Goal: Task Accomplishment & Management: Use online tool/utility

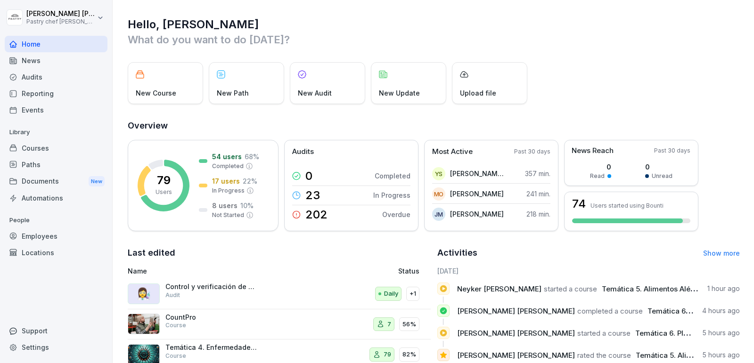
click at [61, 149] on div "Courses" at bounding box center [56, 148] width 103 height 16
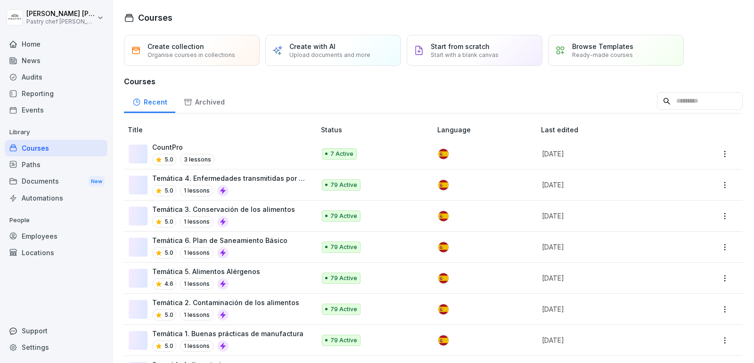
click at [46, 148] on div "Courses" at bounding box center [56, 148] width 103 height 16
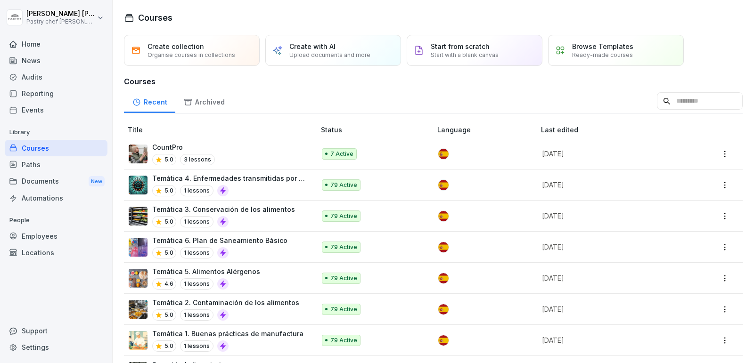
click at [320, 47] on p "Create with AI" at bounding box center [312, 46] width 46 height 8
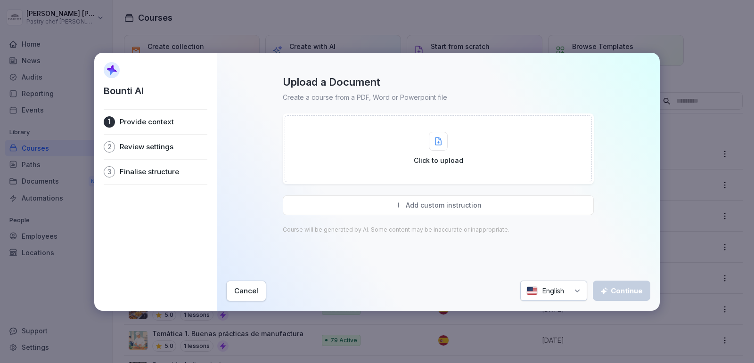
click at [437, 160] on p "Click to upload" at bounding box center [438, 161] width 49 height 10
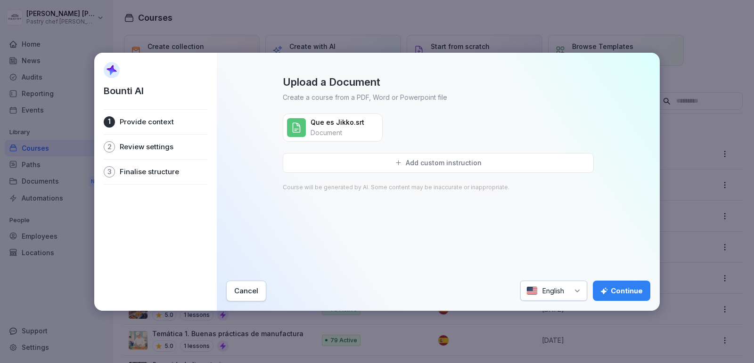
click at [560, 291] on div "English" at bounding box center [553, 291] width 67 height 20
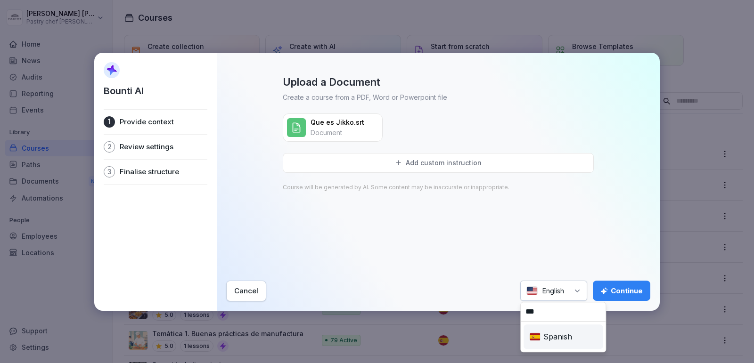
type input "***"
click at [542, 338] on div "Spanish" at bounding box center [563, 337] width 75 height 21
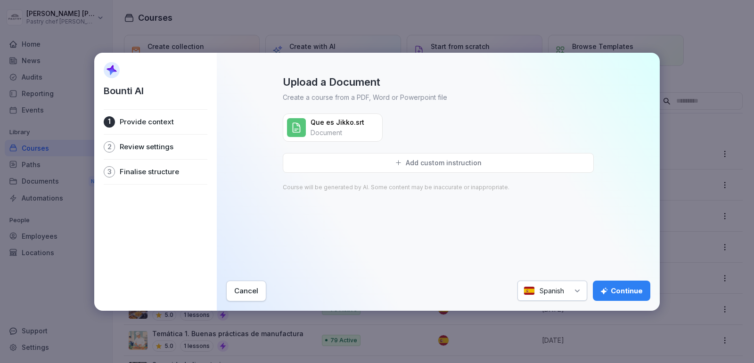
click at [407, 160] on p "Add custom instruction" at bounding box center [444, 163] width 76 height 8
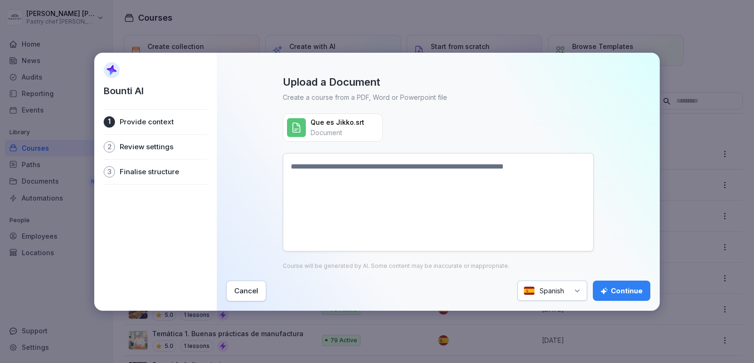
click at [398, 177] on textarea at bounding box center [438, 202] width 311 height 99
type textarea "**********"
click at [623, 286] on div "Continue" at bounding box center [621, 291] width 42 height 10
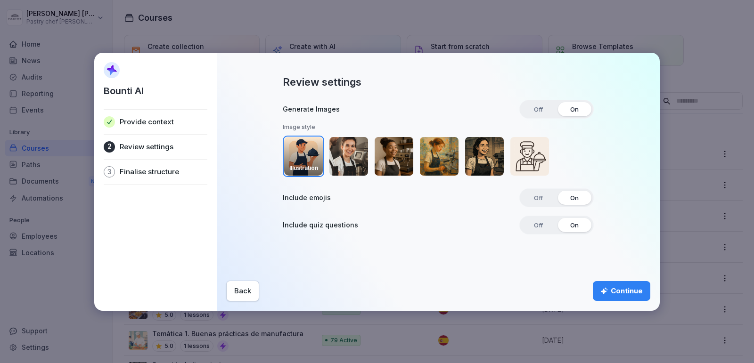
click at [354, 156] on img "button" at bounding box center [348, 156] width 39 height 39
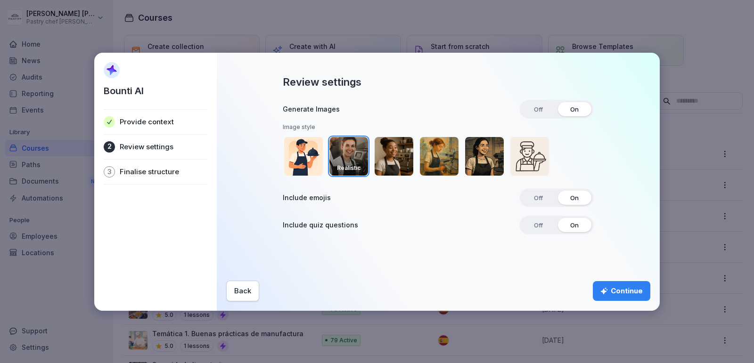
click at [623, 293] on div "Continue" at bounding box center [621, 291] width 42 height 10
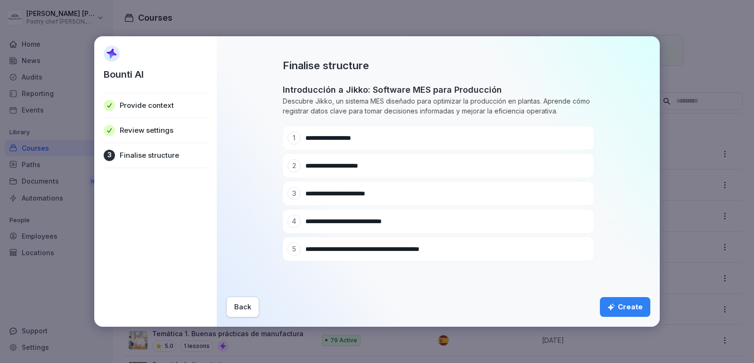
click at [566, 139] on icon at bounding box center [568, 138] width 6 height 6
type input "**********"
click at [571, 164] on div at bounding box center [567, 165] width 13 height 13
type input "**********"
click at [400, 199] on div "**********" at bounding box center [422, 193] width 268 height 13
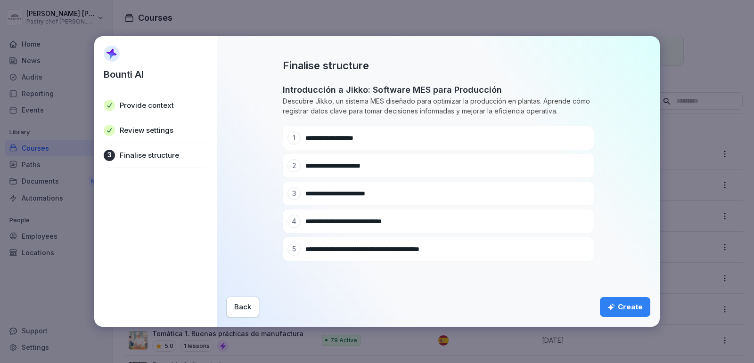
click at [566, 196] on icon at bounding box center [567, 193] width 7 height 7
paste input "******"
type input "**********"
click at [569, 223] on icon at bounding box center [567, 221] width 7 height 7
paste input "******"
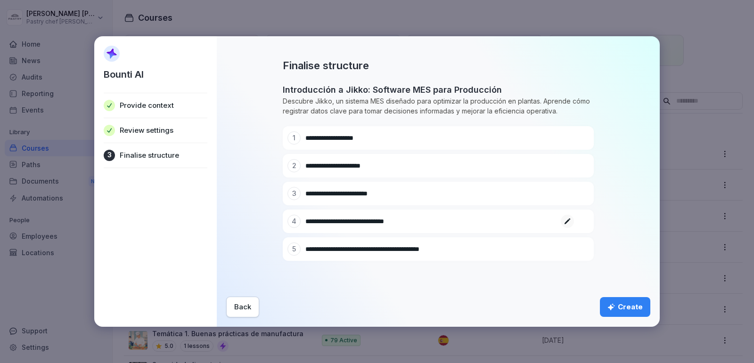
type input "**********"
click at [566, 250] on icon at bounding box center [567, 249] width 7 height 7
drag, startPoint x: 318, startPoint y: 250, endPoint x: 299, endPoint y: 247, distance: 19.1
click at [299, 247] on div "**********" at bounding box center [422, 249] width 268 height 13
paste input "*"
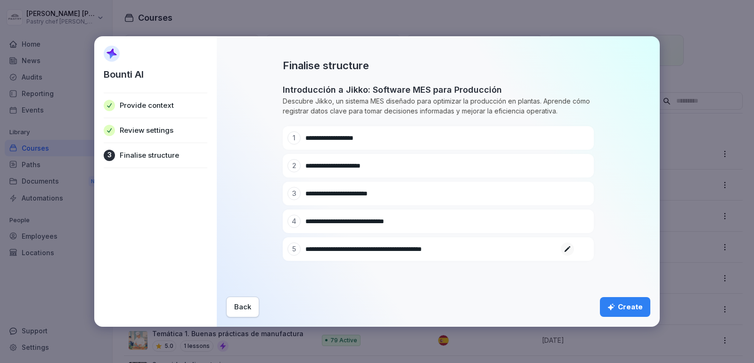
type input "**********"
click at [364, 295] on div "**********" at bounding box center [438, 182] width 424 height 272
click at [625, 308] on div "Create" at bounding box center [625, 307] width 35 height 10
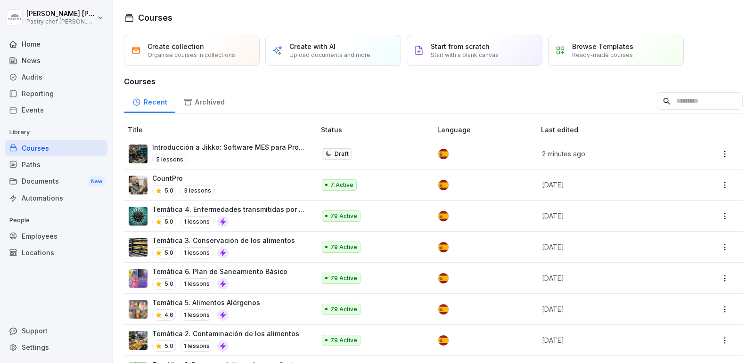
click at [600, 64] on div "Browse Templates Ready-made courses" at bounding box center [616, 50] width 136 height 31
click at [591, 46] on p "Browse Templates" at bounding box center [602, 46] width 61 height 8
click at [600, 49] on p "Browse Templates" at bounding box center [602, 46] width 61 height 8
click at [200, 53] on p "Organise courses in collections" at bounding box center [192, 54] width 88 height 7
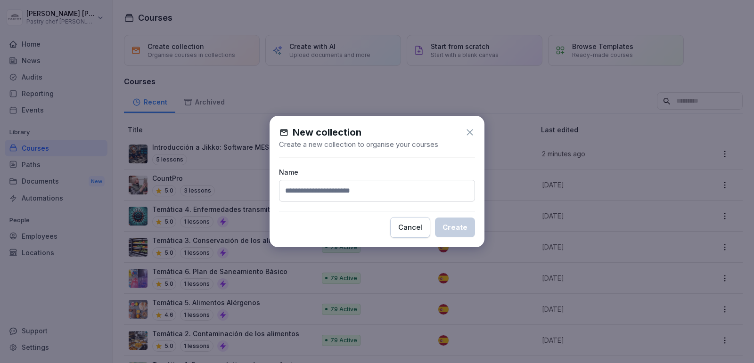
click at [468, 134] on icon at bounding box center [470, 132] width 6 height 6
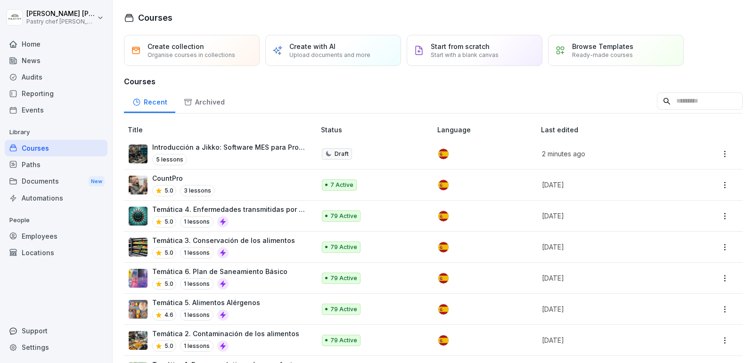
click at [629, 45] on p "Browse Templates" at bounding box center [602, 46] width 61 height 8
click at [446, 56] on p "Start with a blank canvas" at bounding box center [465, 54] width 68 height 7
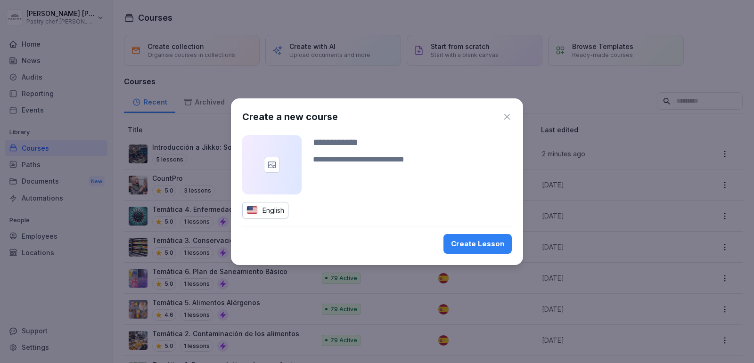
click at [506, 116] on icon "button" at bounding box center [507, 117] width 6 height 6
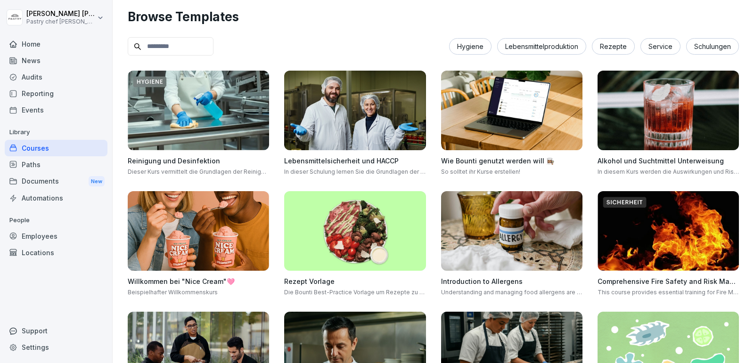
click at [38, 143] on div "Courses" at bounding box center [56, 148] width 103 height 16
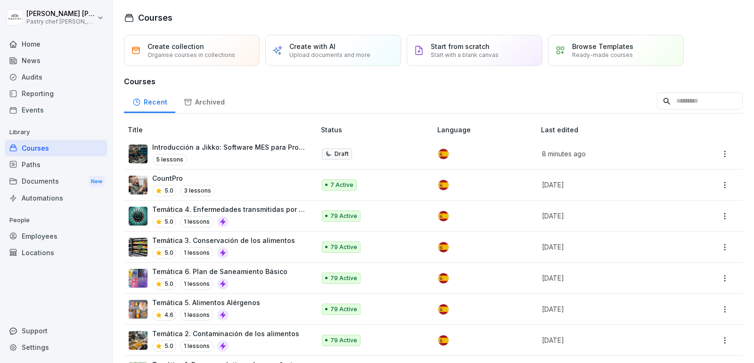
click at [237, 157] on div "5 lessons" at bounding box center [229, 159] width 154 height 11
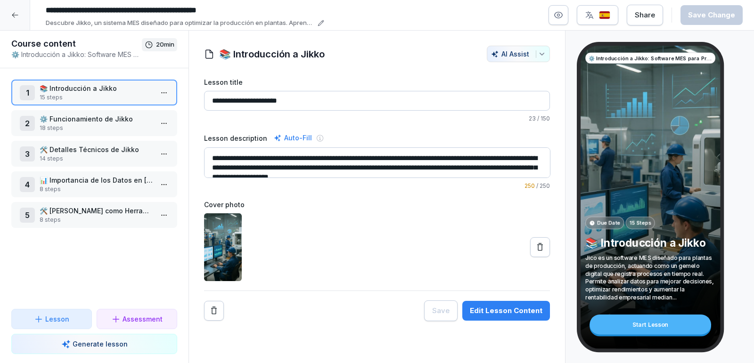
click at [118, 125] on p "18 steps" at bounding box center [96, 128] width 113 height 8
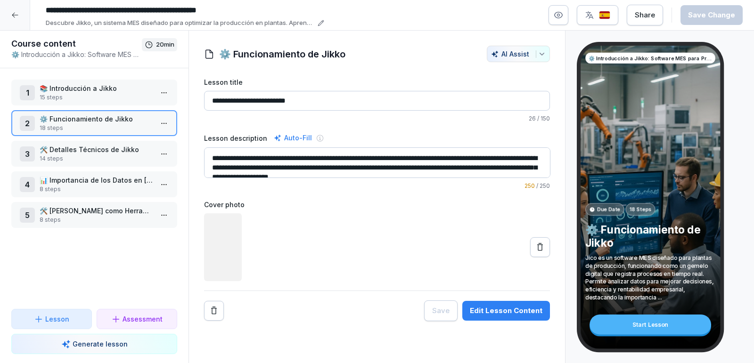
click at [110, 152] on p "🛠️ Detalles Técnicos de Jikko" at bounding box center [96, 150] width 113 height 10
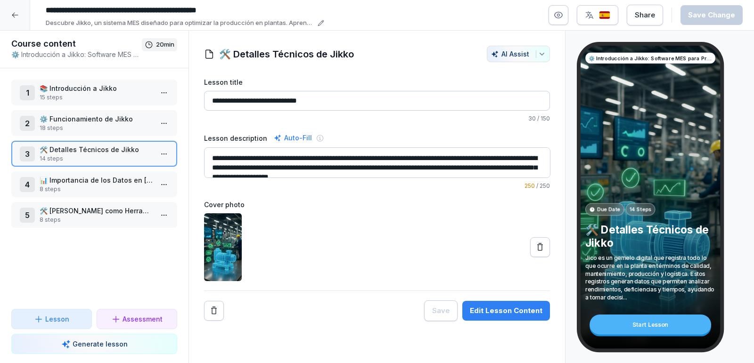
scroll to position [9, 0]
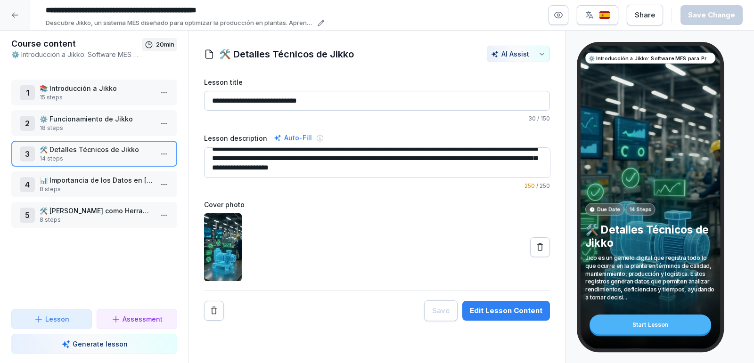
click at [119, 114] on p "⚙️ Funcionamiento de Jikko" at bounding box center [96, 119] width 113 height 10
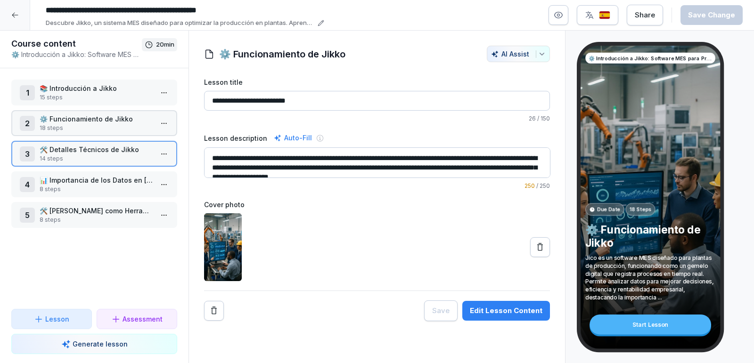
click at [119, 114] on p "⚙️ Funcionamiento de Jikko" at bounding box center [96, 119] width 113 height 10
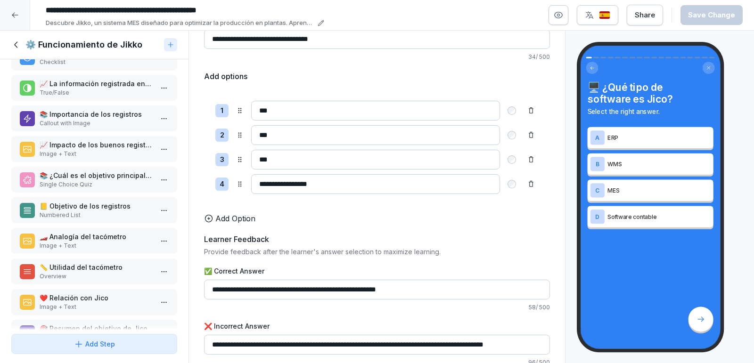
scroll to position [295, 0]
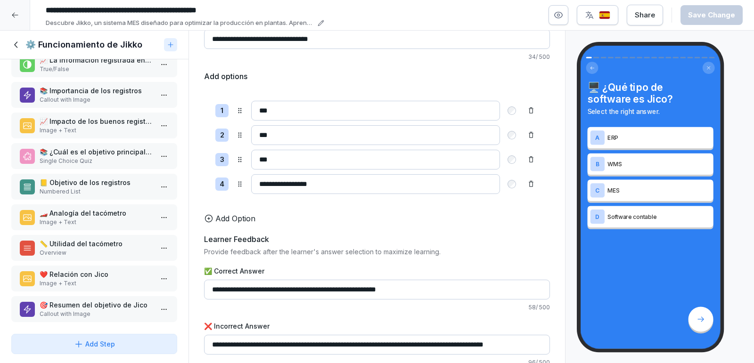
click at [97, 218] on p "Image + Text" at bounding box center [96, 222] width 113 height 8
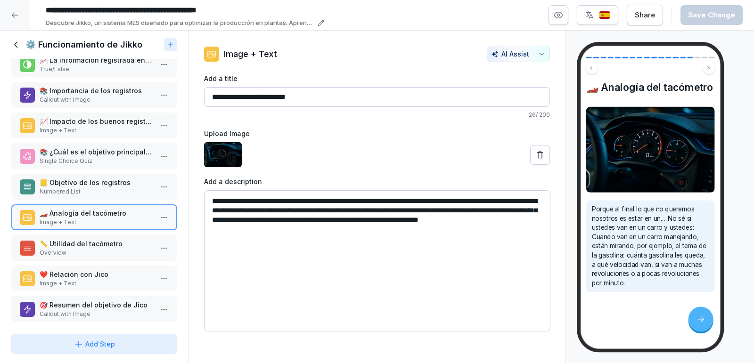
click at [96, 275] on p "❤️ Relación con Jico" at bounding box center [96, 275] width 113 height 10
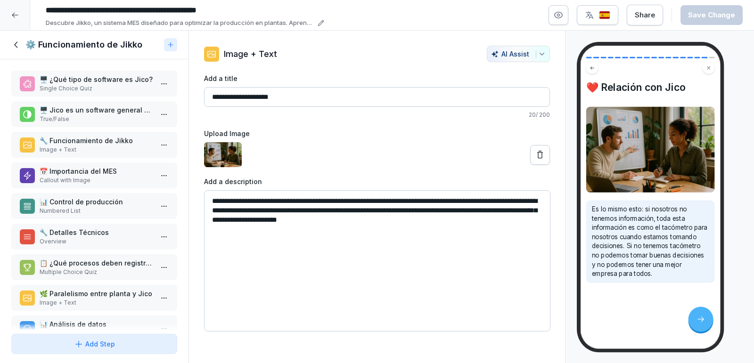
scroll to position [295, 0]
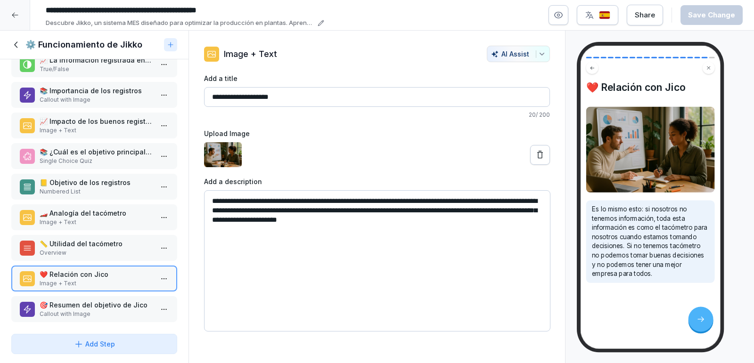
click at [99, 250] on p "Overview" at bounding box center [96, 253] width 113 height 8
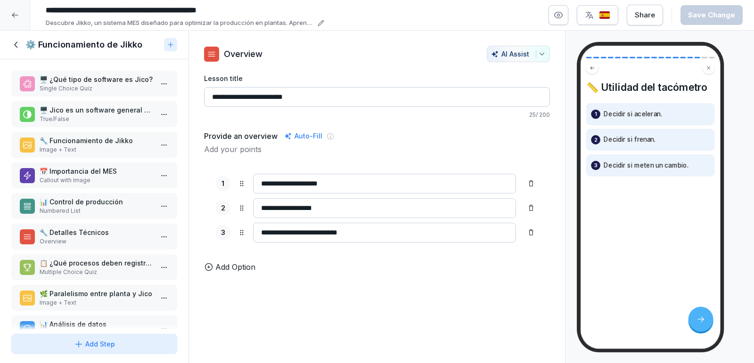
click at [90, 91] on p "Single Choice Quiz" at bounding box center [96, 88] width 113 height 8
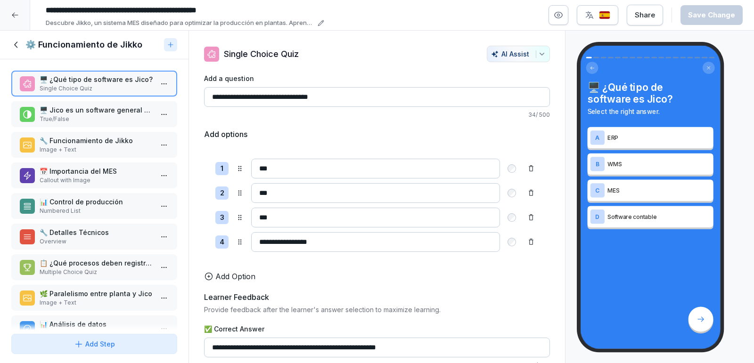
click at [91, 116] on p "True/False" at bounding box center [96, 119] width 113 height 8
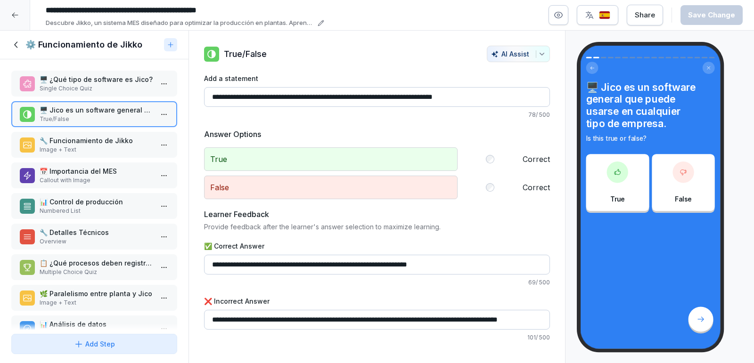
click at [87, 137] on p "🔧 Funcionamiento de Jikko" at bounding box center [96, 141] width 113 height 10
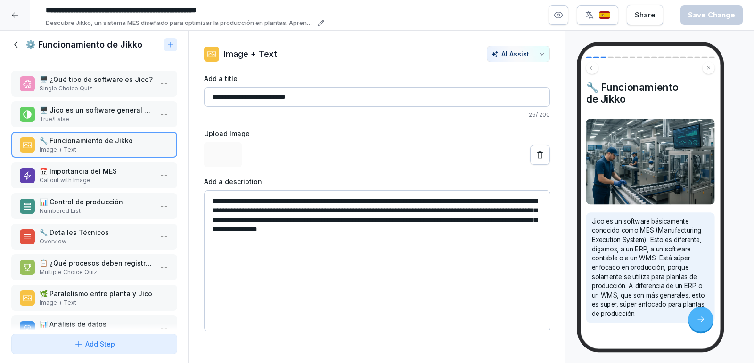
click at [86, 170] on p "📅 Importancia del MES" at bounding box center [96, 171] width 113 height 10
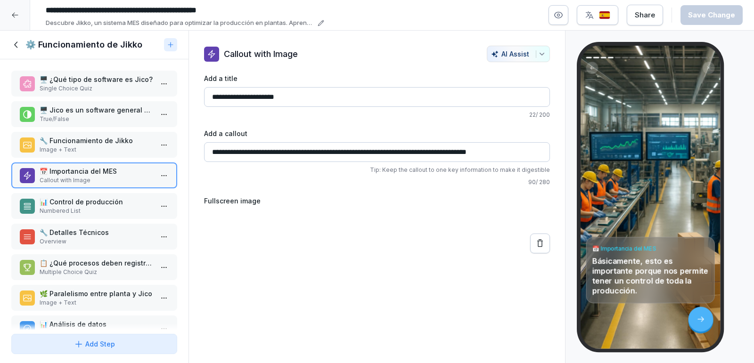
scroll to position [295, 0]
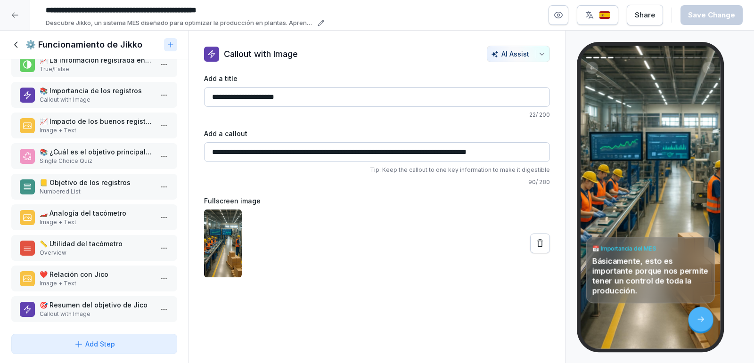
click at [15, 42] on icon at bounding box center [16, 45] width 10 height 10
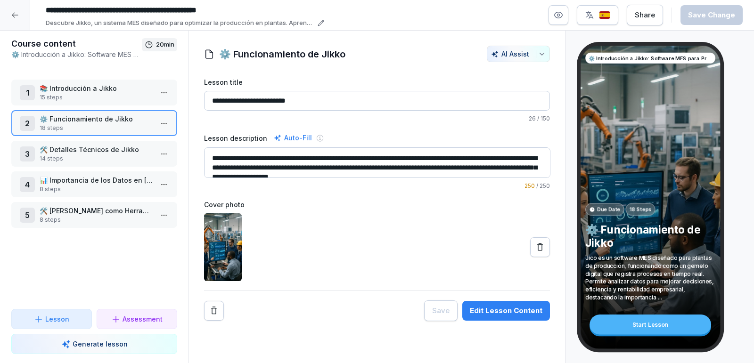
click at [94, 216] on p "8 steps" at bounding box center [96, 220] width 113 height 8
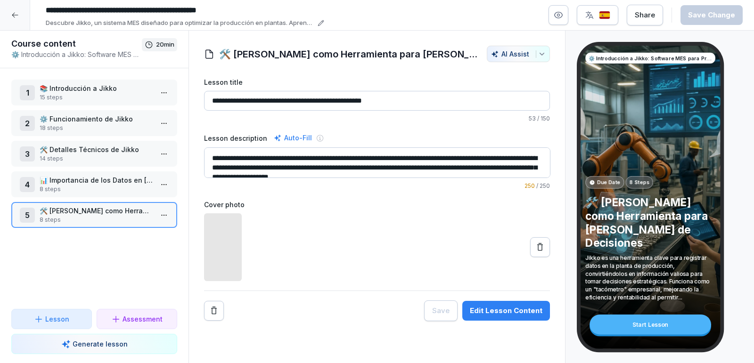
click at [96, 216] on p "8 steps" at bounding box center [96, 220] width 113 height 8
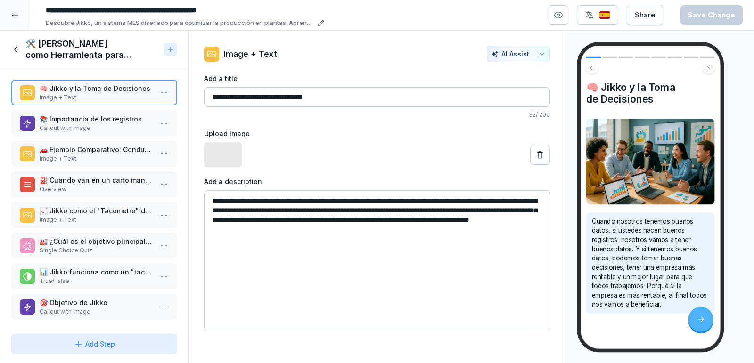
click at [90, 277] on p "True/False" at bounding box center [96, 281] width 113 height 8
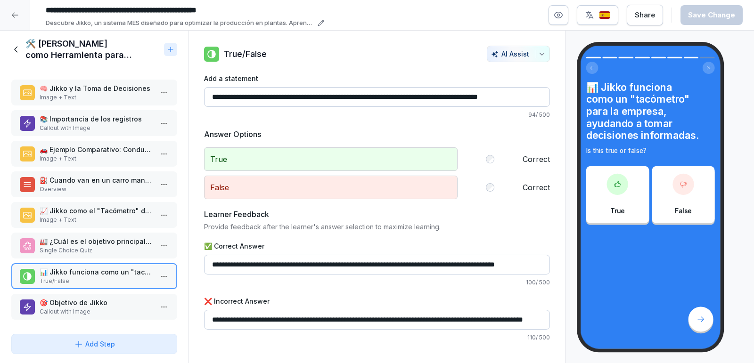
click at [19, 51] on icon at bounding box center [16, 49] width 10 height 10
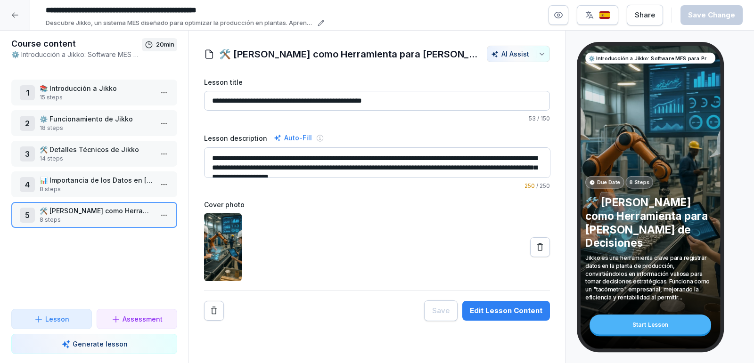
click at [87, 125] on p "18 steps" at bounding box center [96, 128] width 113 height 8
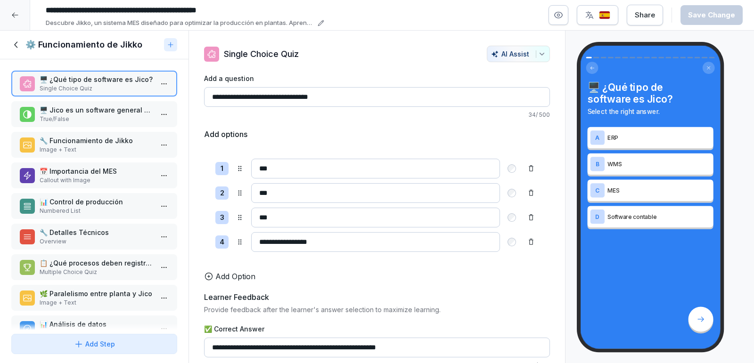
click at [16, 47] on icon at bounding box center [16, 45] width 10 height 10
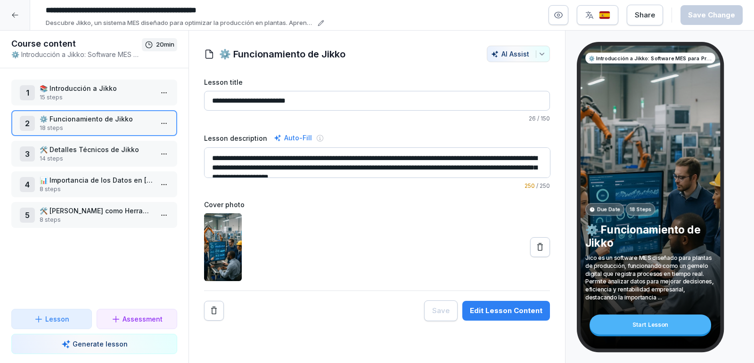
click at [90, 94] on p "15 steps" at bounding box center [96, 97] width 113 height 8
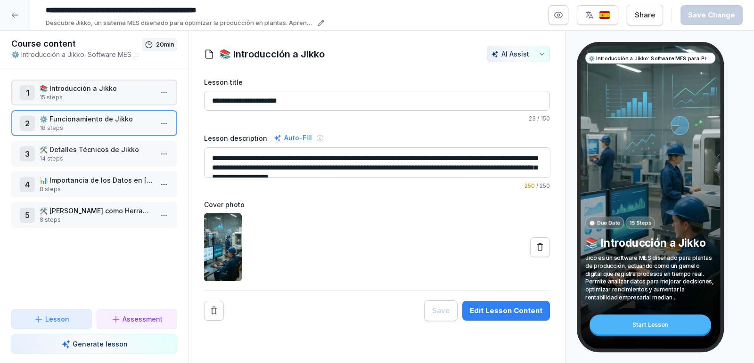
click at [90, 94] on p "15 steps" at bounding box center [96, 97] width 113 height 8
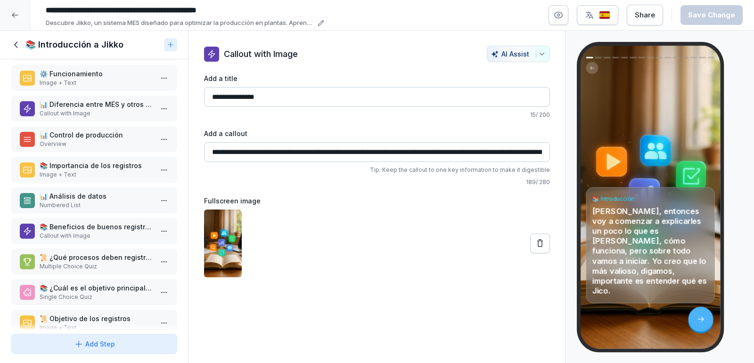
scroll to position [142, 0]
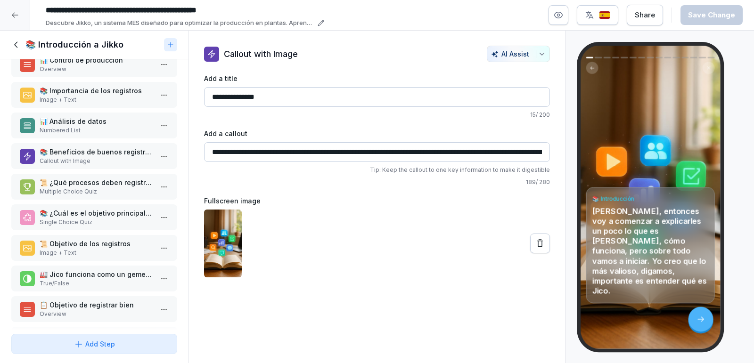
click at [107, 215] on p "📚 ¿Cuál es el objetivo principal de registrar todo en Jico?" at bounding box center [96, 213] width 113 height 10
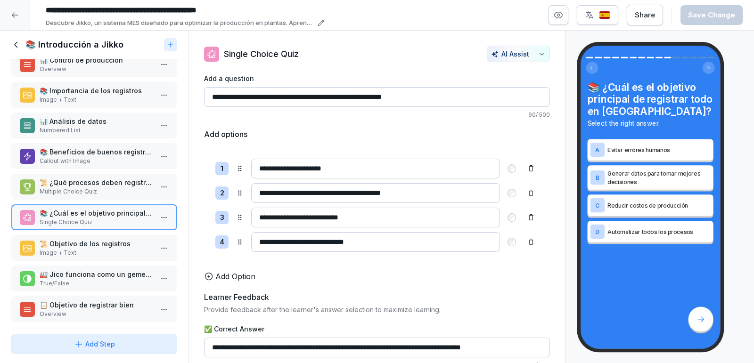
click at [19, 40] on icon at bounding box center [16, 45] width 10 height 10
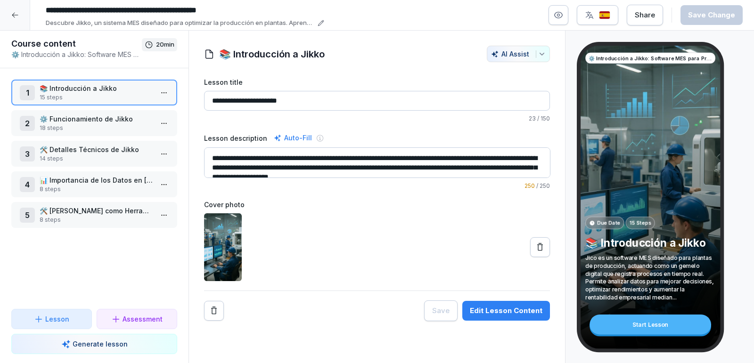
click at [15, 29] on div at bounding box center [15, 15] width 30 height 30
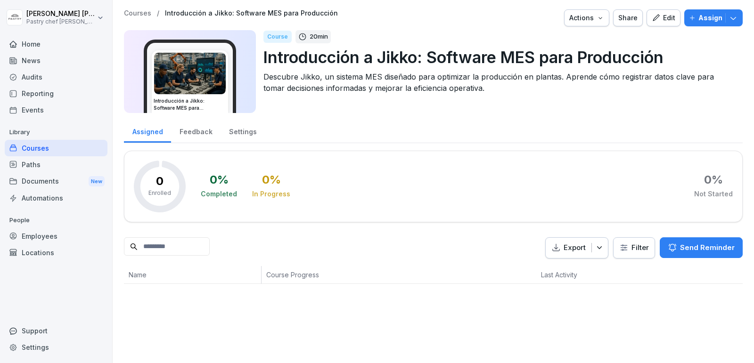
click at [48, 148] on div "Courses" at bounding box center [56, 148] width 103 height 16
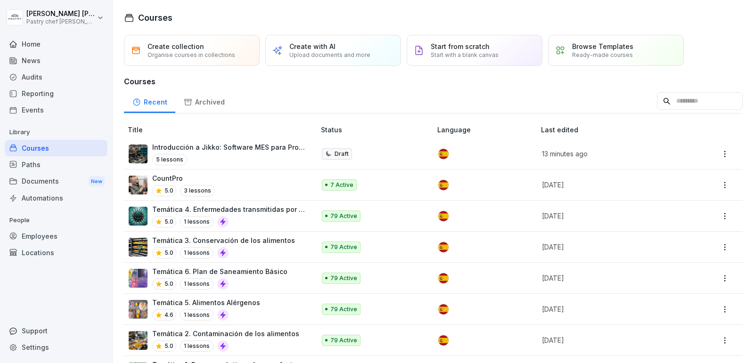
click at [48, 148] on div "Courses" at bounding box center [56, 148] width 103 height 16
click at [726, 153] on html "Nicolás Quintero Pastry chef Pastelería y Cocina gourmet Home News Audits Repor…" at bounding box center [377, 181] width 754 height 363
click at [222, 149] on html "Nicolás Quintero Pastry chef Pastelería y Cocina gourmet Home News Audits Repor…" at bounding box center [377, 181] width 754 height 363
click at [222, 149] on p "Introducción a Jikko: Software MES para Producción" at bounding box center [229, 147] width 154 height 10
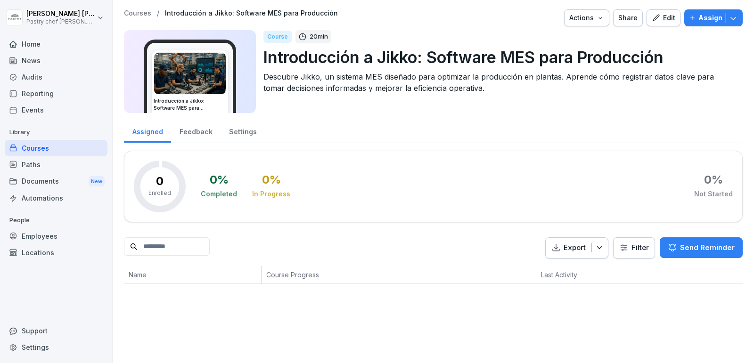
click at [651, 17] on button "Edit" at bounding box center [664, 17] width 34 height 17
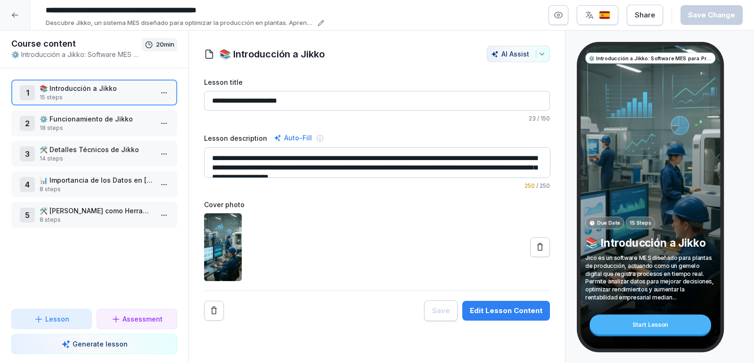
click at [167, 92] on html "**********" at bounding box center [377, 181] width 754 height 363
click at [129, 112] on div "Edit steps" at bounding box center [114, 111] width 42 height 10
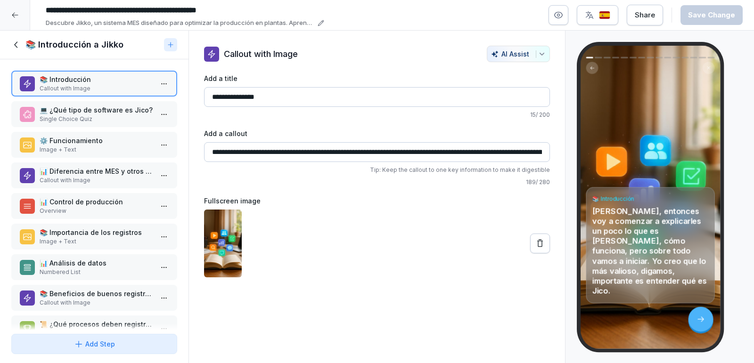
click at [11, 44] on div "📚 Introducción a Jikko" at bounding box center [94, 45] width 189 height 29
click at [18, 43] on icon at bounding box center [16, 45] width 10 height 10
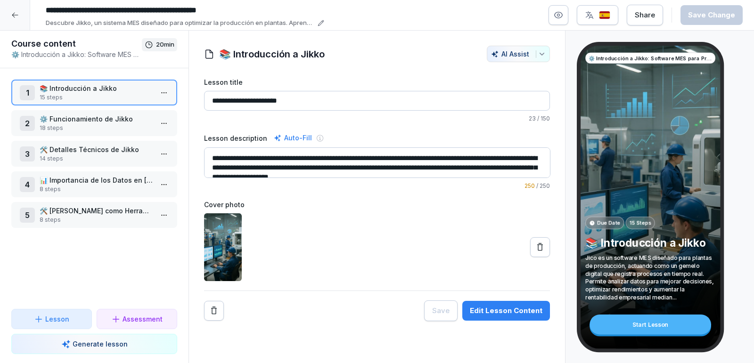
click at [168, 90] on html "**********" at bounding box center [377, 181] width 754 height 363
click at [126, 167] on div "Delete" at bounding box center [129, 163] width 80 height 17
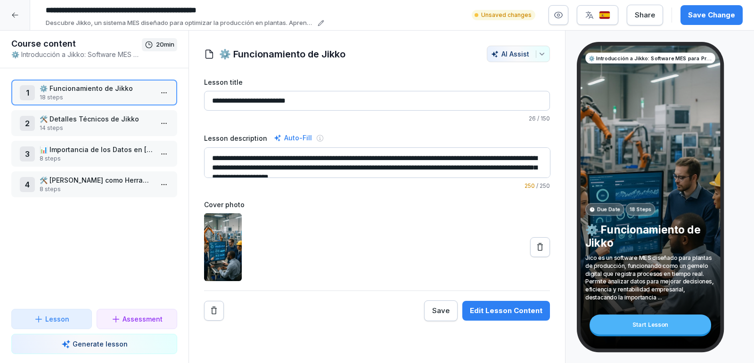
click at [166, 92] on html "**********" at bounding box center [377, 181] width 754 height 363
click at [125, 159] on div "Delete" at bounding box center [129, 163] width 80 height 17
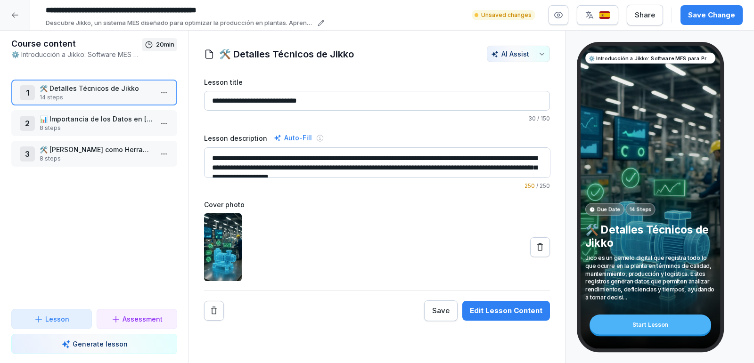
click at [166, 86] on html "**********" at bounding box center [377, 181] width 754 height 363
click at [135, 170] on div "Delete" at bounding box center [129, 163] width 80 height 17
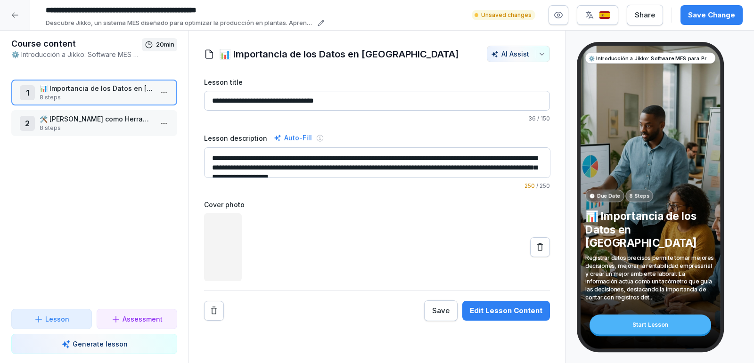
click at [162, 93] on html "**********" at bounding box center [377, 181] width 754 height 363
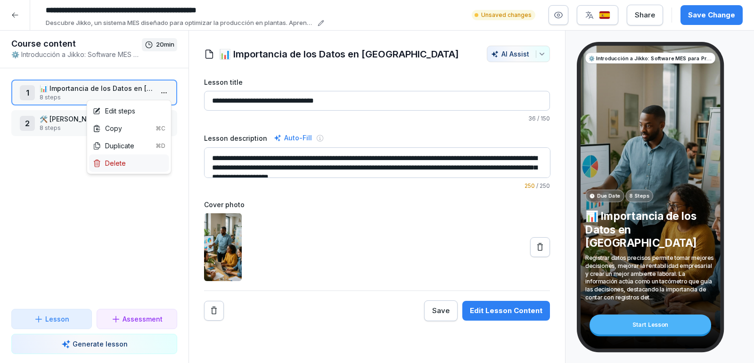
click at [135, 157] on div "Delete" at bounding box center [129, 163] width 80 height 17
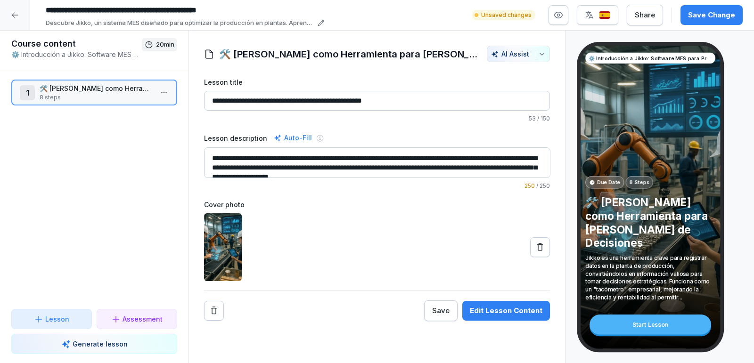
click at [162, 92] on html "**********" at bounding box center [377, 181] width 754 height 363
click at [128, 165] on div "Delete" at bounding box center [129, 163] width 80 height 17
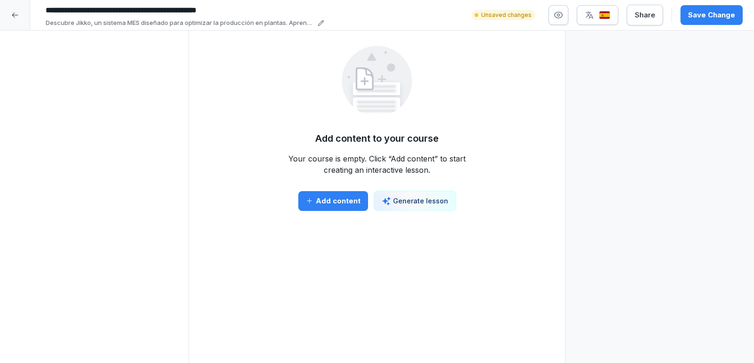
click at [422, 199] on p "Generate lesson" at bounding box center [420, 201] width 55 height 10
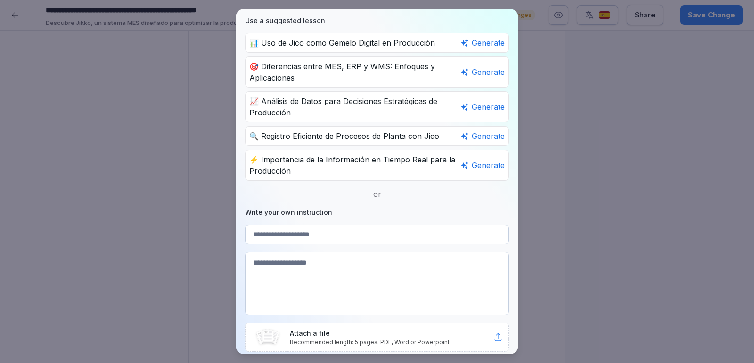
scroll to position [75, 0]
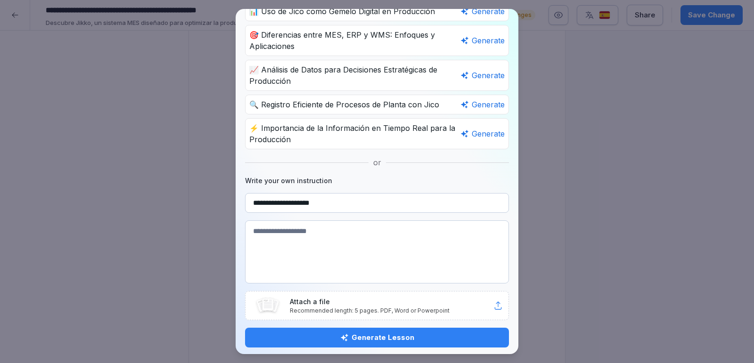
type input "**********"
click at [369, 301] on p "Attach a file" at bounding box center [392, 302] width 204 height 10
click at [322, 231] on textarea at bounding box center [377, 252] width 264 height 63
type textarea "**********"
click at [403, 334] on div "Generate Lesson" at bounding box center [377, 338] width 249 height 10
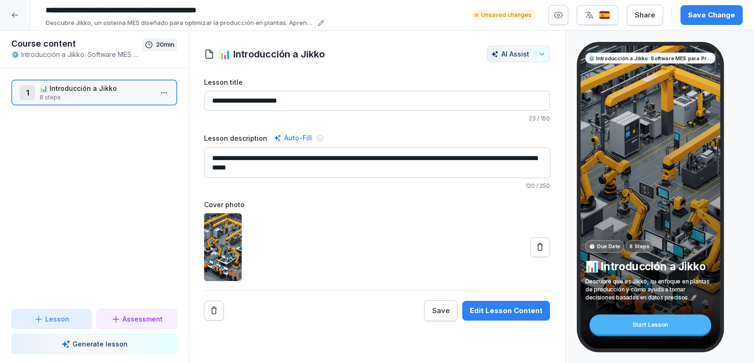
click at [111, 93] on p "8 steps" at bounding box center [96, 97] width 113 height 8
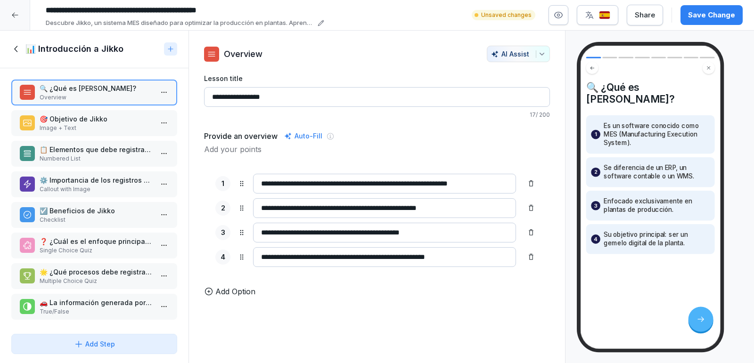
click at [74, 124] on p "Image + Text" at bounding box center [96, 128] width 113 height 8
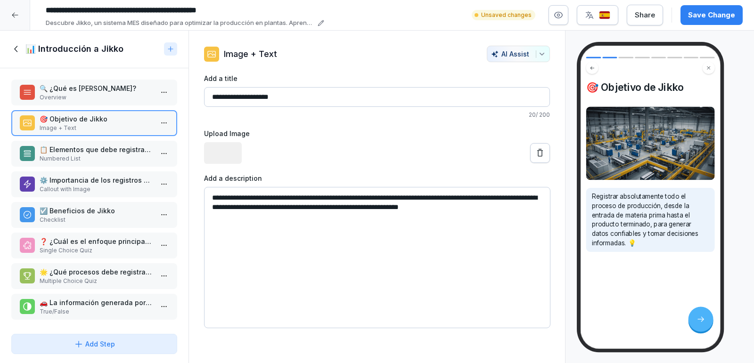
click at [79, 182] on p "⚙️ Importancia de los registros precisos" at bounding box center [96, 180] width 113 height 10
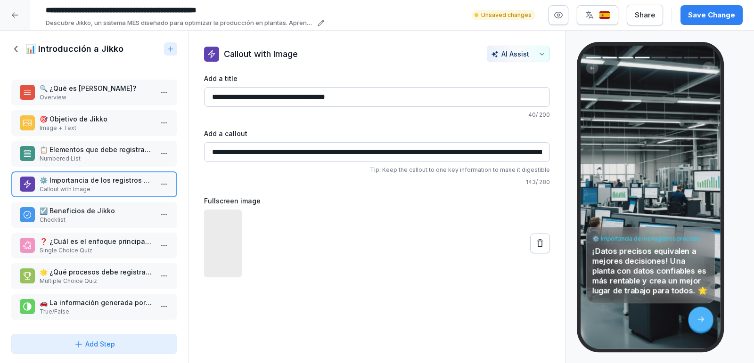
click at [82, 218] on p "Checklist" at bounding box center [96, 220] width 113 height 8
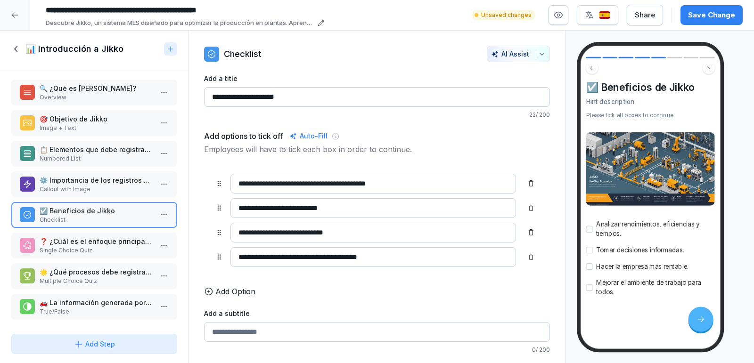
click at [99, 246] on p "❓ ¿Cuál es el enfoque principal de [PERSON_NAME]?" at bounding box center [96, 242] width 113 height 10
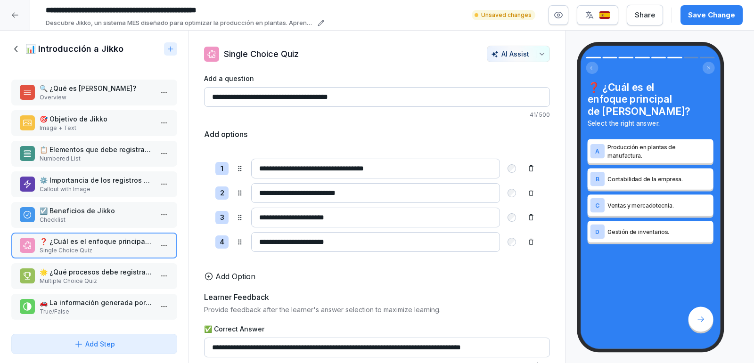
click at [101, 219] on p "Checklist" at bounding box center [96, 220] width 113 height 8
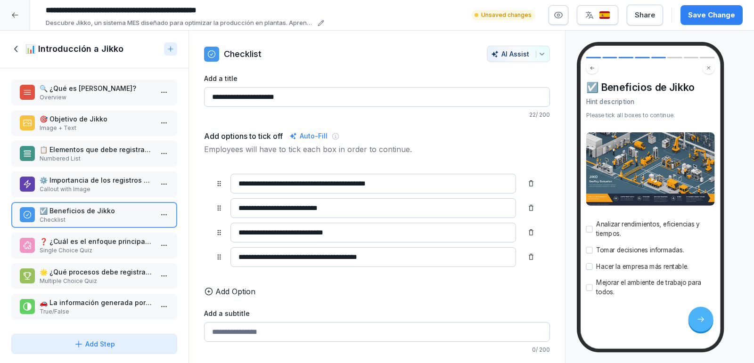
click at [92, 304] on p "🚗 La información generada por Jikko es comparable al tacómetro de un auto." at bounding box center [96, 303] width 113 height 10
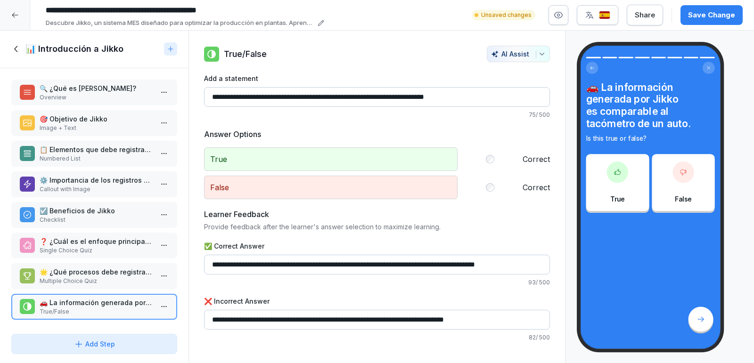
click at [104, 277] on p "Multiple Choice Quiz" at bounding box center [96, 281] width 113 height 8
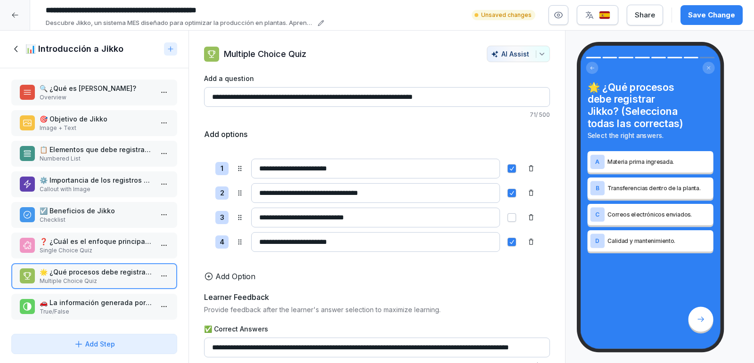
click at [115, 246] on p "Single Choice Quiz" at bounding box center [96, 250] width 113 height 8
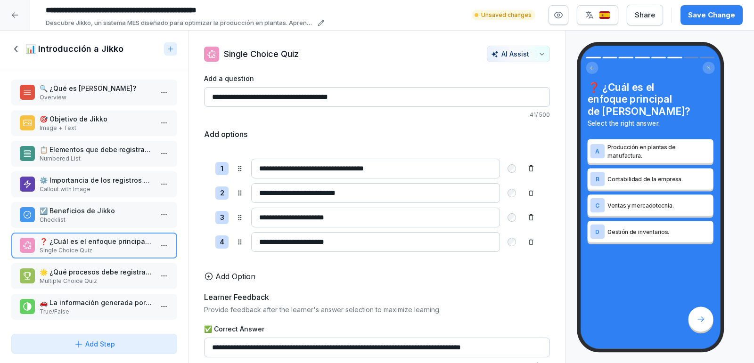
click at [115, 218] on p "Checklist" at bounding box center [96, 220] width 113 height 8
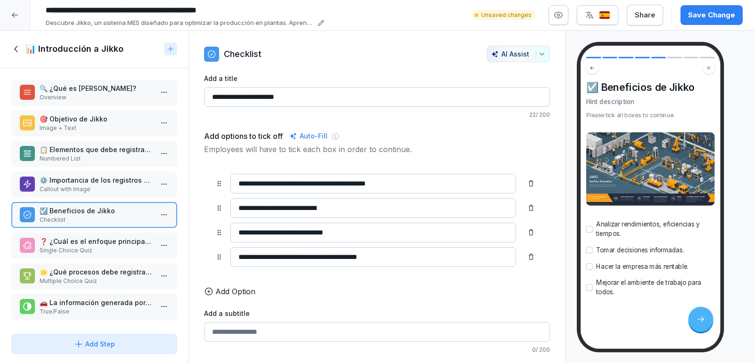
click at [112, 190] on p "Callout with Image" at bounding box center [96, 189] width 113 height 8
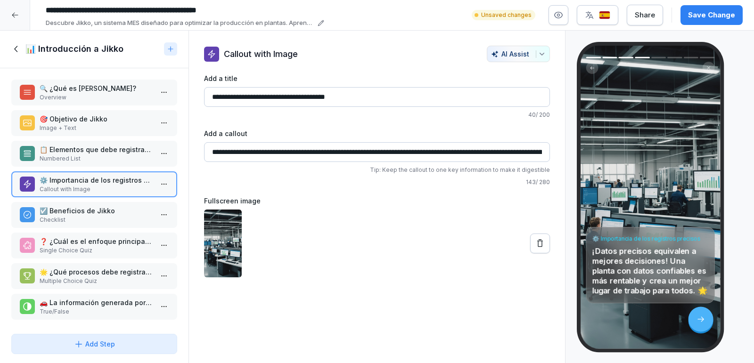
click at [113, 157] on p "Numbered List" at bounding box center [96, 159] width 113 height 8
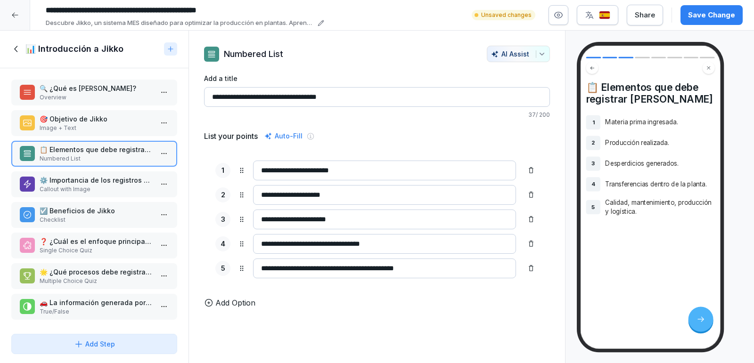
click at [108, 115] on p "🎯 Objetivo de Jikko" at bounding box center [96, 119] width 113 height 10
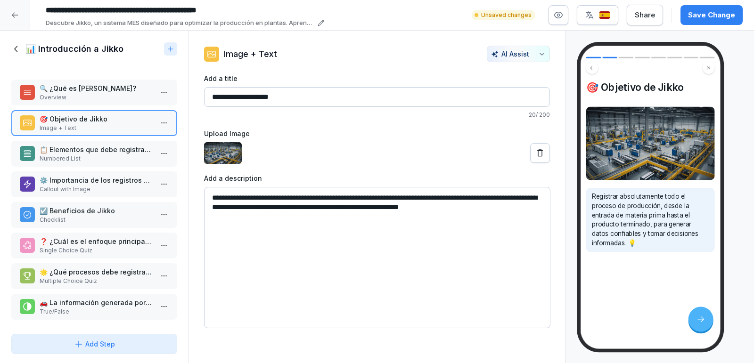
click at [101, 93] on p "Overview" at bounding box center [96, 97] width 113 height 8
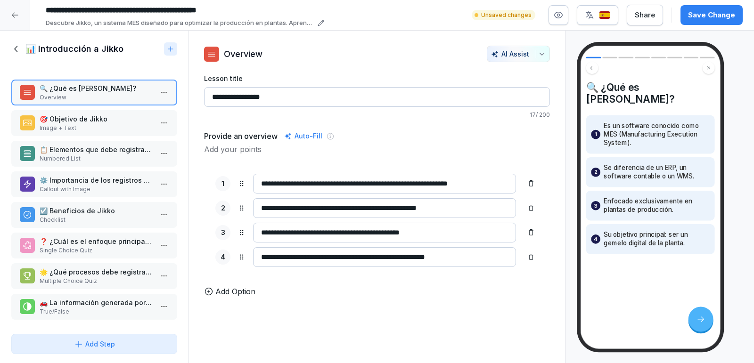
click at [87, 314] on p "True/False" at bounding box center [96, 312] width 113 height 8
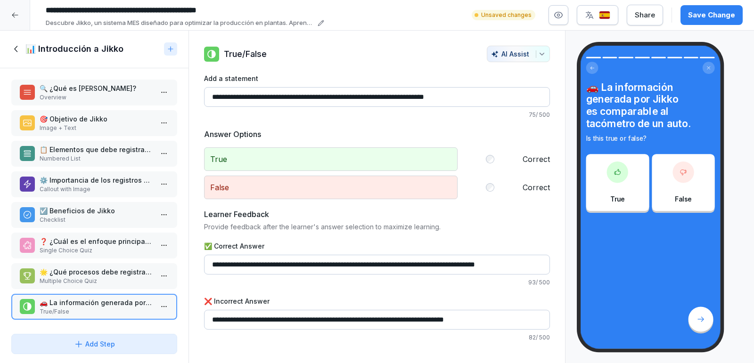
click at [22, 46] on div "📊 Introducción a Jikko" at bounding box center [85, 48] width 149 height 11
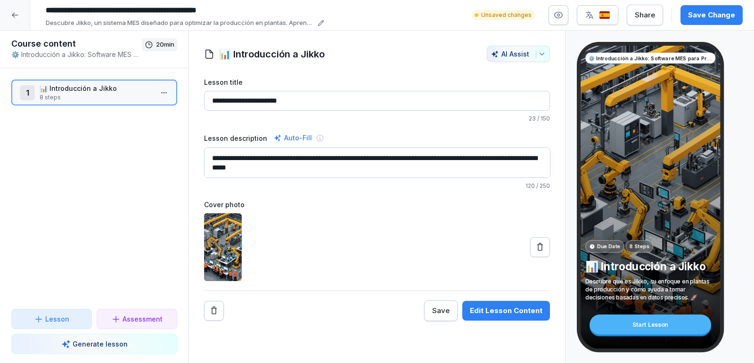
click at [164, 93] on html "**********" at bounding box center [377, 181] width 754 height 363
click at [124, 248] on html "**********" at bounding box center [377, 181] width 754 height 363
click at [92, 348] on p "Generate lesson" at bounding box center [100, 344] width 55 height 10
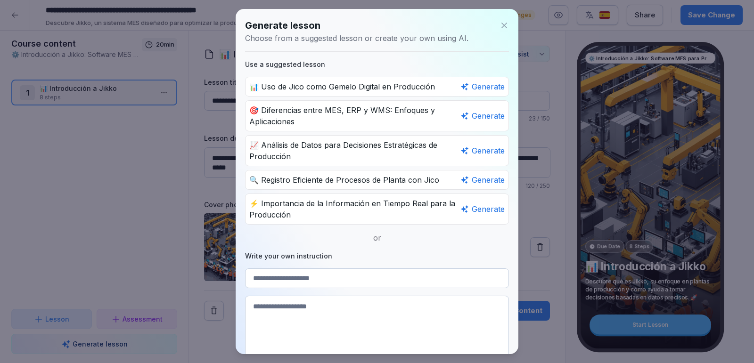
click at [502, 24] on icon at bounding box center [504, 26] width 6 height 6
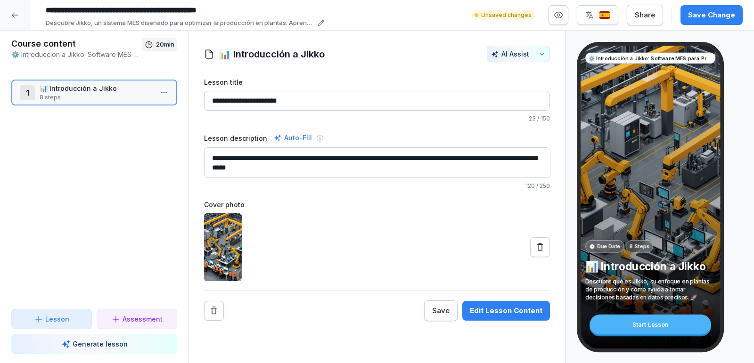
click at [102, 91] on p "📊 Introducción a Jikko" at bounding box center [96, 88] width 113 height 10
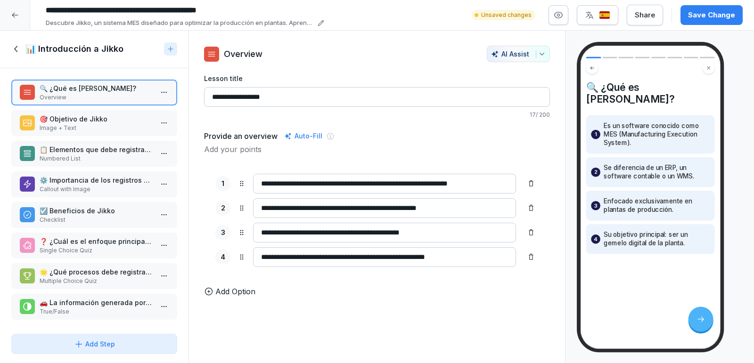
click at [160, 90] on html "**********" at bounding box center [377, 181] width 754 height 363
click at [170, 46] on icon at bounding box center [171, 49] width 8 height 8
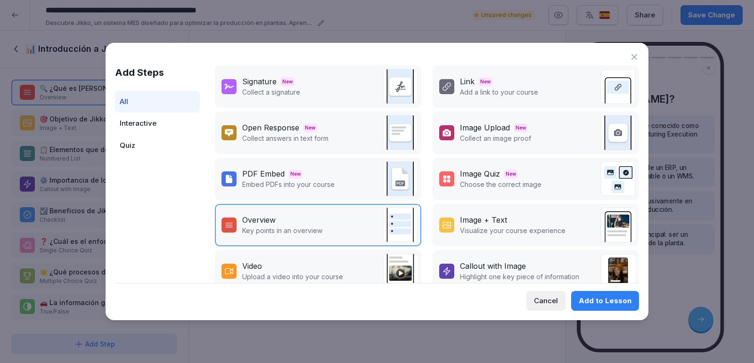
click at [541, 301] on div "Cancel" at bounding box center [546, 301] width 24 height 10
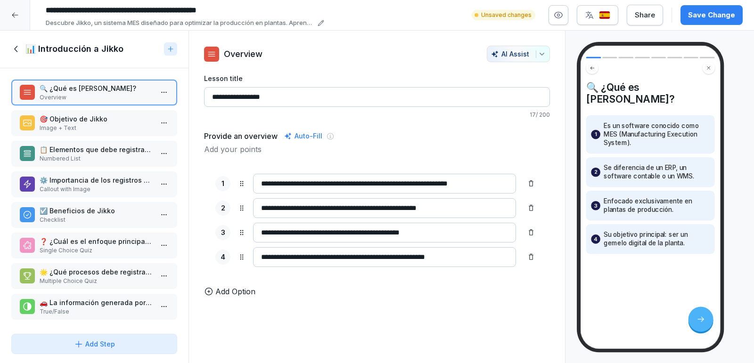
click at [172, 51] on icon at bounding box center [171, 49] width 8 height 8
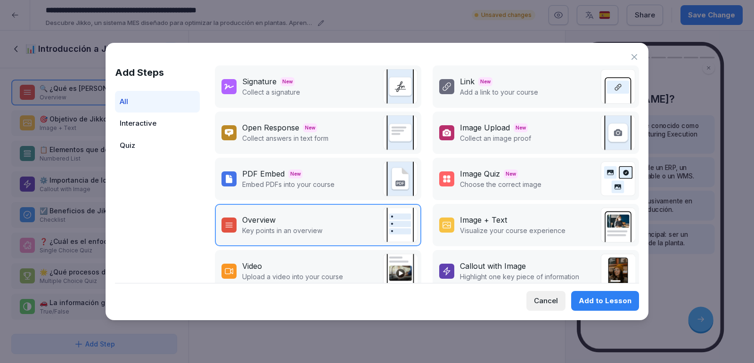
click at [588, 298] on div "Add to Lesson" at bounding box center [605, 301] width 53 height 10
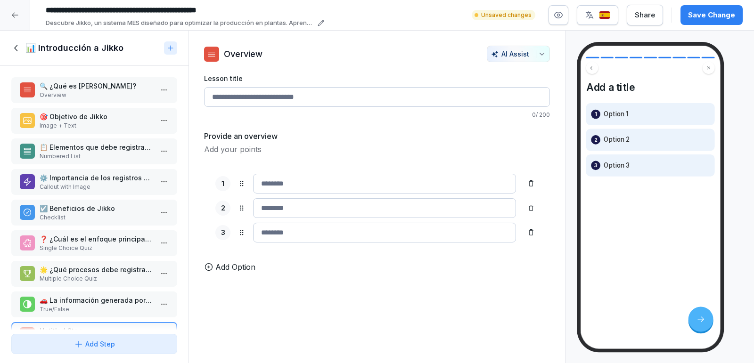
scroll to position [27, 0]
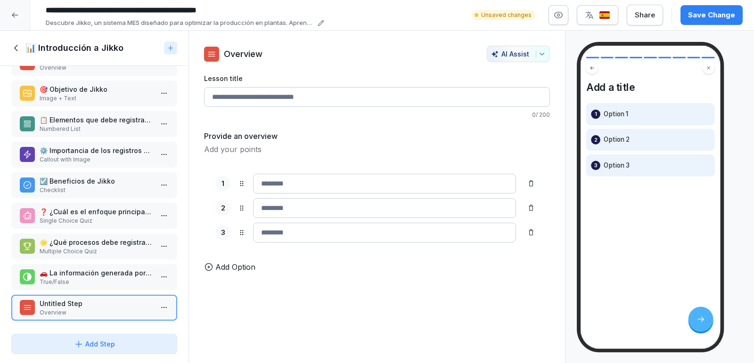
click at [167, 304] on html "**********" at bounding box center [377, 181] width 754 height 363
click at [124, 291] on div "Delete" at bounding box center [129, 287] width 80 height 17
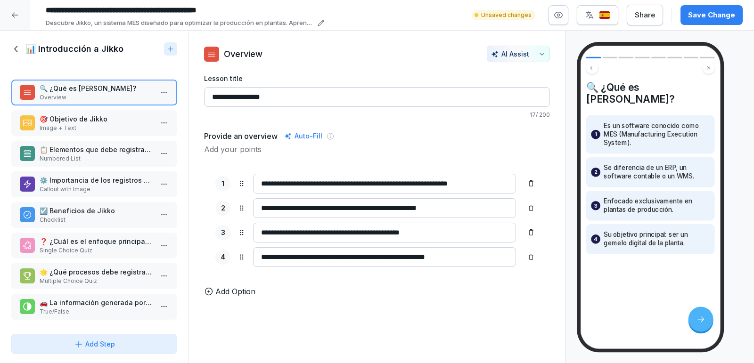
click at [172, 49] on icon at bounding box center [170, 49] width 5 height 5
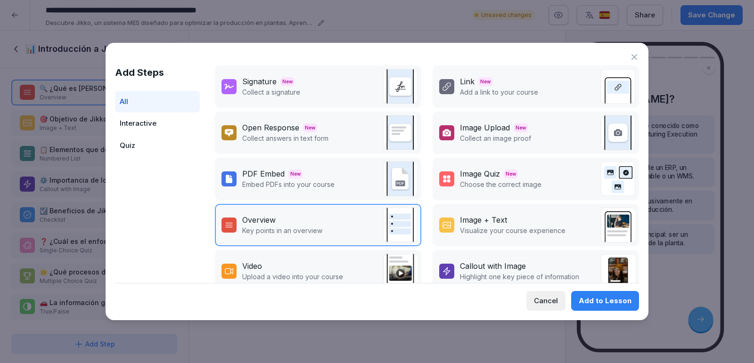
click at [548, 304] on div "Cancel" at bounding box center [546, 301] width 24 height 10
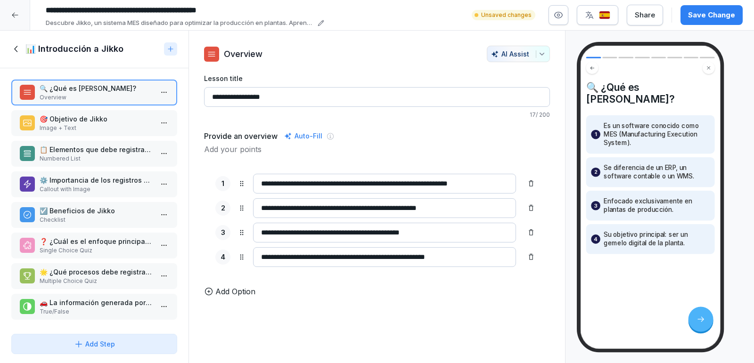
click at [172, 57] on div "📊 Introducción a Jikko" at bounding box center [94, 50] width 189 height 38
click at [172, 50] on icon at bounding box center [171, 49] width 8 height 8
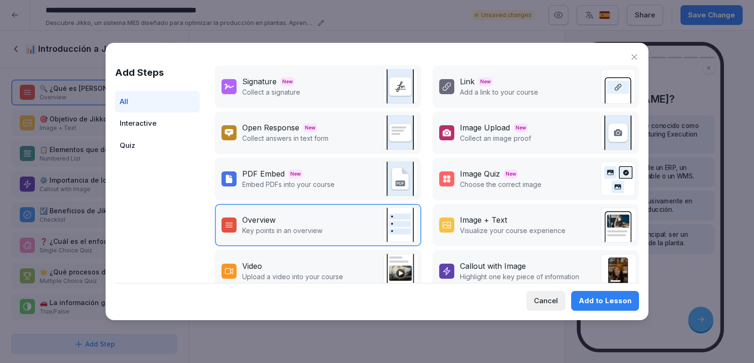
click at [157, 119] on div "Interactive" at bounding box center [157, 124] width 85 height 22
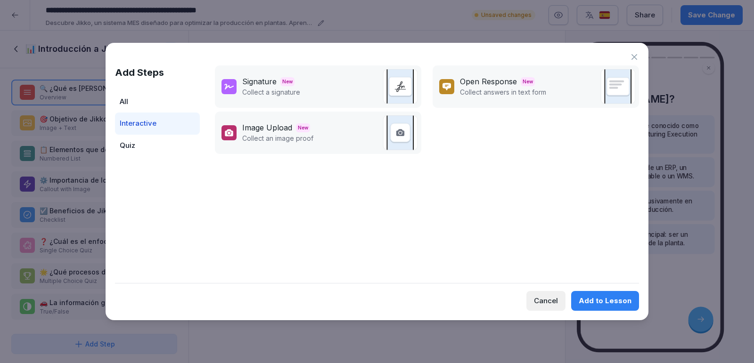
click at [153, 140] on div "Quiz" at bounding box center [157, 146] width 85 height 22
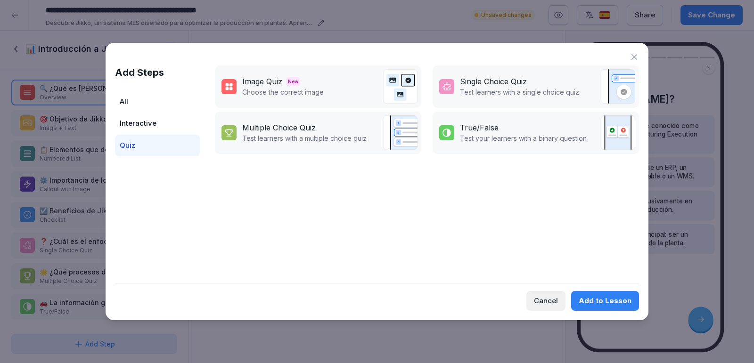
click at [156, 110] on div "All" at bounding box center [157, 102] width 85 height 22
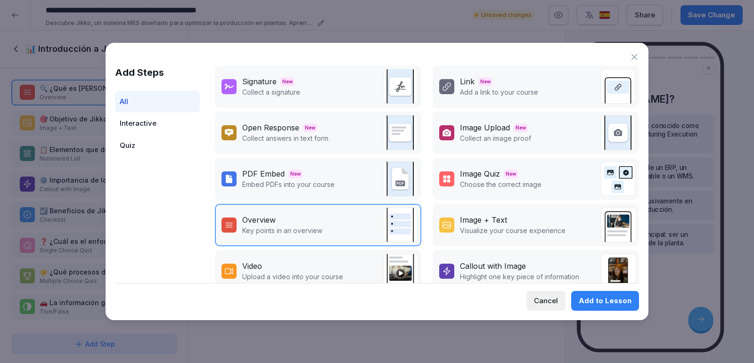
click at [148, 140] on div "Quiz" at bounding box center [157, 146] width 85 height 22
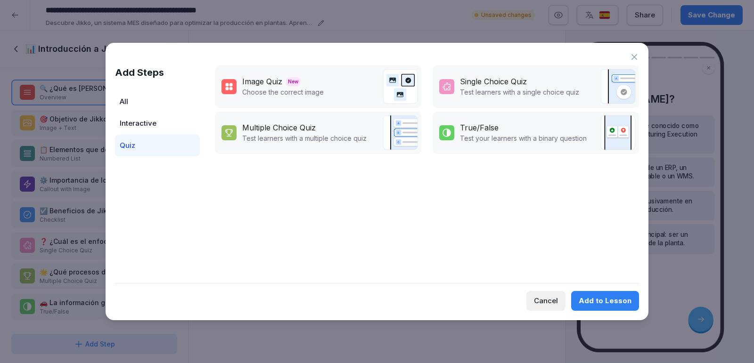
click at [163, 123] on div "Interactive" at bounding box center [157, 124] width 85 height 22
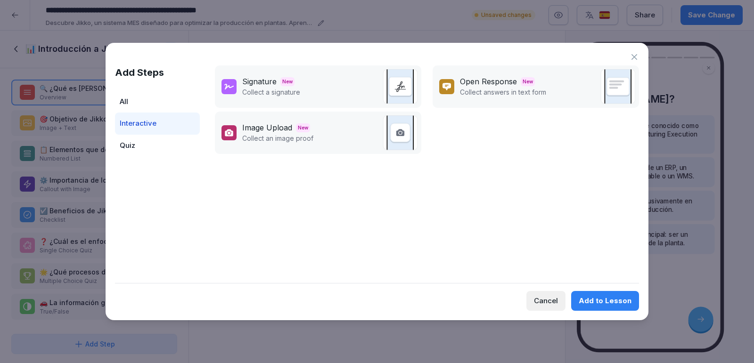
click at [634, 52] on icon at bounding box center [634, 56] width 9 height 9
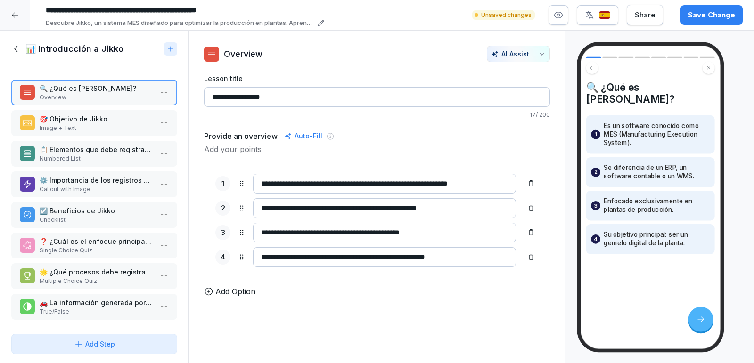
click at [98, 345] on div "Add Step" at bounding box center [94, 344] width 41 height 10
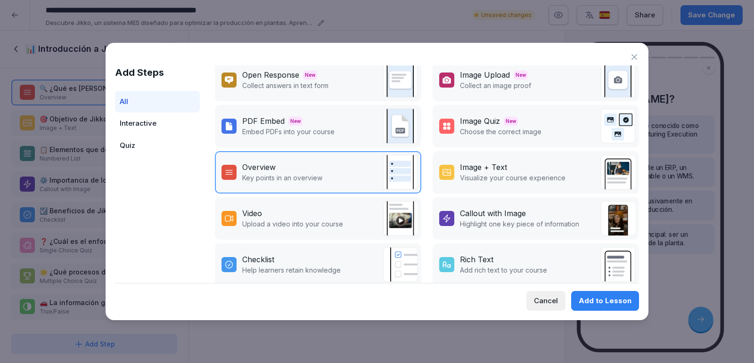
scroll to position [56, 0]
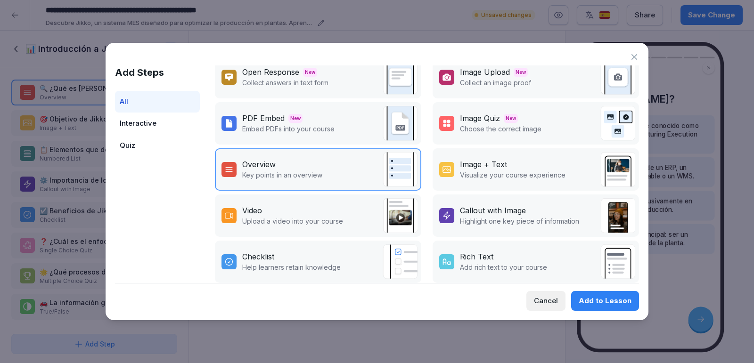
click at [334, 199] on div "Video Upload a video into your course" at bounding box center [318, 216] width 206 height 42
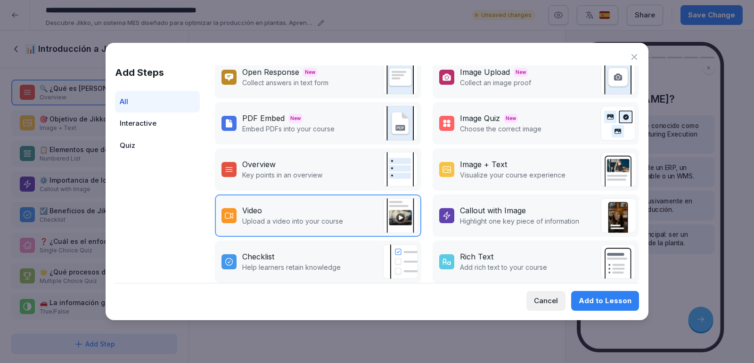
click at [589, 297] on div "Add to Lesson" at bounding box center [605, 301] width 53 height 10
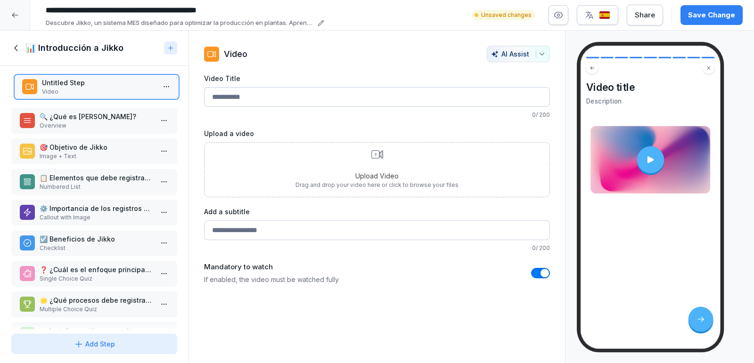
drag, startPoint x: 69, startPoint y: 307, endPoint x: 71, endPoint y: 87, distance: 219.6
click at [71, 88] on p "Video" at bounding box center [98, 92] width 113 height 8
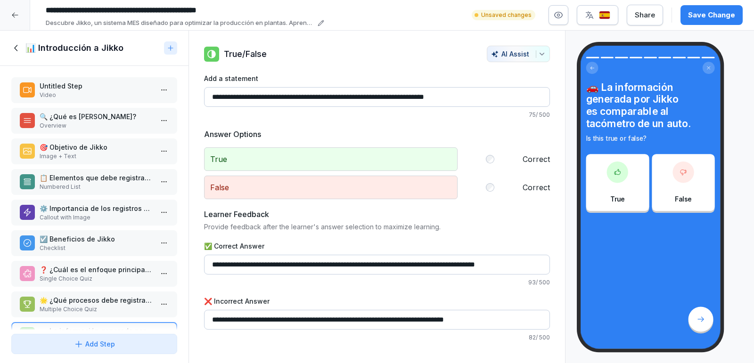
click at [97, 99] on div "Untitled Step Video" at bounding box center [94, 90] width 166 height 26
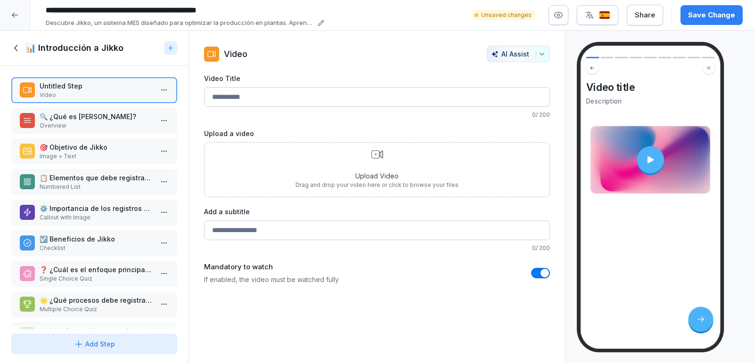
click at [319, 88] on input "Video Title" at bounding box center [377, 97] width 346 height 20
type input "*"
type input "**********"
click at [403, 157] on div "Upload Video Drag and drop your video here or click to browse your files" at bounding box center [377, 169] width 163 height 39
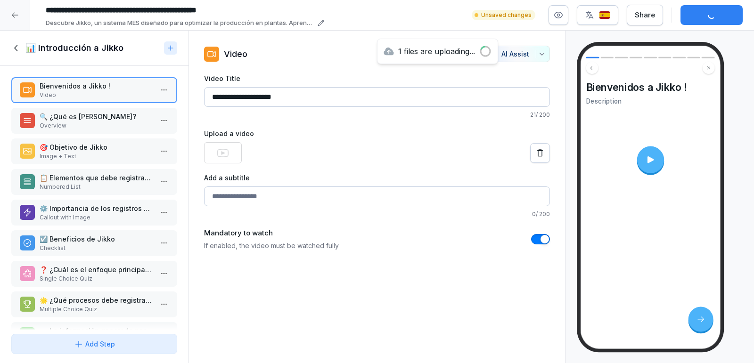
click at [409, 197] on input "Add a subtitle" at bounding box center [377, 197] width 346 height 20
type input "**********"
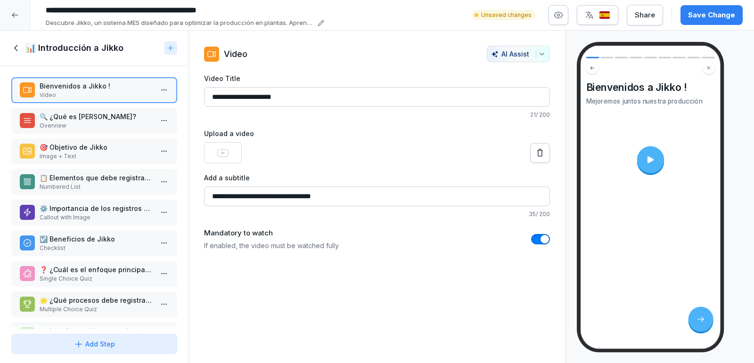
scroll to position [27, 0]
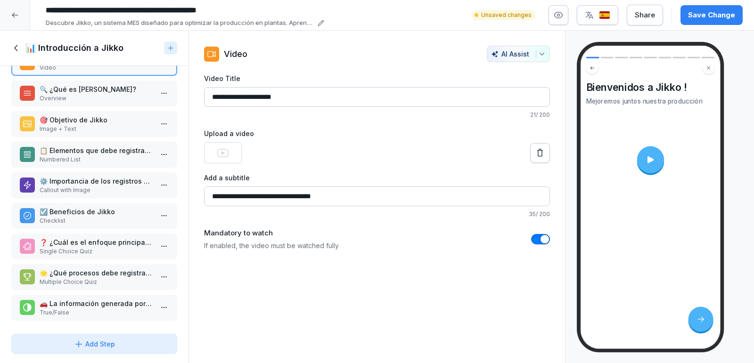
click at [83, 276] on p "🌟 ¿Qué procesos debe registrar Jikko? (Selecciona todas las correctas)" at bounding box center [96, 273] width 113 height 10
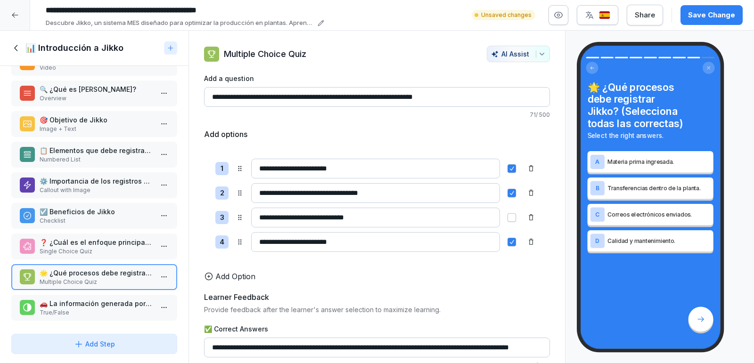
click at [85, 253] on p "Single Choice Quiz" at bounding box center [96, 251] width 113 height 8
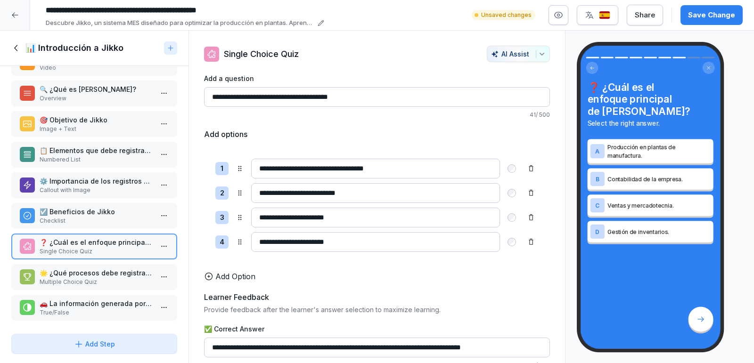
click at [78, 306] on p "🚗 La información generada por Jikko es comparable al tacómetro de un auto." at bounding box center [96, 304] width 113 height 10
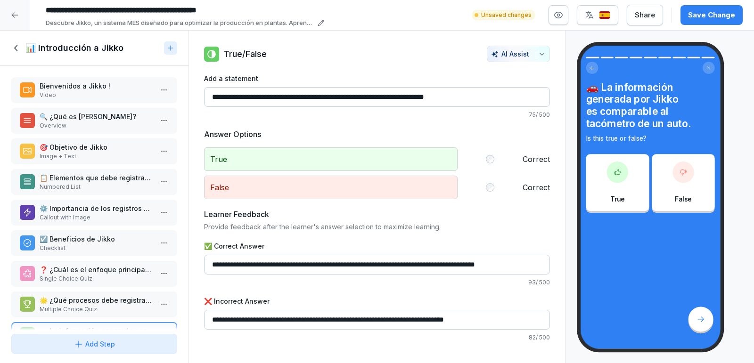
click at [82, 88] on p "Bienvenidos a Jikko !" at bounding box center [96, 86] width 113 height 10
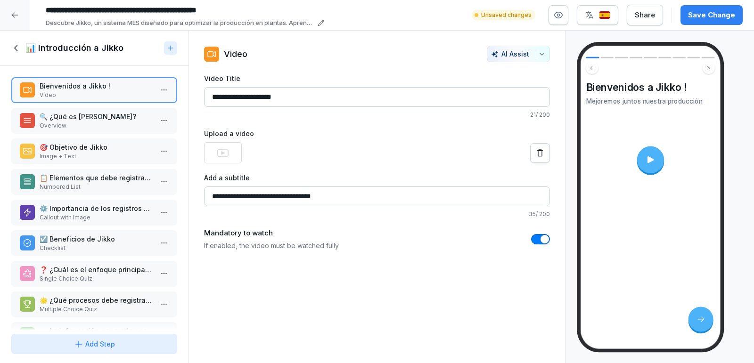
scroll to position [27, 0]
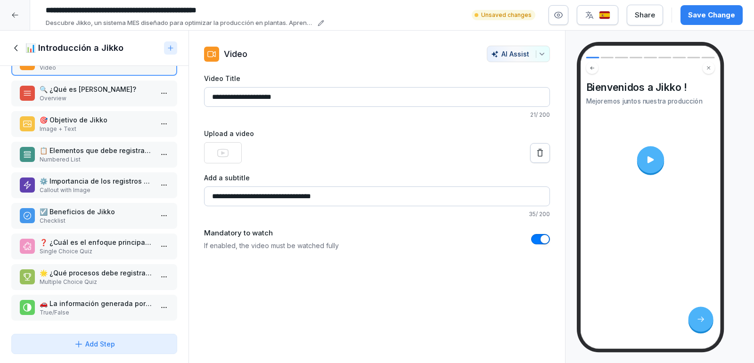
click at [91, 303] on p "🚗 La información generada por Jikko es comparable al tacómetro de un auto." at bounding box center [96, 304] width 113 height 10
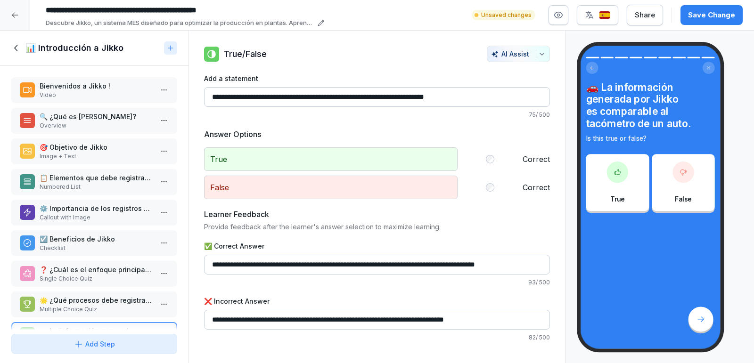
click at [238, 158] on p "True" at bounding box center [331, 160] width 254 height 24
drag, startPoint x: 221, startPoint y: 157, endPoint x: 236, endPoint y: 160, distance: 15.3
click at [236, 160] on p "True" at bounding box center [331, 160] width 254 height 24
click at [298, 144] on div "Answer Options True Correct False Correct" at bounding box center [377, 164] width 346 height 71
click at [710, 16] on div "Save Change" at bounding box center [711, 15] width 47 height 10
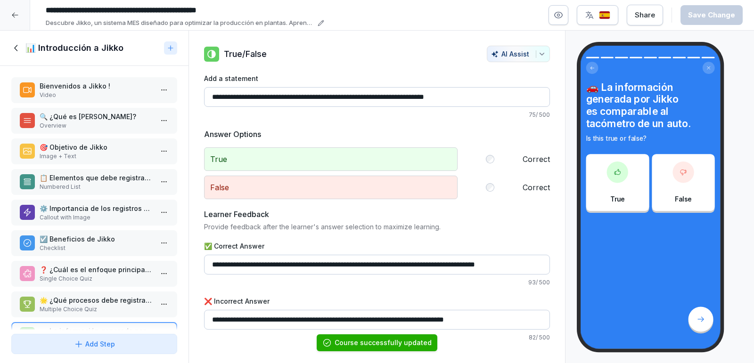
click at [15, 43] on icon at bounding box center [16, 48] width 10 height 10
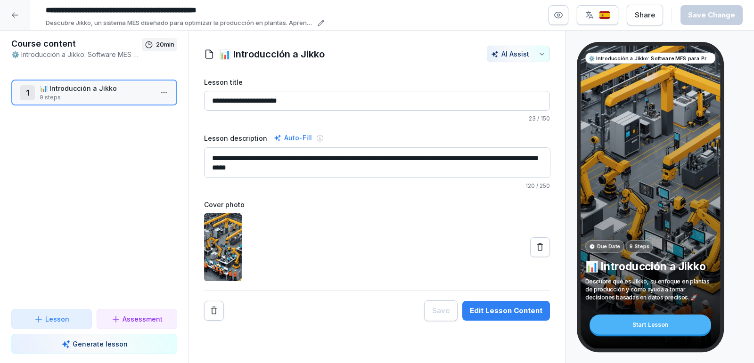
click at [78, 94] on p "9 steps" at bounding box center [96, 97] width 113 height 8
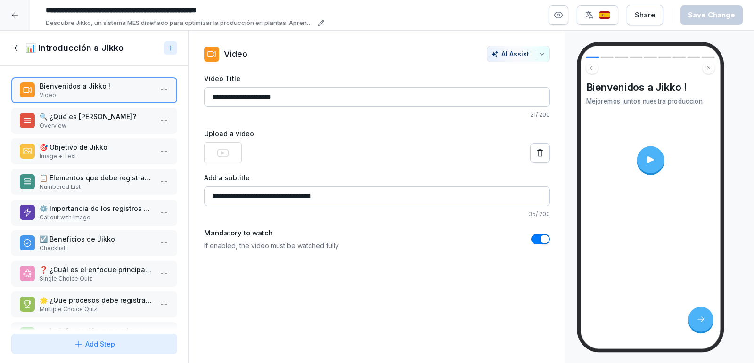
click at [646, 159] on icon at bounding box center [651, 160] width 10 height 10
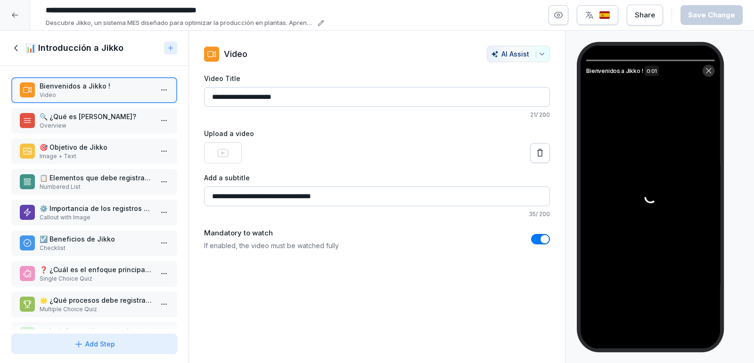
click at [711, 68] on icon at bounding box center [708, 70] width 7 height 7
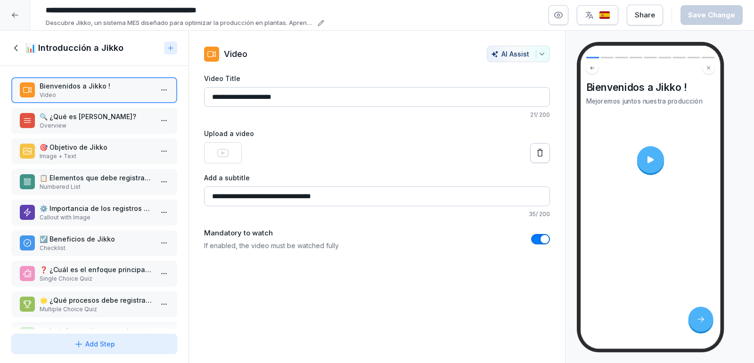
click at [17, 16] on icon at bounding box center [15, 15] width 8 height 8
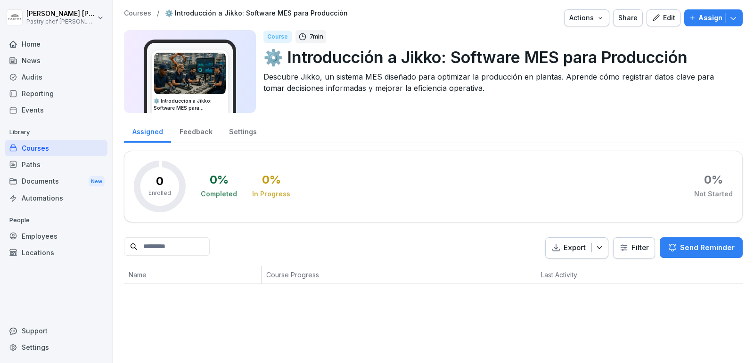
click at [183, 110] on h3 "⚙️ Introducción a Jikko: Software MES para Producción" at bounding box center [190, 105] width 73 height 14
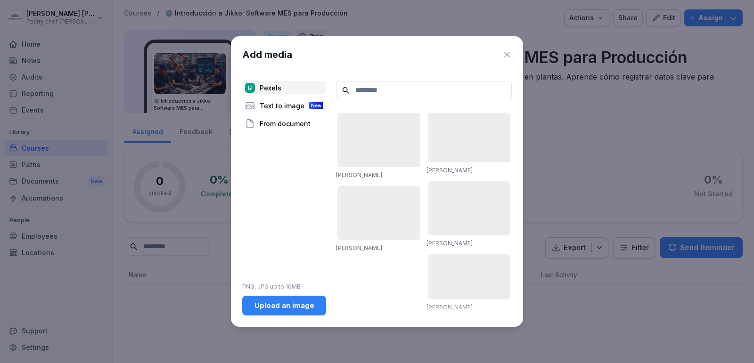
click at [505, 50] on icon at bounding box center [506, 54] width 9 height 9
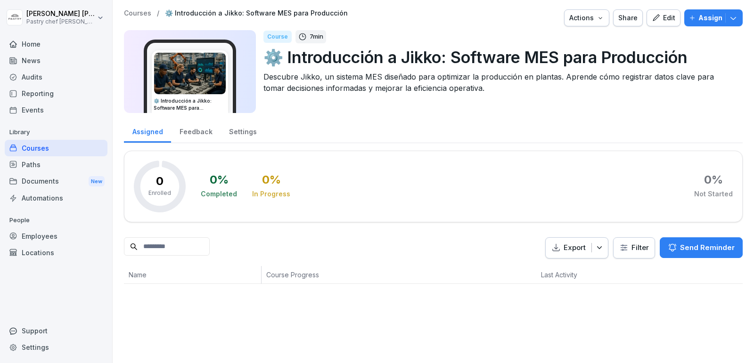
click at [45, 149] on div "Courses" at bounding box center [56, 148] width 103 height 16
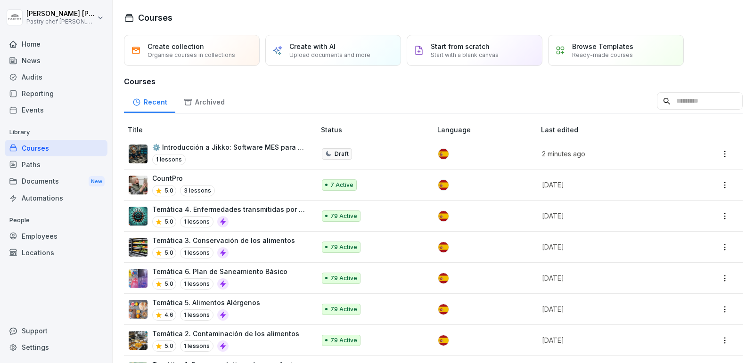
click at [196, 152] on div "⚙️ Introducción a Jikko: Software MES para Producción 1 lessons" at bounding box center [229, 153] width 154 height 23
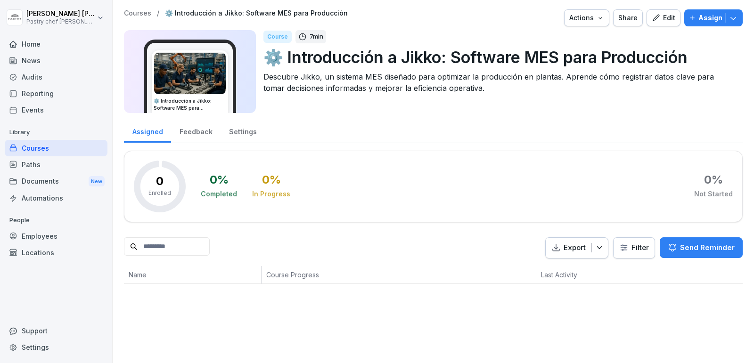
click at [660, 25] on button "Edit" at bounding box center [664, 17] width 34 height 17
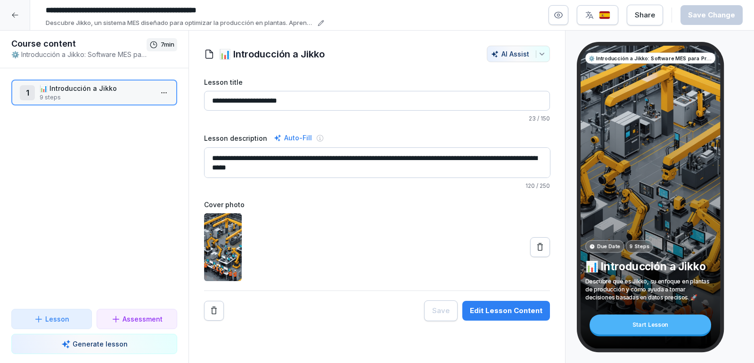
click at [16, 24] on div at bounding box center [15, 15] width 30 height 30
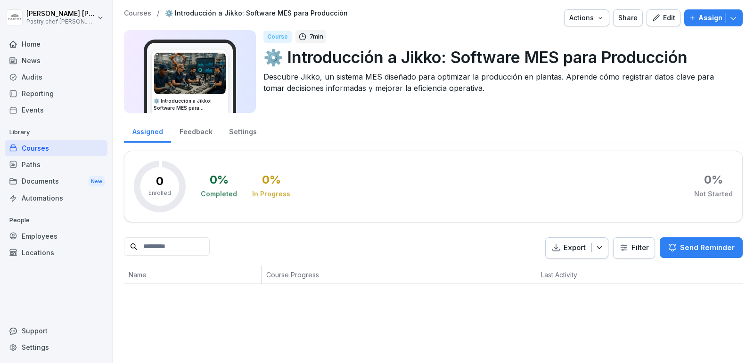
click at [33, 148] on div "Courses" at bounding box center [56, 148] width 103 height 16
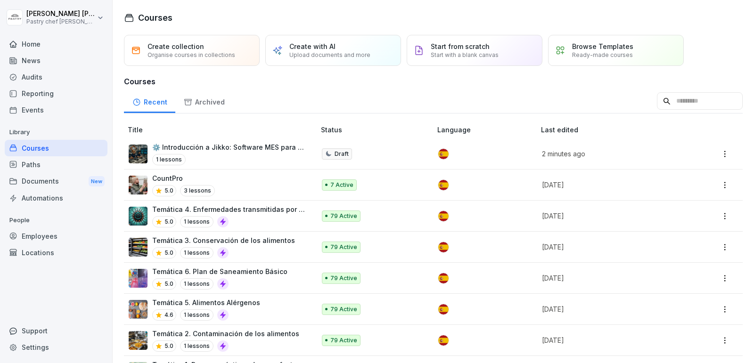
click at [217, 180] on div "CountPro 5.0 3 lessons" at bounding box center [217, 184] width 177 height 23
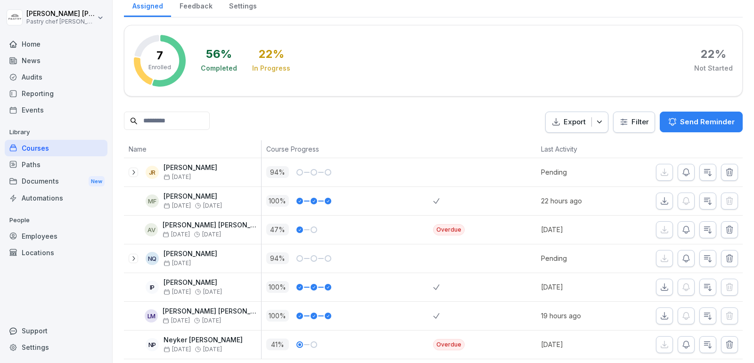
scroll to position [128, 0]
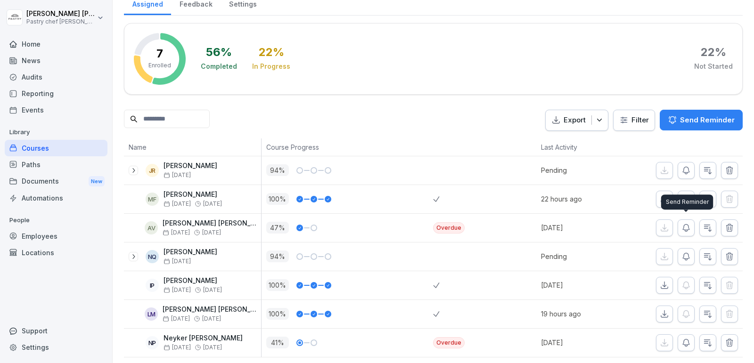
click at [688, 226] on icon "button" at bounding box center [686, 227] width 9 height 9
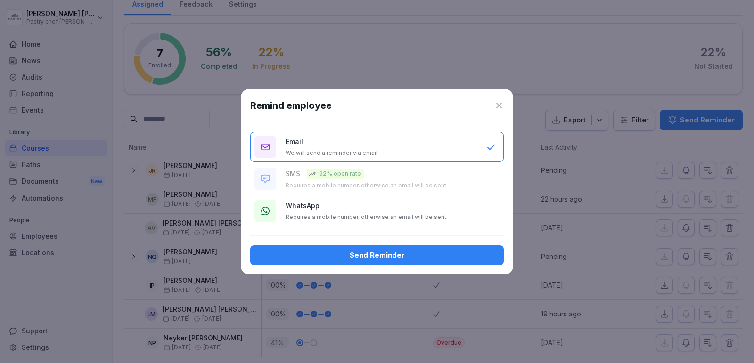
click at [364, 217] on p "Requires a mobile number, otherwise an email will be sent." at bounding box center [367, 218] width 162 height 8
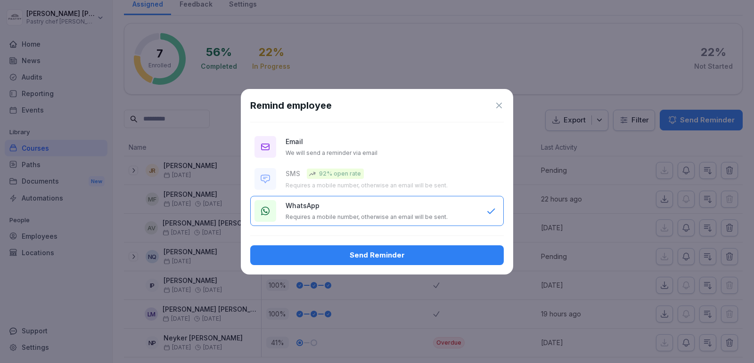
click at [403, 260] on button "Send Reminder" at bounding box center [377, 256] width 254 height 20
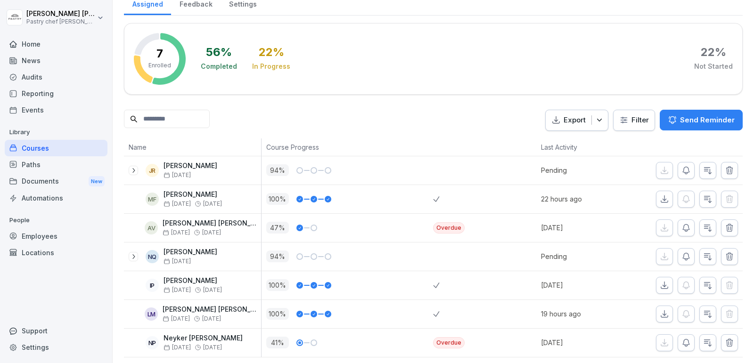
click at [57, 151] on div "Courses" at bounding box center [56, 148] width 103 height 16
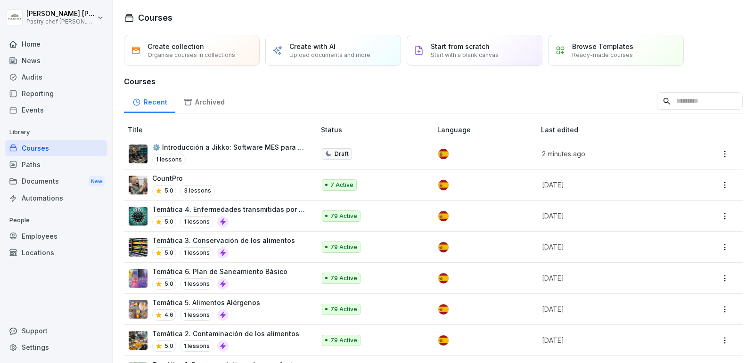
click at [276, 153] on div "⚙️ Introducción a Jikko: Software MES para Producción 1 lessons" at bounding box center [229, 153] width 154 height 23
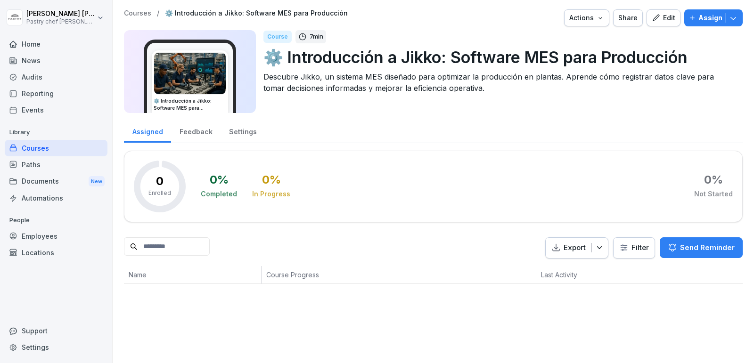
click at [655, 18] on icon "button" at bounding box center [656, 18] width 8 height 8
click at [660, 17] on icon "button" at bounding box center [656, 18] width 8 height 8
click at [52, 167] on div "Paths" at bounding box center [56, 164] width 103 height 16
click at [67, 154] on div "Courses" at bounding box center [56, 148] width 103 height 16
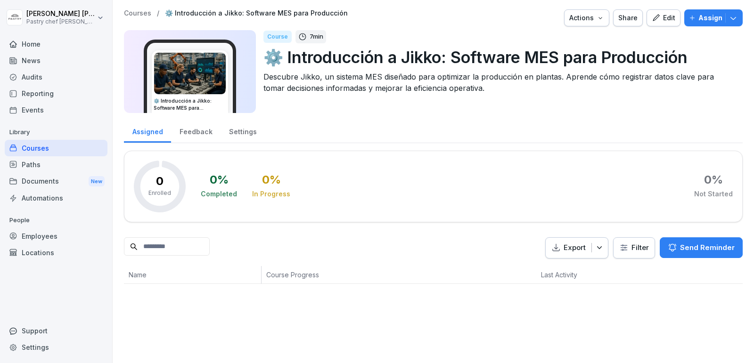
click at [660, 17] on icon "button" at bounding box center [656, 18] width 8 height 8
click at [197, 133] on div "Feedback" at bounding box center [195, 131] width 49 height 24
click at [659, 17] on icon "button" at bounding box center [656, 18] width 8 height 8
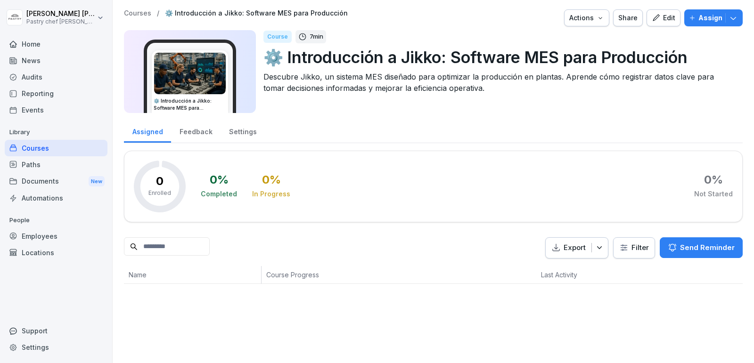
click at [659, 17] on icon "button" at bounding box center [656, 18] width 8 height 8
click at [660, 18] on icon "button" at bounding box center [656, 18] width 8 height 8
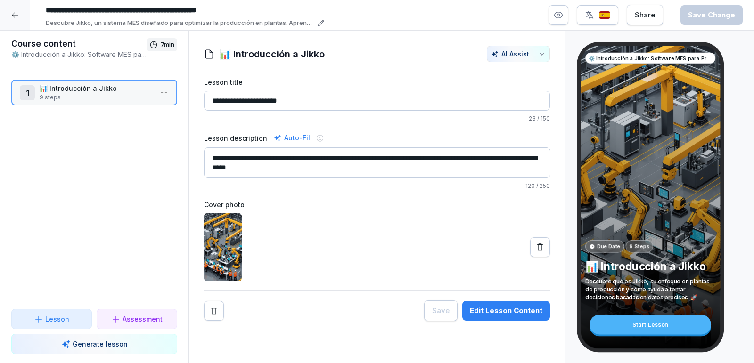
click at [95, 344] on p "Generate lesson" at bounding box center [100, 344] width 55 height 10
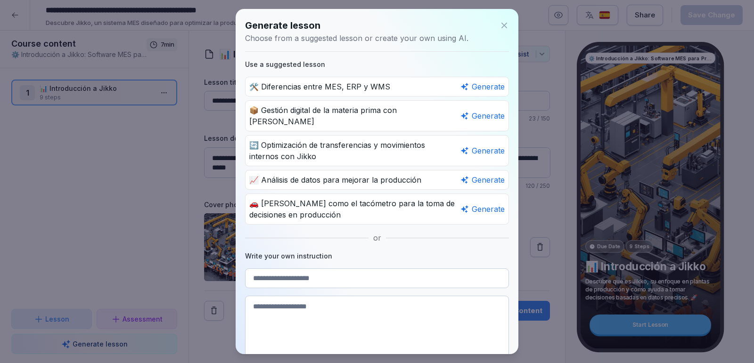
click at [296, 271] on input at bounding box center [377, 279] width 264 height 20
click at [356, 230] on div "Generate lesson Choose from a suggested lesson or create your own using AI. Use…" at bounding box center [377, 181] width 283 height 345
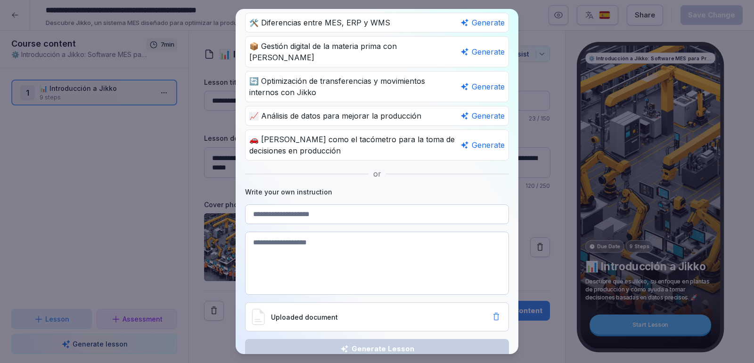
click at [356, 312] on p "Uploaded document" at bounding box center [380, 317] width 219 height 10
click at [299, 312] on p "Uploaded document" at bounding box center [380, 317] width 219 height 10
click at [321, 241] on textarea at bounding box center [377, 263] width 264 height 63
click at [261, 309] on icon at bounding box center [258, 317] width 12 height 16
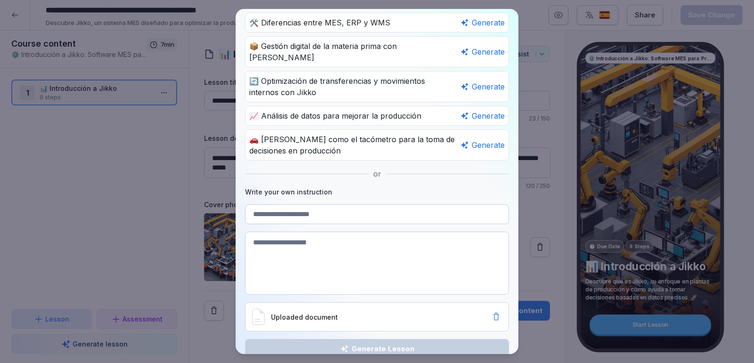
click at [261, 309] on icon at bounding box center [258, 317] width 12 height 16
click at [308, 303] on div "Uploaded document" at bounding box center [377, 317] width 264 height 29
click at [317, 308] on div "Uploaded document" at bounding box center [377, 317] width 252 height 19
click at [271, 312] on p "Uploaded document" at bounding box center [380, 317] width 219 height 10
click at [357, 205] on input at bounding box center [377, 215] width 264 height 20
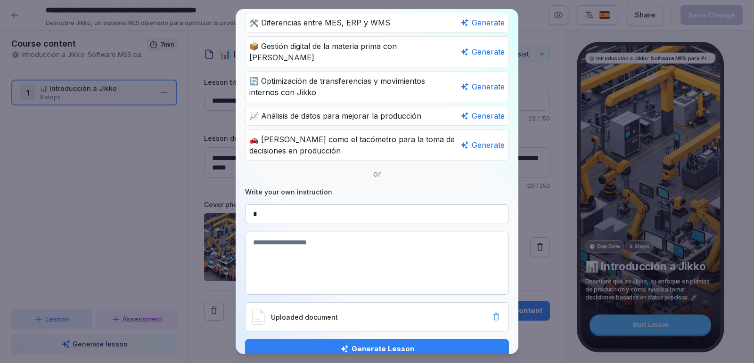
type input "*"
click at [268, 308] on div "Uploaded document" at bounding box center [377, 317] width 252 height 19
click at [495, 312] on icon at bounding box center [496, 316] width 9 height 9
click at [321, 318] on p "Recommended length: 5 pages. PDF, Word or Powerpoint" at bounding box center [392, 322] width 204 height 8
click at [294, 205] on input "*" at bounding box center [377, 215] width 264 height 20
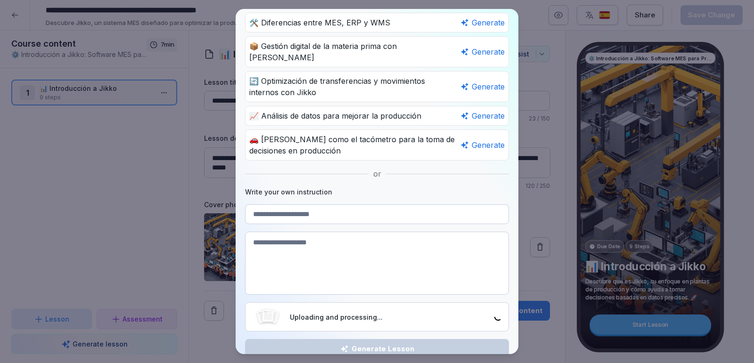
type input "*"
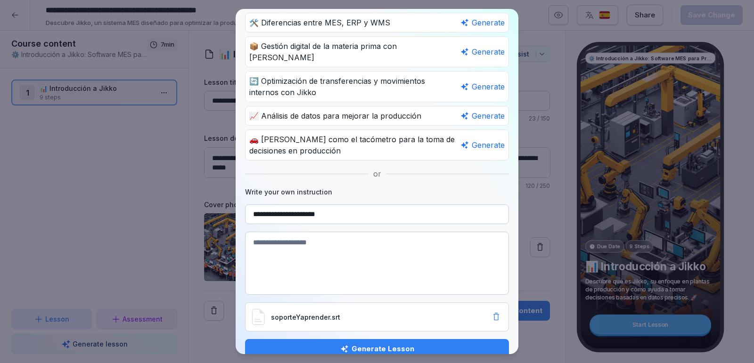
type input "**********"
click at [378, 241] on textarea at bounding box center [377, 263] width 264 height 63
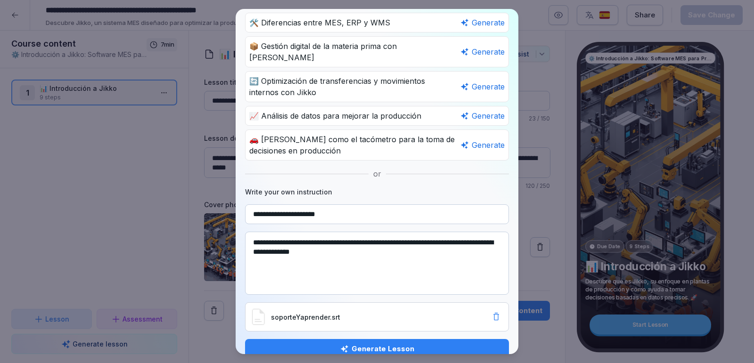
type textarea "**********"
click at [434, 344] on div "Generate Lesson" at bounding box center [377, 349] width 249 height 10
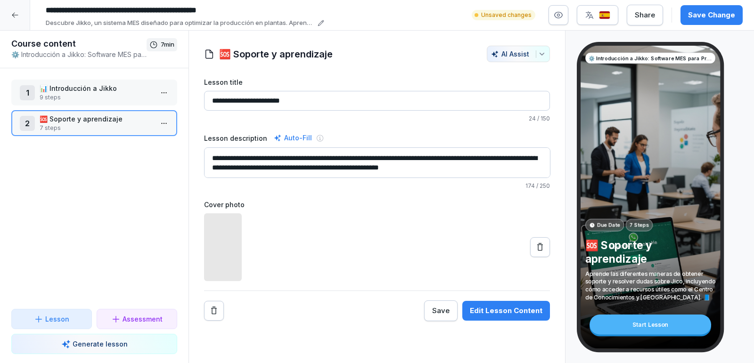
click at [61, 128] on p "7 steps" at bounding box center [96, 128] width 113 height 8
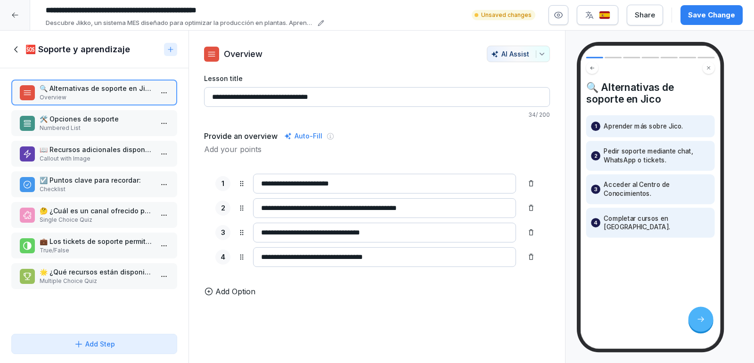
click at [108, 343] on div "Add Step" at bounding box center [94, 344] width 41 height 10
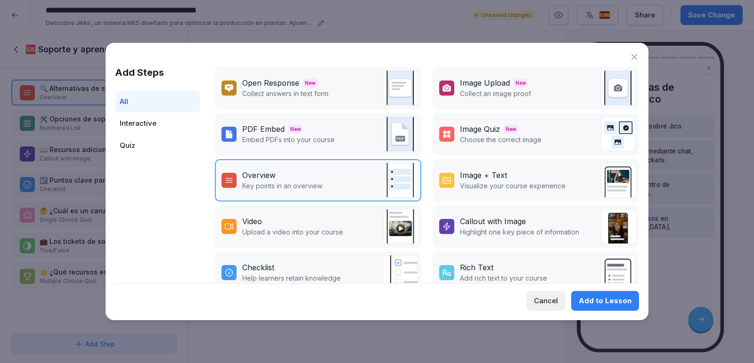
scroll to position [44, 0]
click at [323, 225] on div "Video" at bounding box center [292, 221] width 101 height 11
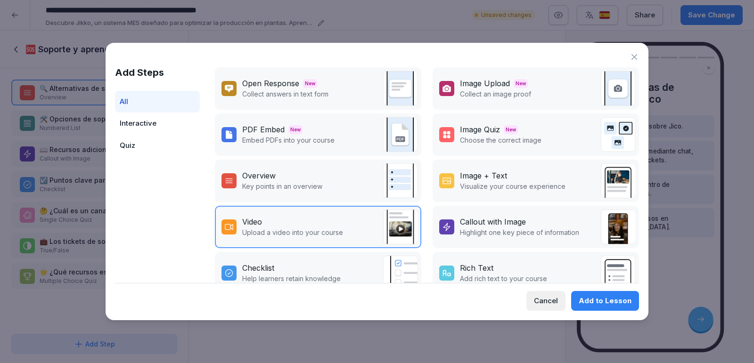
click at [326, 246] on div "Video Upload a video into your course" at bounding box center [318, 227] width 206 height 42
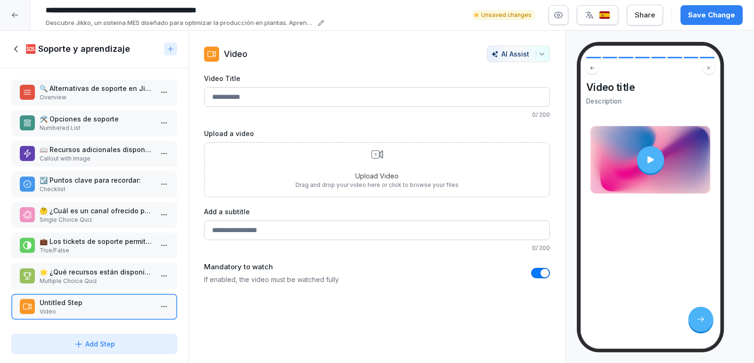
click at [368, 173] on p "Upload Video" at bounding box center [377, 176] width 163 height 10
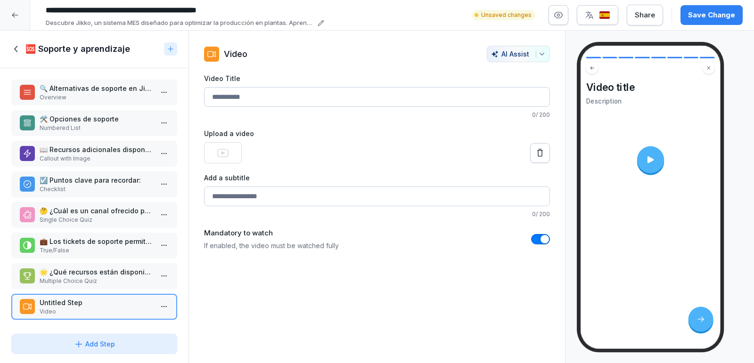
click at [257, 96] on input "Video Title" at bounding box center [377, 97] width 346 height 20
type input "*"
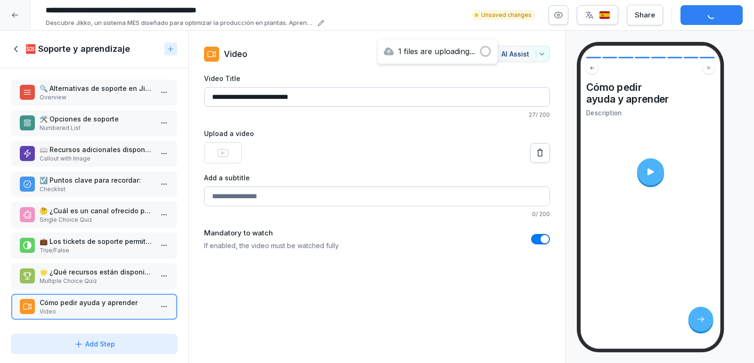
type input "**********"
click at [296, 203] on input "Add a subtitle" at bounding box center [377, 197] width 346 height 20
type input "*"
type input "**********"
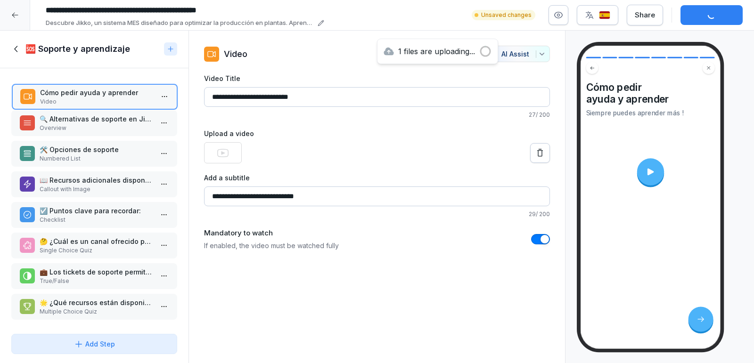
drag, startPoint x: 101, startPoint y: 305, endPoint x: 101, endPoint y: 91, distance: 213.5
click at [101, 91] on p "Cómo pedir ayuda y aprender" at bounding box center [96, 93] width 113 height 10
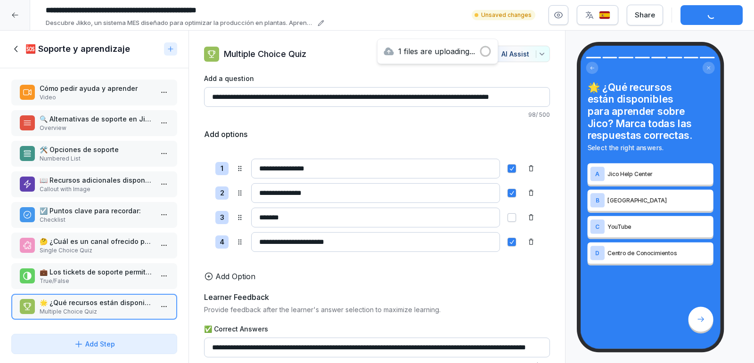
click at [101, 90] on p "Cómo pedir ayuda y aprender" at bounding box center [96, 88] width 113 height 10
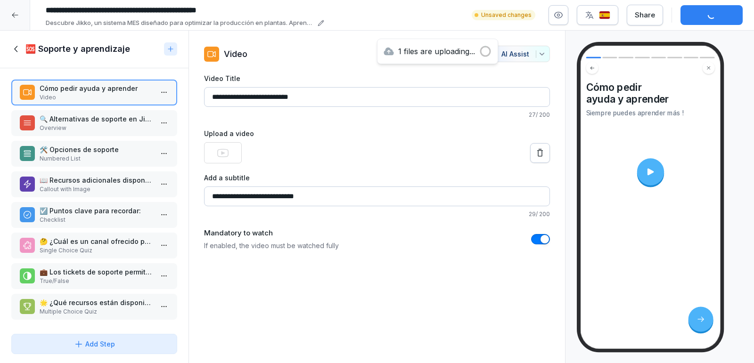
click at [95, 123] on p "🔍 Alternativas de soporte en Jico" at bounding box center [96, 119] width 113 height 10
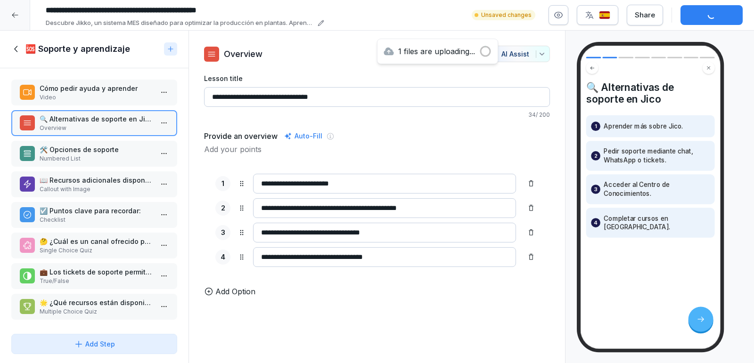
click at [342, 254] on input "**********" at bounding box center [384, 257] width 263 height 20
type input "**********"
click at [342, 182] on input "**********" at bounding box center [384, 184] width 263 height 20
type input "**********"
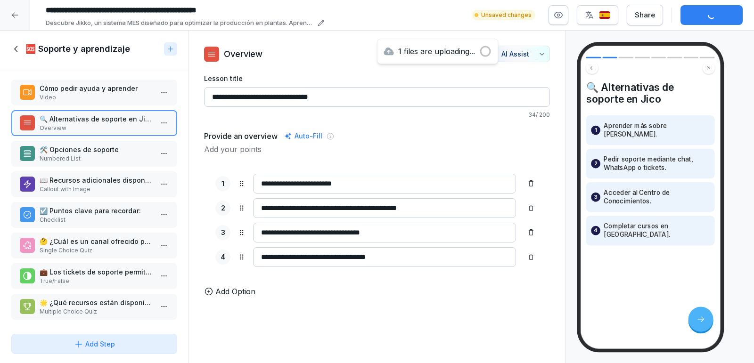
click at [74, 156] on p "Numbered List" at bounding box center [96, 159] width 113 height 8
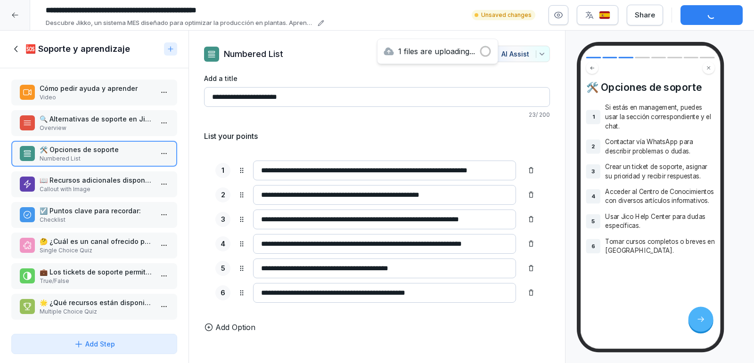
click at [72, 213] on p "☑️ Puntos clave para recordar:" at bounding box center [96, 211] width 113 height 10
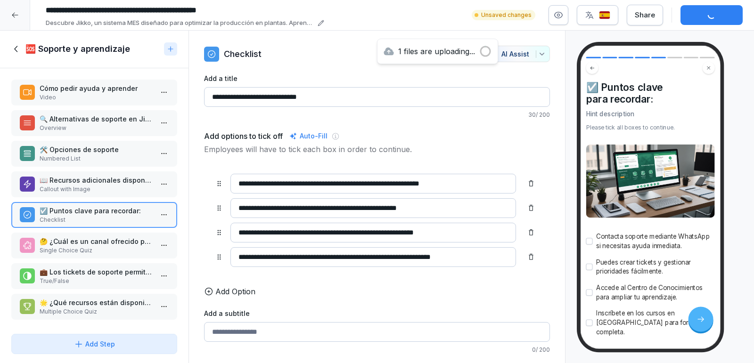
click at [96, 194] on div "📖 Recursos adicionales disponibles Callout with Image" at bounding box center [94, 185] width 166 height 26
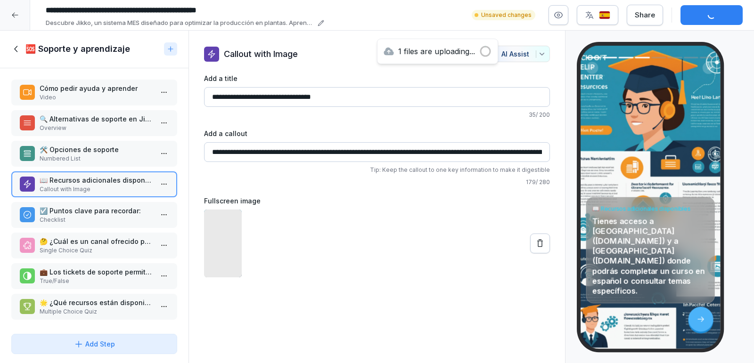
click at [86, 221] on p "Checklist" at bounding box center [96, 220] width 113 height 8
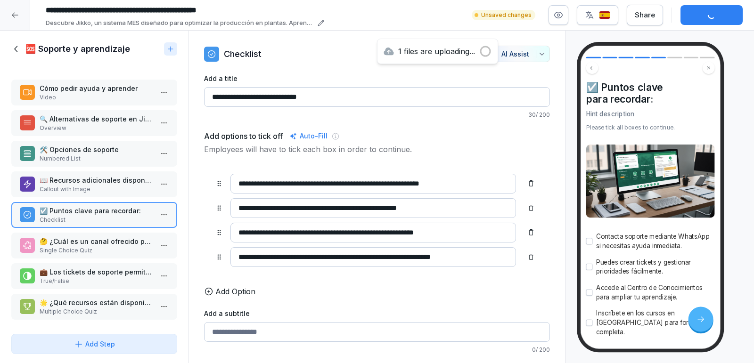
click at [77, 239] on p "🤔 ¿Cuál es un canal ofrecido para contacto inmediato?" at bounding box center [96, 242] width 113 height 10
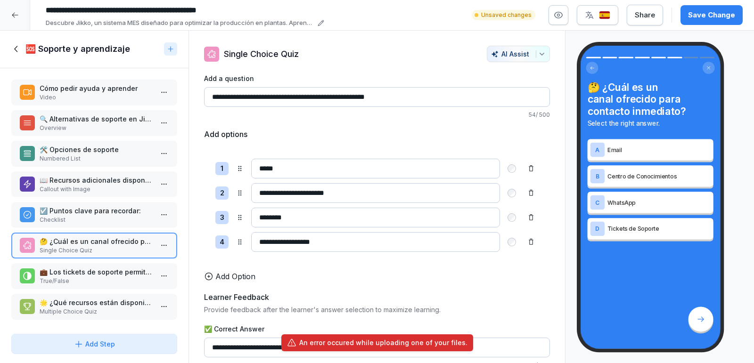
click at [107, 90] on p "Cómo pedir ayuda y aprender" at bounding box center [96, 88] width 113 height 10
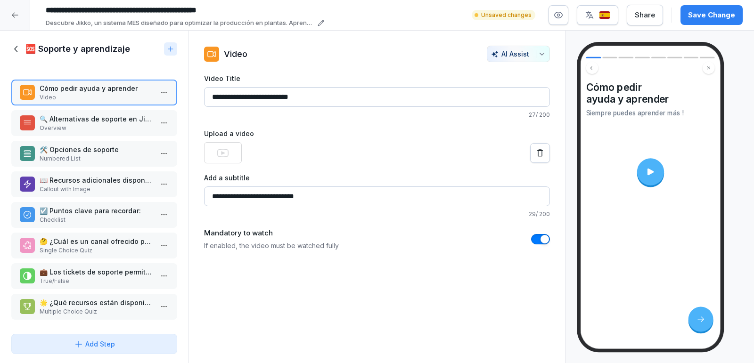
click at [654, 174] on icon at bounding box center [651, 172] width 10 height 10
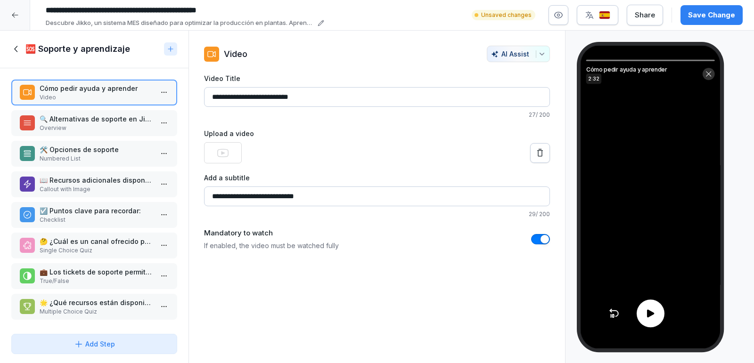
click at [656, 320] on div at bounding box center [651, 314] width 28 height 28
click at [707, 76] on icon at bounding box center [708, 73] width 7 height 7
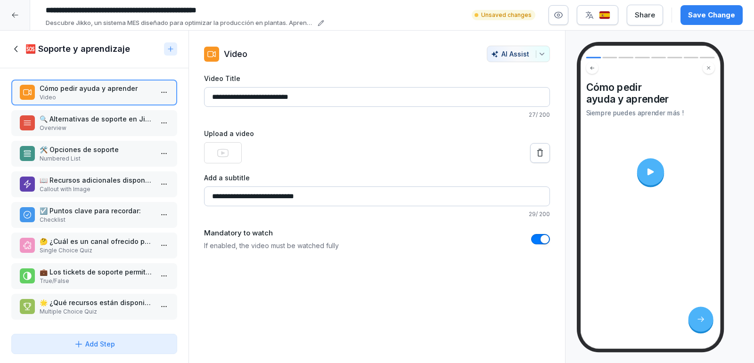
click at [104, 308] on p "Multiple Choice Quiz" at bounding box center [96, 312] width 113 height 8
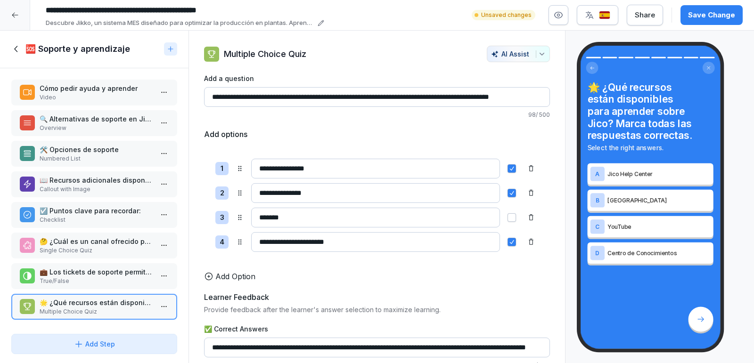
click at [100, 252] on p "Single Choice Quiz" at bounding box center [96, 250] width 113 height 8
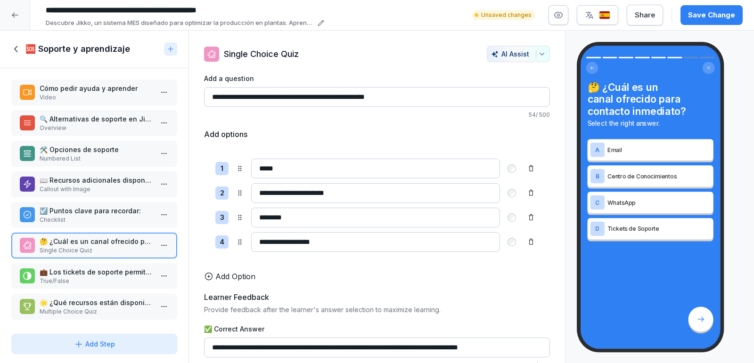
click at [95, 275] on p "💼 Los tickets de soporte permiten asignar prioridades." at bounding box center [96, 272] width 113 height 10
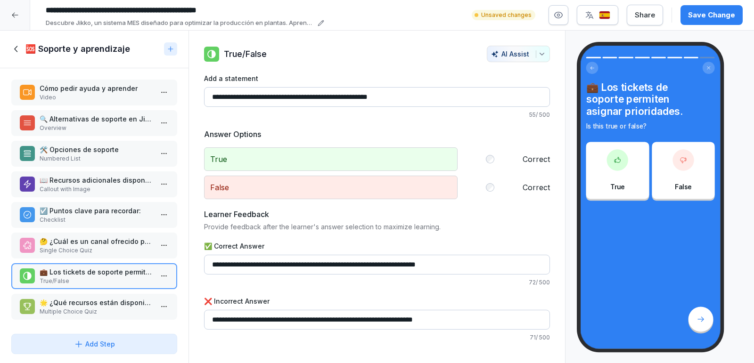
click at [165, 276] on html "**********" at bounding box center [377, 181] width 754 height 363
click at [127, 328] on div "Delete" at bounding box center [129, 328] width 80 height 17
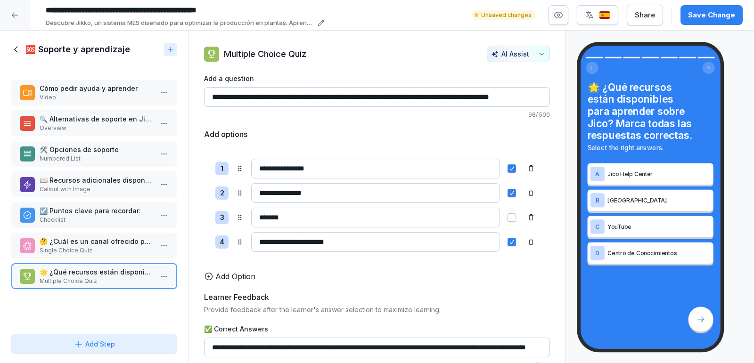
click at [415, 98] on input "**********" at bounding box center [377, 97] width 346 height 20
type input "**********"
click at [267, 163] on input "**********" at bounding box center [375, 169] width 249 height 20
type input "**********"
click at [268, 191] on input "**********" at bounding box center [375, 193] width 249 height 20
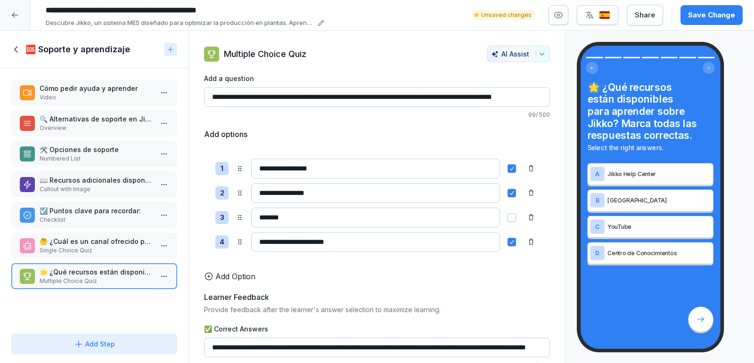
type input "**********"
click at [400, 280] on div "**********" at bounding box center [377, 250] width 346 height 352
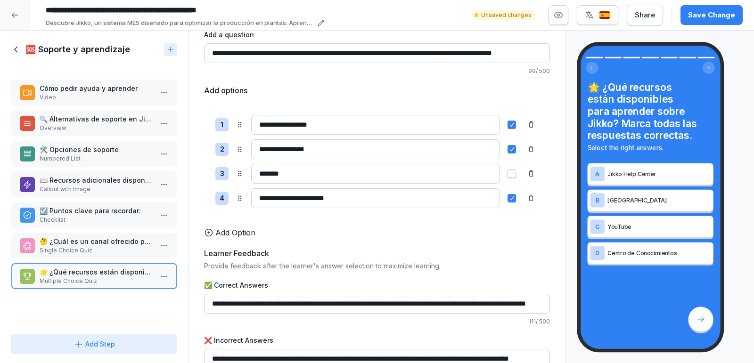
scroll to position [58, 0]
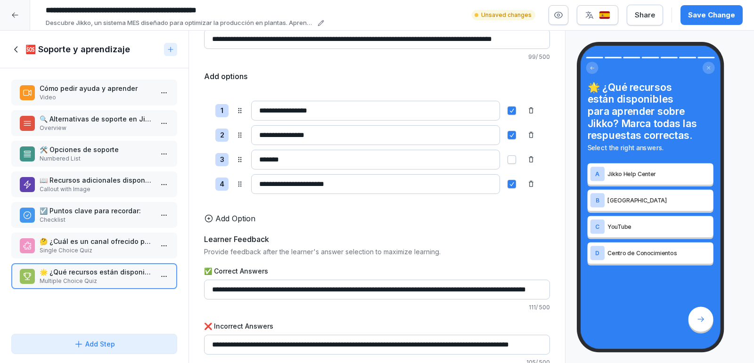
click at [82, 230] on div "Cómo pedir ayuda y aprender Video 🔍 Alternativas de soporte en Jico Overview 🛠️…" at bounding box center [94, 199] width 189 height 262
click at [82, 238] on p "🤔 ¿Cuál es un canal ofrecido para contacto inmediato?" at bounding box center [96, 242] width 113 height 10
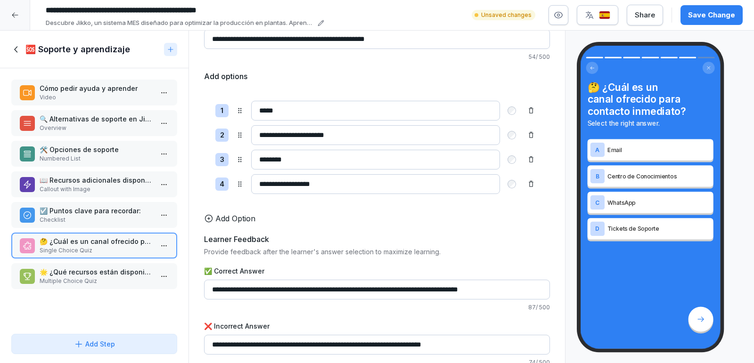
click at [90, 211] on p "☑️ Puntos clave para recordar:" at bounding box center [96, 211] width 113 height 10
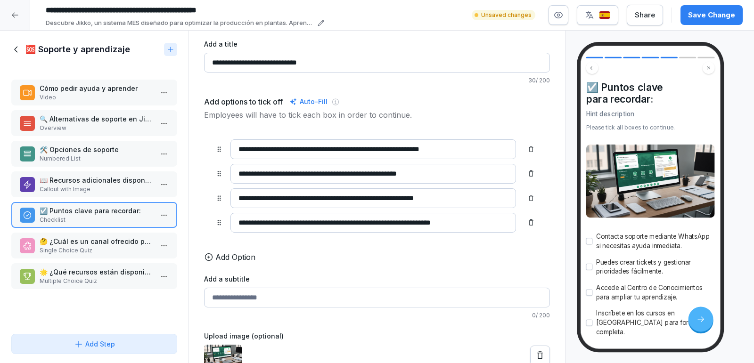
click at [93, 186] on p "Callout with Image" at bounding box center [96, 189] width 113 height 8
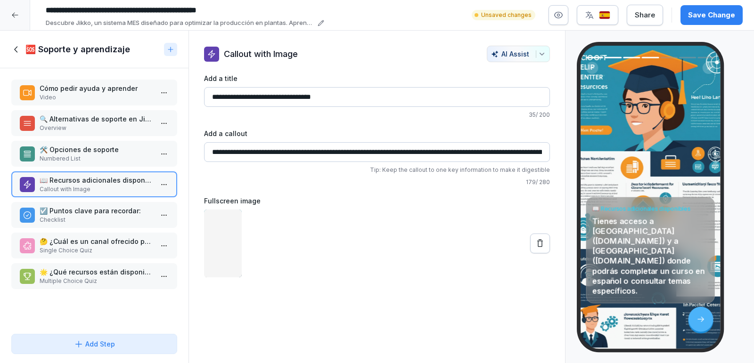
click at [97, 153] on p "🛠️ Opciones de soporte" at bounding box center [96, 150] width 113 height 10
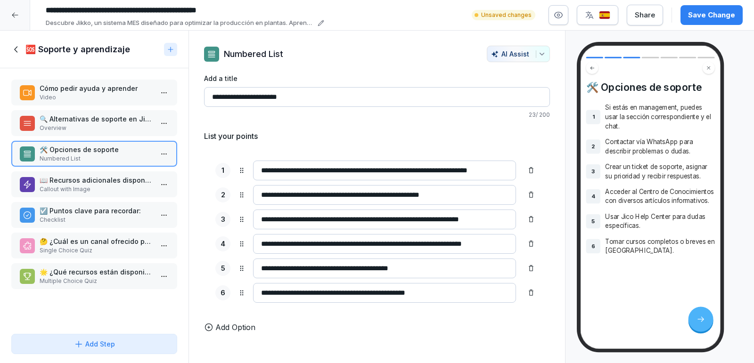
click at [97, 127] on p "Overview" at bounding box center [96, 128] width 113 height 8
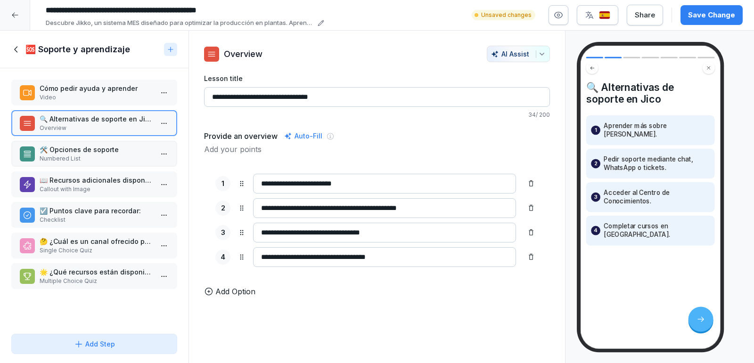
click at [101, 92] on p "Cómo pedir ayuda y aprender" at bounding box center [96, 88] width 113 height 10
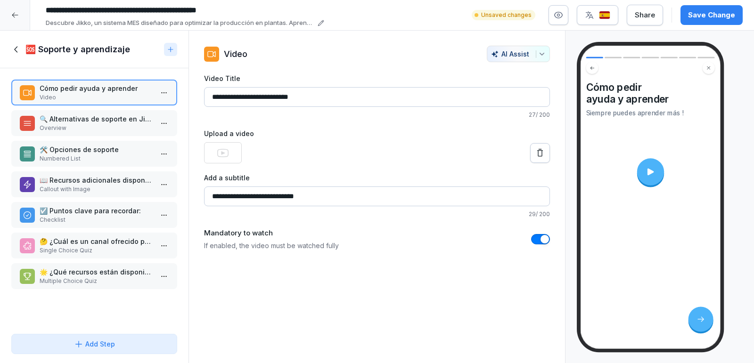
click at [697, 16] on div "Save Change" at bounding box center [711, 15] width 47 height 10
click at [76, 131] on p "Overview" at bounding box center [96, 128] width 113 height 8
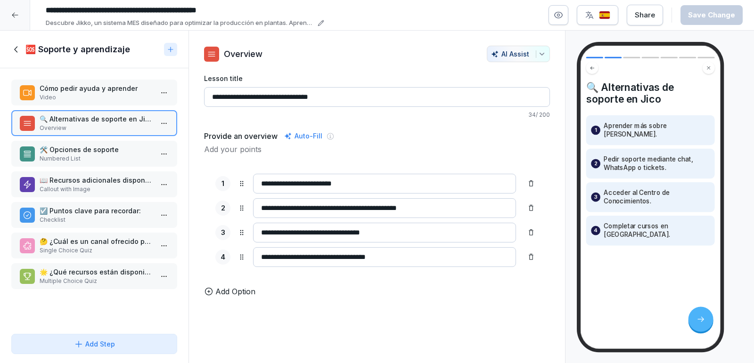
click at [79, 147] on p "🛠️ Opciones de soporte" at bounding box center [96, 150] width 113 height 10
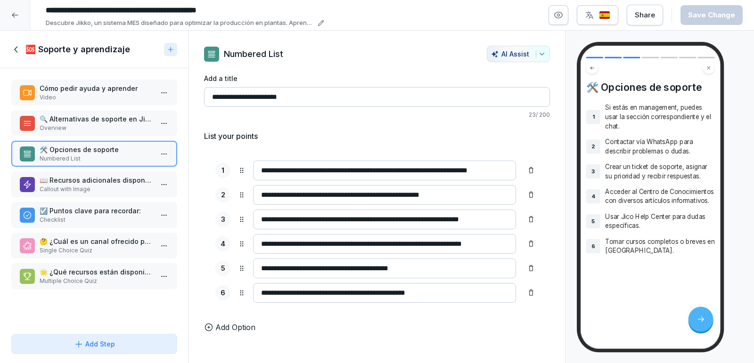
click at [72, 268] on p "🌟 ¿Qué recursos están disponibles para aprender sobre Jikko? Marca todas las re…" at bounding box center [96, 272] width 113 height 10
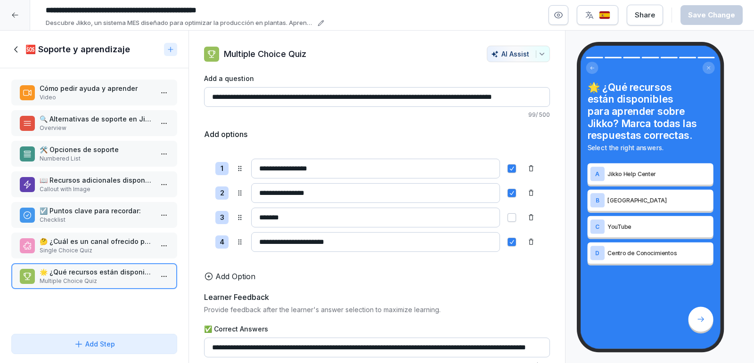
click at [19, 52] on icon at bounding box center [16, 49] width 10 height 10
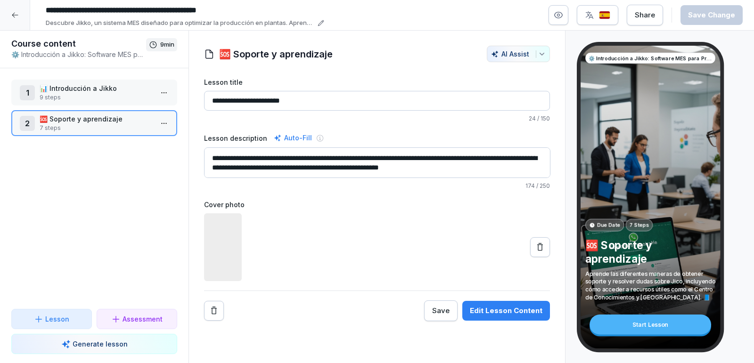
click at [74, 90] on p "📊 Introducción a Jikko" at bounding box center [96, 88] width 113 height 10
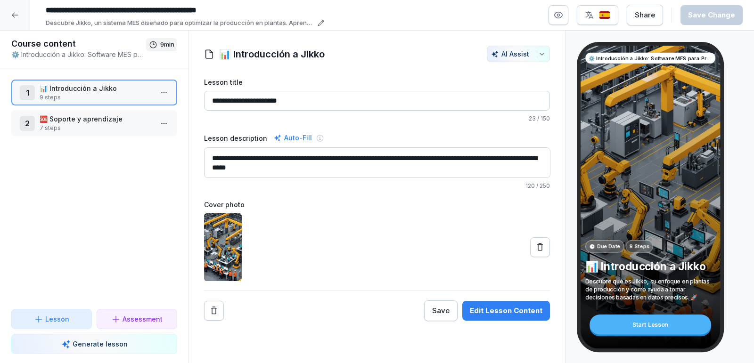
click at [93, 83] on p "📊 Introducción a Jikko" at bounding box center [96, 88] width 113 height 10
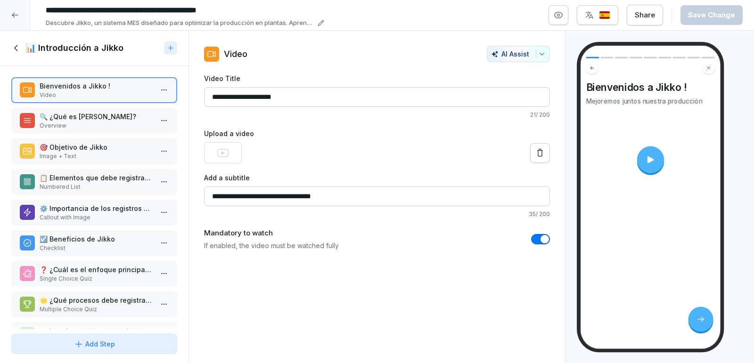
click at [102, 123] on p "Overview" at bounding box center [96, 126] width 113 height 8
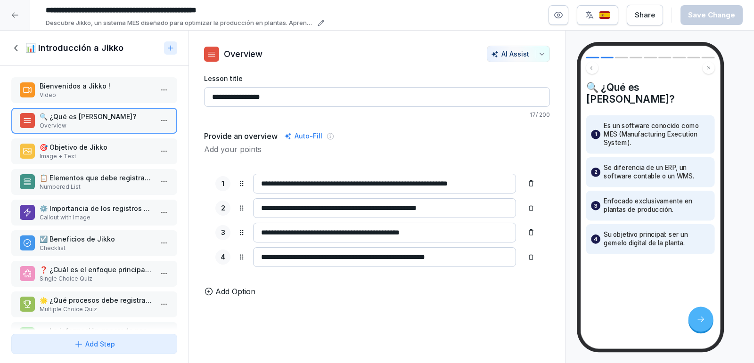
click at [93, 154] on p "Image + Text" at bounding box center [96, 156] width 113 height 8
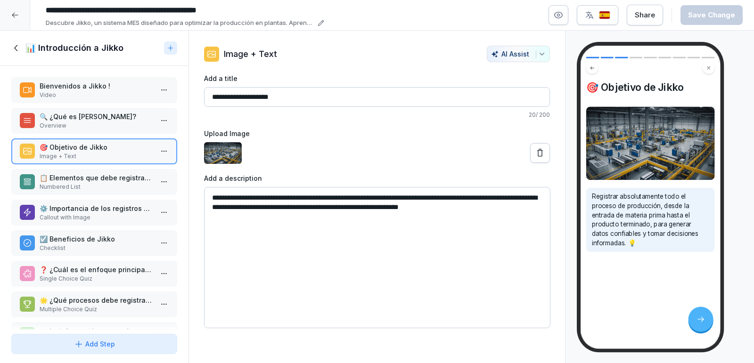
scroll to position [27, 0]
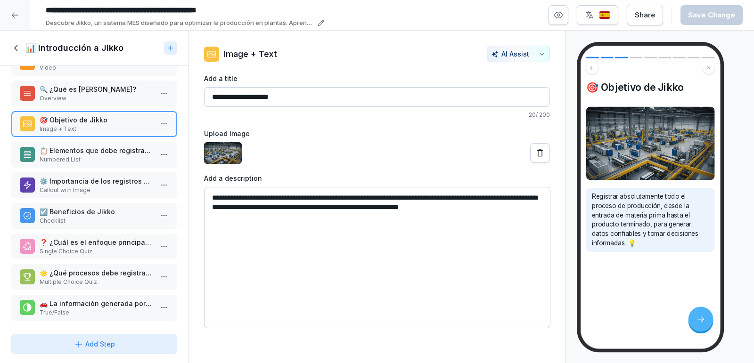
click at [96, 265] on div "🌟 ¿Qué procesos debe registrar Jikko? (Selecciona todas las correctas) Multiple…" at bounding box center [94, 277] width 166 height 26
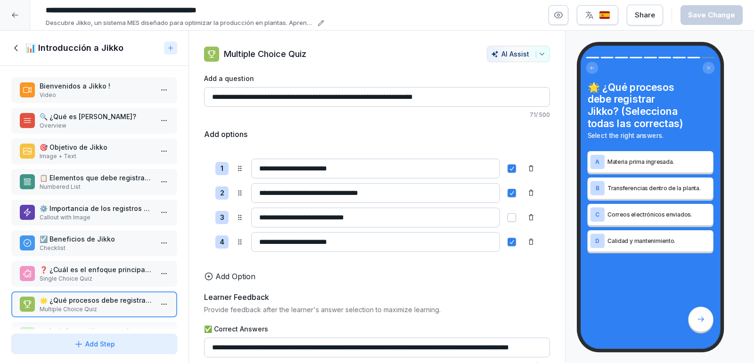
click at [16, 47] on icon at bounding box center [16, 48] width 10 height 10
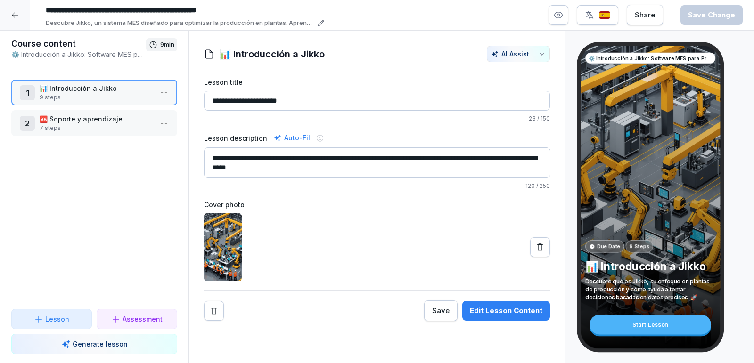
click at [105, 123] on p "🆘 Soporte y aprendizaje" at bounding box center [96, 119] width 113 height 10
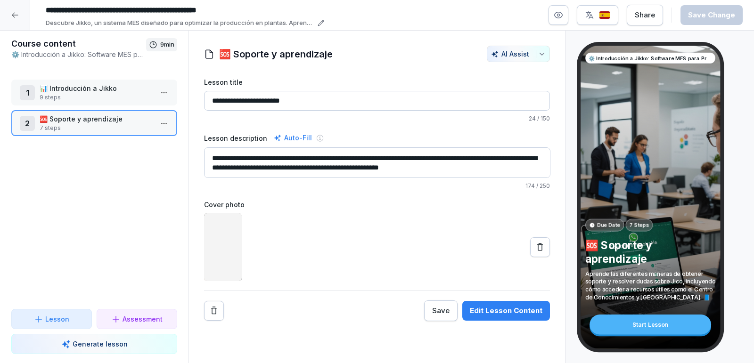
click at [112, 96] on p "9 steps" at bounding box center [96, 97] width 113 height 8
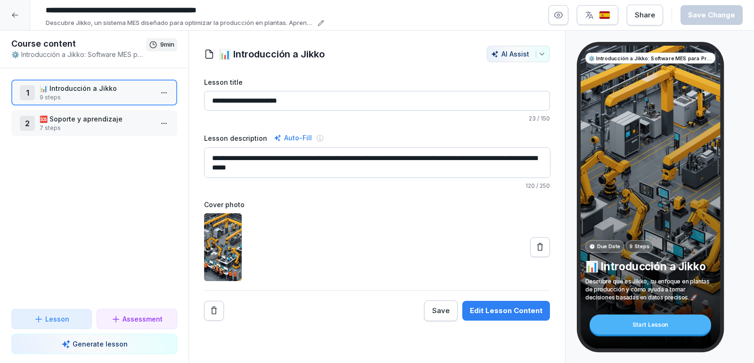
click at [112, 121] on p "🆘 Soporte y aprendizaje" at bounding box center [96, 119] width 113 height 10
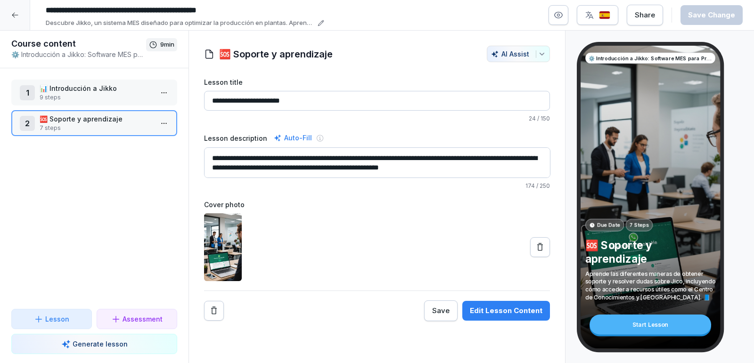
click at [431, 167] on textarea "**********" at bounding box center [377, 163] width 346 height 31
type textarea "**********"
click at [491, 231] on div at bounding box center [377, 248] width 346 height 68
click at [97, 103] on div "1 📊 Introducción a Jikko 9 steps" at bounding box center [94, 93] width 166 height 26
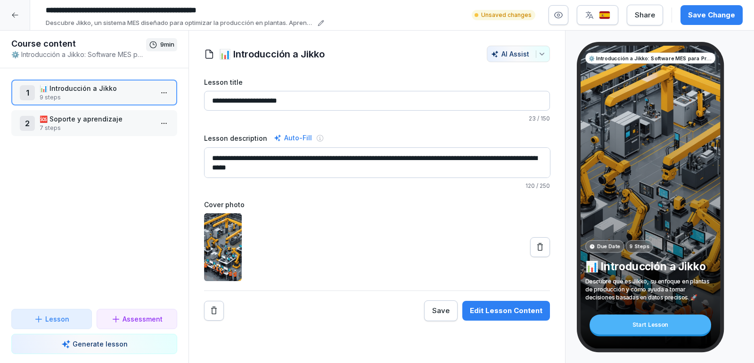
click at [98, 128] on p "7 steps" at bounding box center [96, 128] width 113 height 8
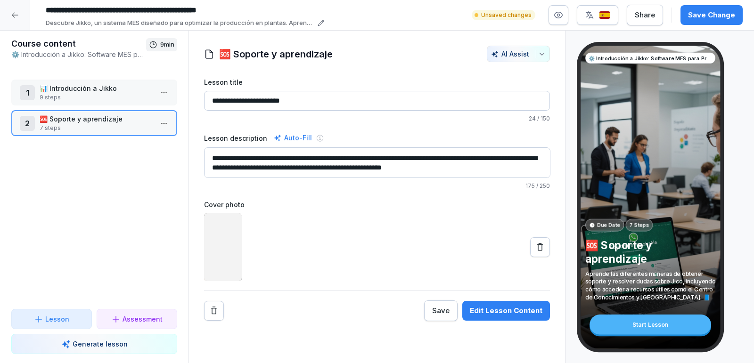
click at [114, 91] on p "📊 Introducción a Jikko" at bounding box center [96, 88] width 113 height 10
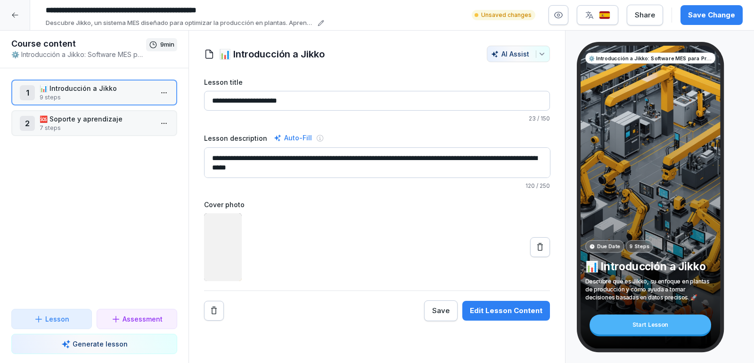
click at [102, 122] on p "🆘 Soporte y aprendizaje" at bounding box center [96, 119] width 113 height 10
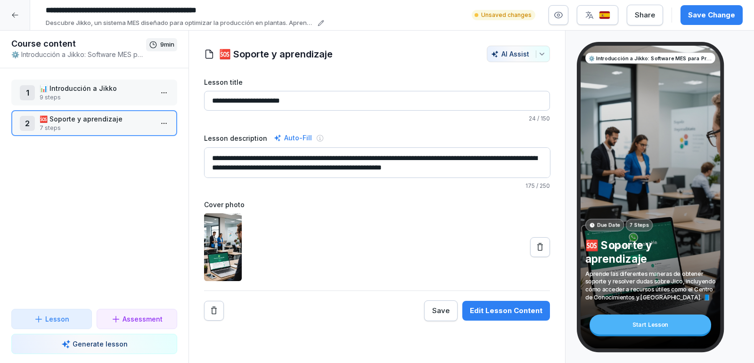
click at [120, 90] on p "📊 Introducción a Jikko" at bounding box center [96, 88] width 113 height 10
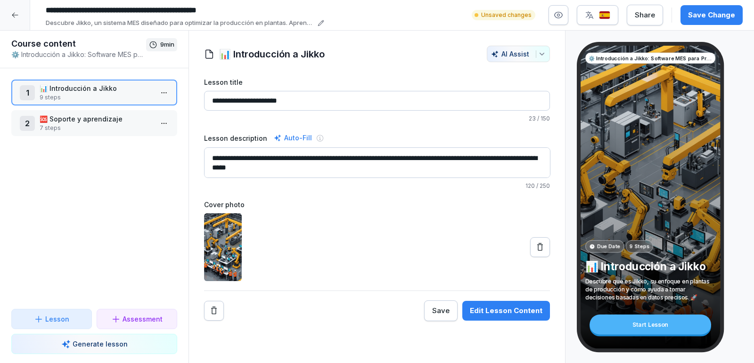
click at [107, 121] on p "🆘 Soporte y aprendizaje" at bounding box center [96, 119] width 113 height 10
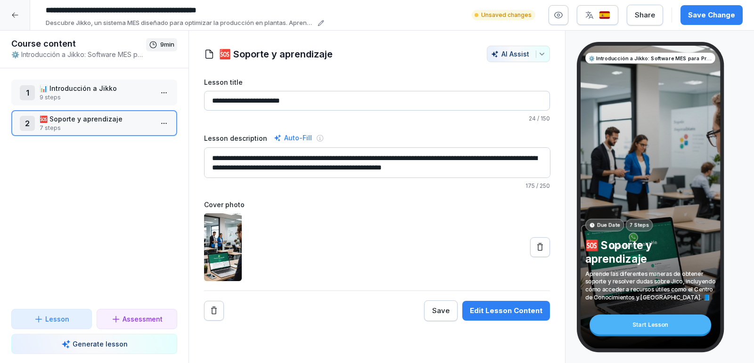
click at [105, 89] on p "📊 Introducción a Jikko" at bounding box center [96, 88] width 113 height 10
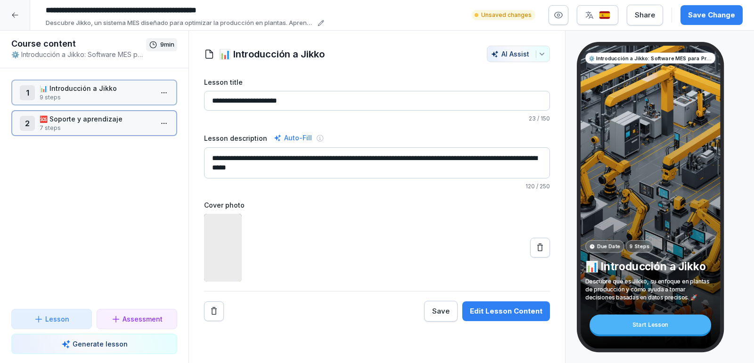
click at [105, 89] on p "📊 Introducción a Jikko" at bounding box center [96, 88] width 113 height 10
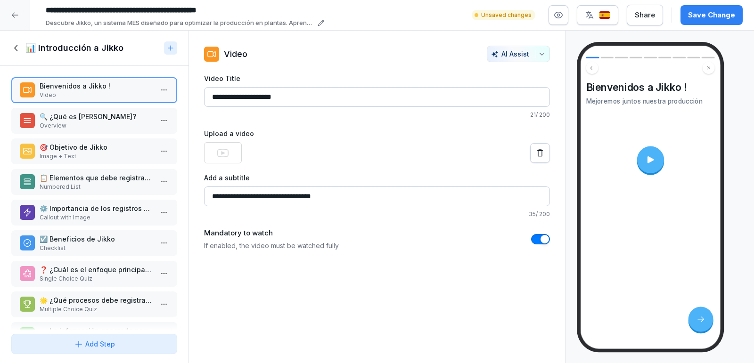
click at [17, 45] on icon at bounding box center [15, 48] width 3 height 6
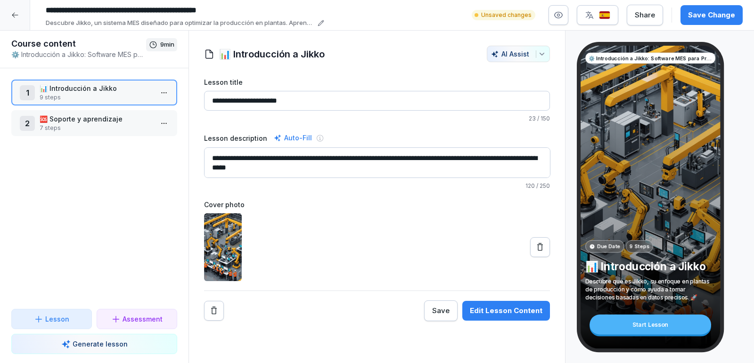
click at [111, 128] on p "7 steps" at bounding box center [96, 128] width 113 height 8
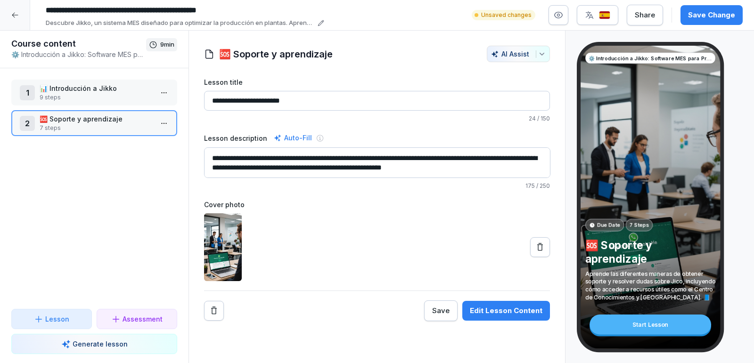
click at [114, 85] on p "📊 Introducción a Jikko" at bounding box center [96, 88] width 113 height 10
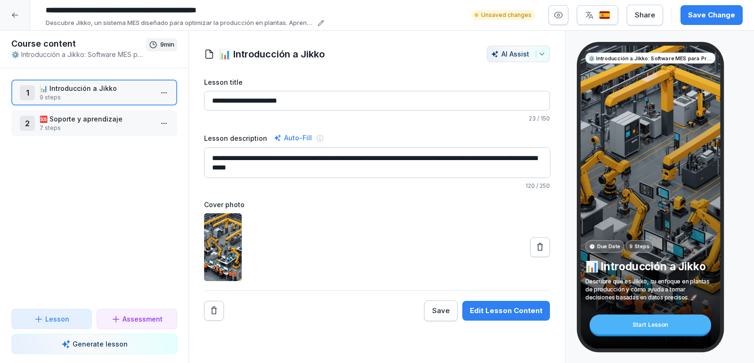
click at [90, 92] on p "📊 Introducción a Jikko" at bounding box center [96, 88] width 113 height 10
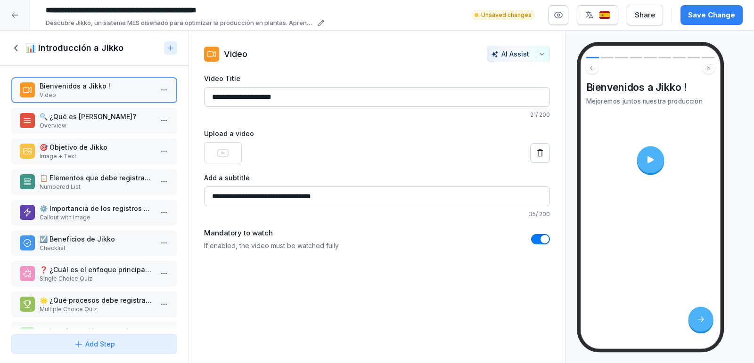
scroll to position [27, 0]
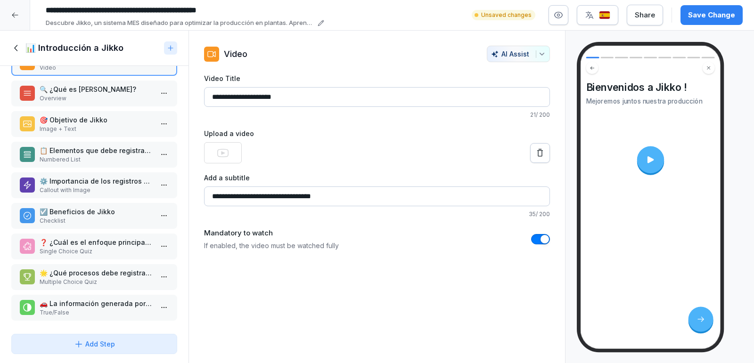
click at [17, 49] on icon at bounding box center [16, 48] width 10 height 10
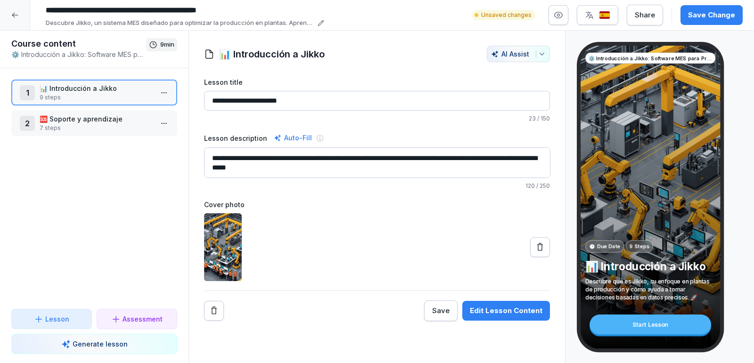
click at [115, 135] on div "2 🆘 Soporte y aprendizaje 7 steps" at bounding box center [94, 123] width 166 height 26
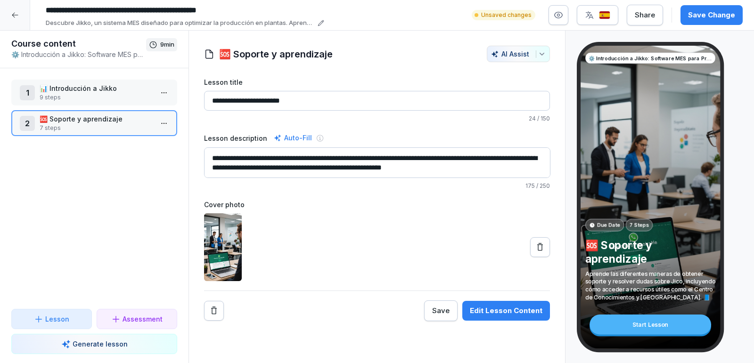
click at [100, 85] on p "📊 Introducción a Jikko" at bounding box center [96, 88] width 113 height 10
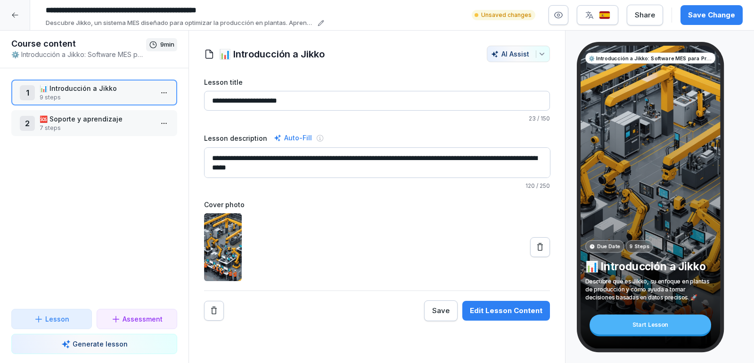
click at [106, 129] on p "7 steps" at bounding box center [96, 128] width 113 height 8
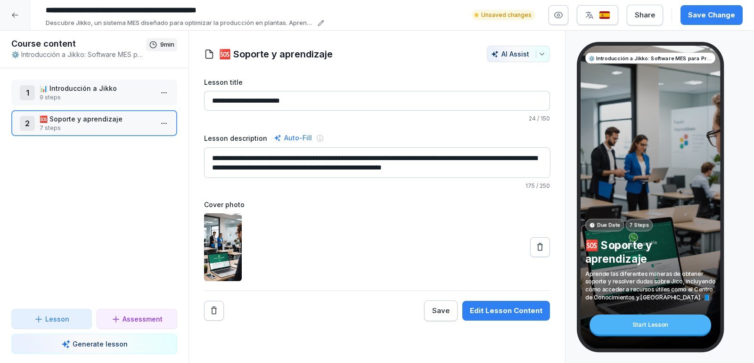
click at [108, 92] on p "📊 Introducción a Jikko" at bounding box center [96, 88] width 113 height 10
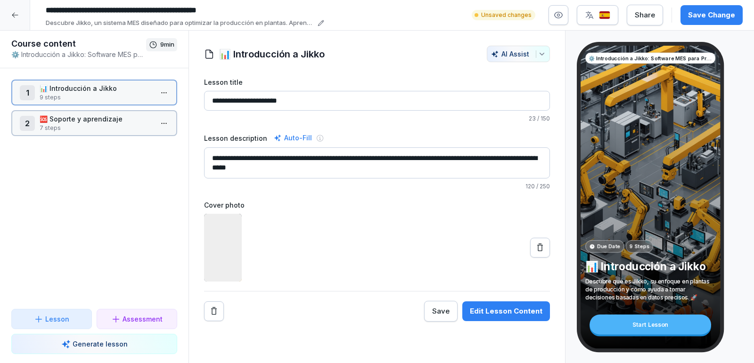
click at [108, 92] on p "📊 Introducción a Jikko" at bounding box center [96, 88] width 113 height 10
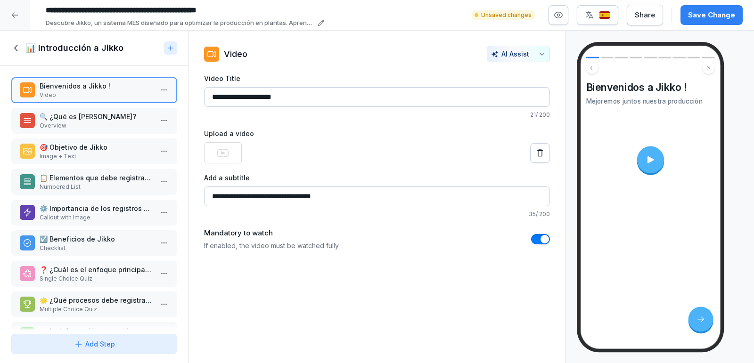
click at [17, 49] on icon at bounding box center [16, 48] width 10 height 10
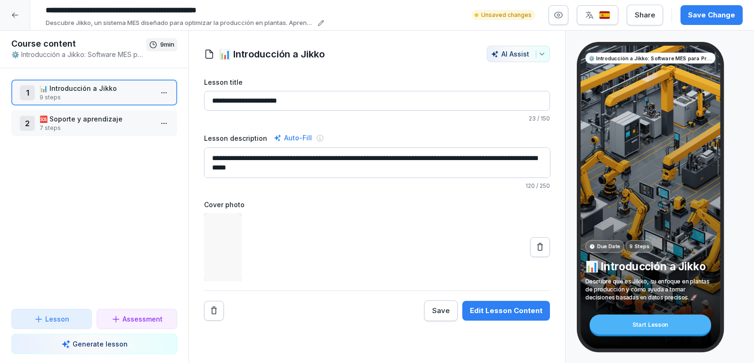
click at [18, 17] on icon at bounding box center [15, 15] width 8 height 8
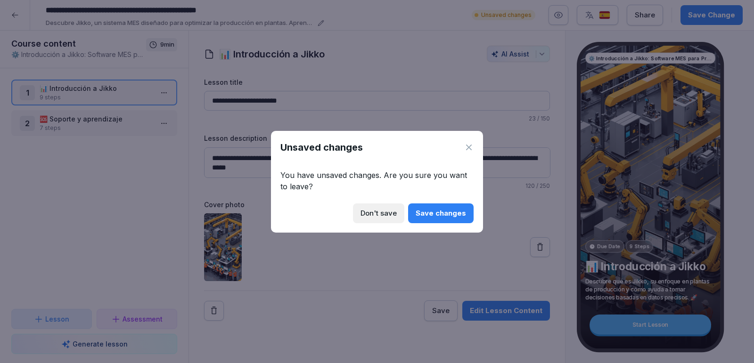
click at [454, 216] on div "Save changes" at bounding box center [441, 213] width 50 height 10
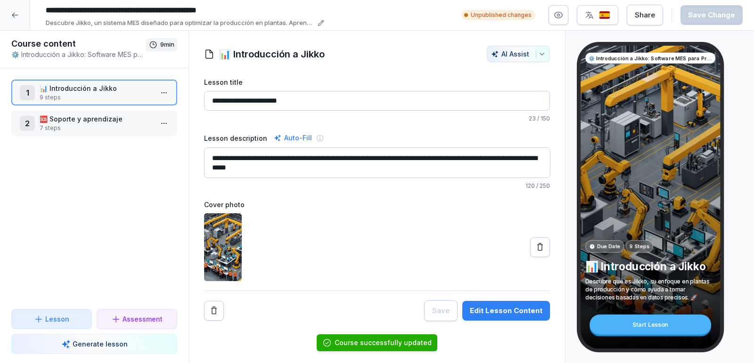
click at [17, 17] on icon at bounding box center [15, 15] width 8 height 8
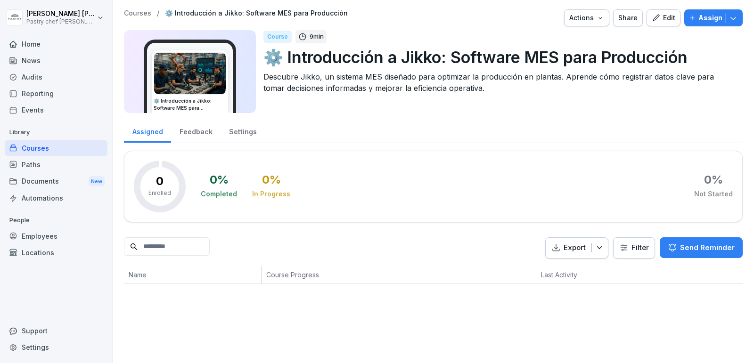
click at [666, 15] on div "Edit" at bounding box center [664, 18] width 24 height 10
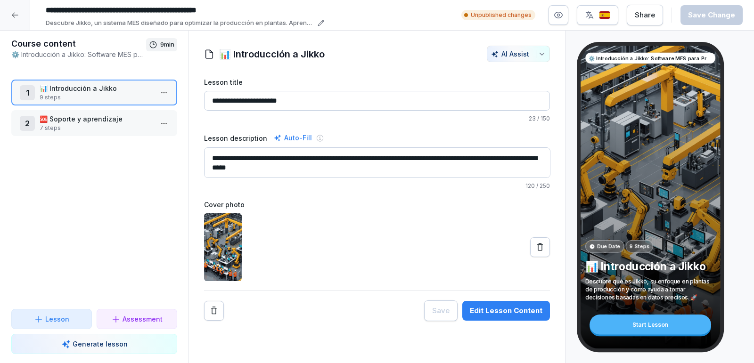
click at [90, 124] on p "7 steps" at bounding box center [96, 128] width 113 height 8
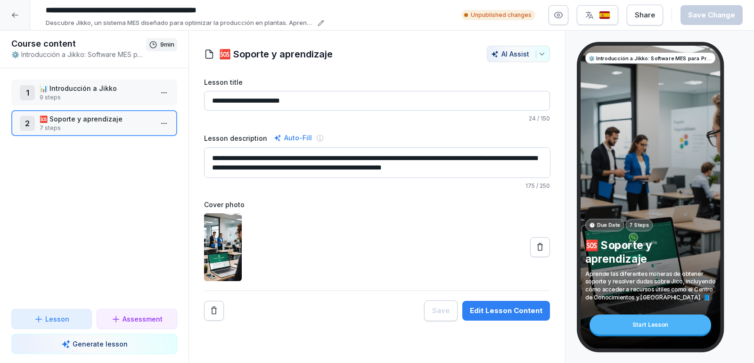
click at [74, 90] on p "📊 Introducción a Jikko" at bounding box center [96, 88] width 113 height 10
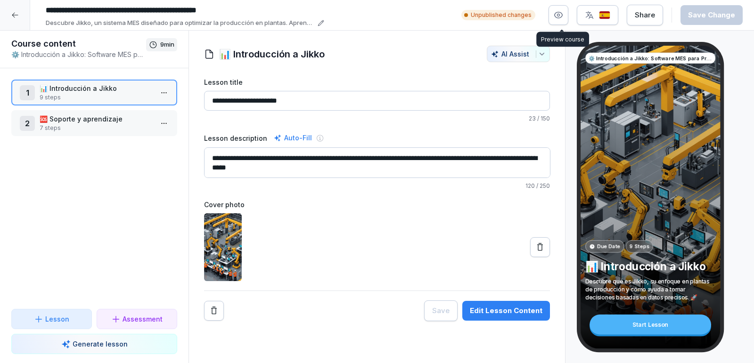
click at [558, 16] on icon "button" at bounding box center [559, 15] width 8 height 6
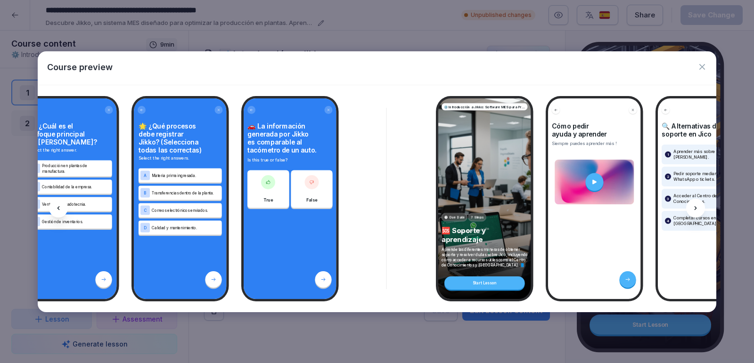
scroll to position [0, 806]
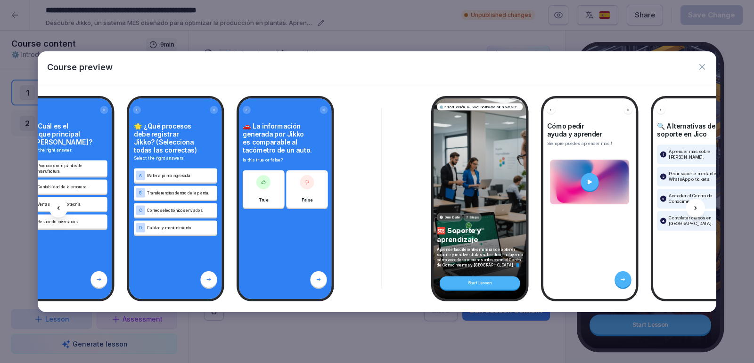
click at [585, 183] on div at bounding box center [590, 182] width 18 height 18
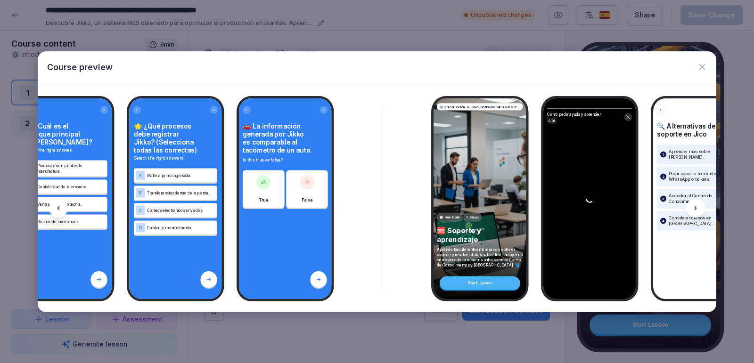
click at [700, 66] on icon "button" at bounding box center [702, 66] width 9 height 9
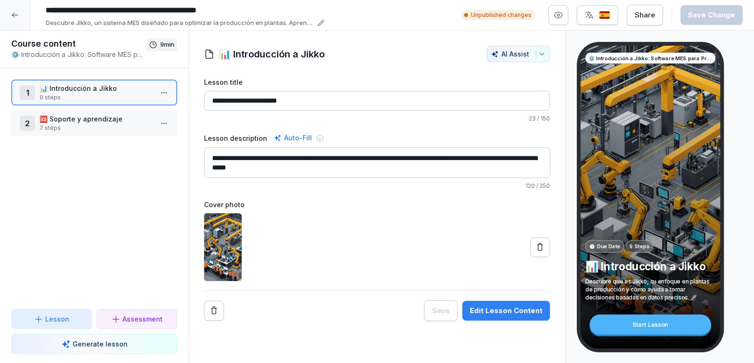
click at [91, 125] on p "7 steps" at bounding box center [96, 128] width 113 height 8
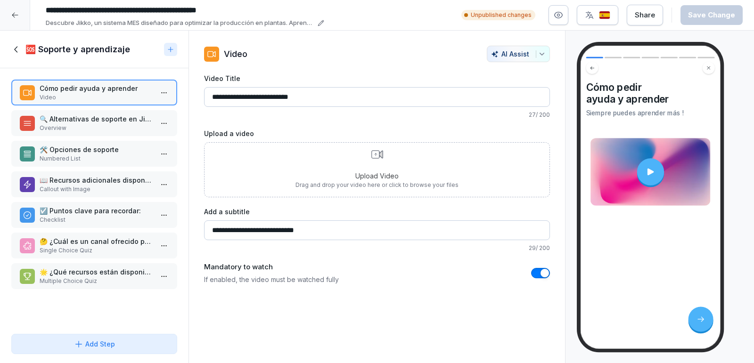
click at [16, 46] on icon at bounding box center [16, 49] width 10 height 10
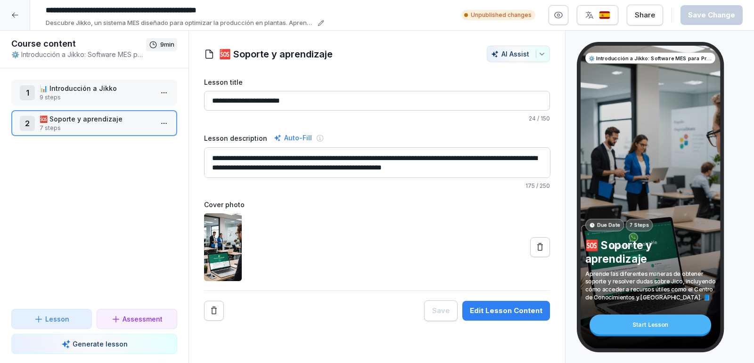
click at [67, 95] on p "9 steps" at bounding box center [96, 97] width 113 height 8
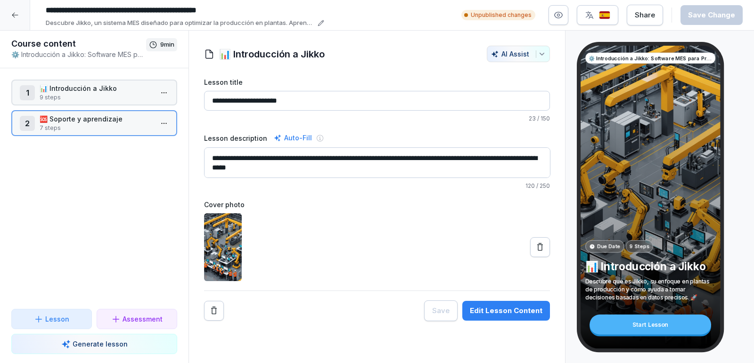
click at [67, 95] on p "9 steps" at bounding box center [96, 97] width 113 height 8
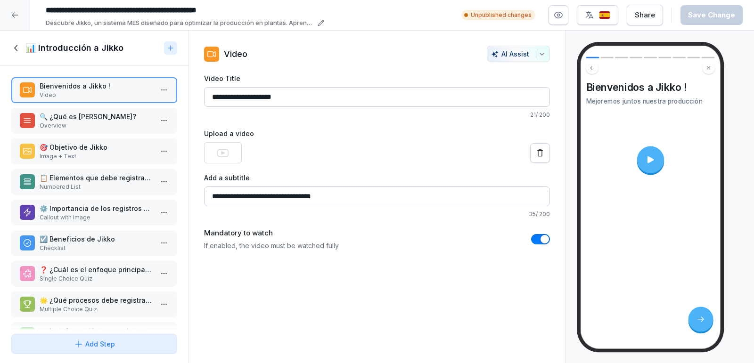
click at [20, 51] on icon at bounding box center [16, 48] width 10 height 10
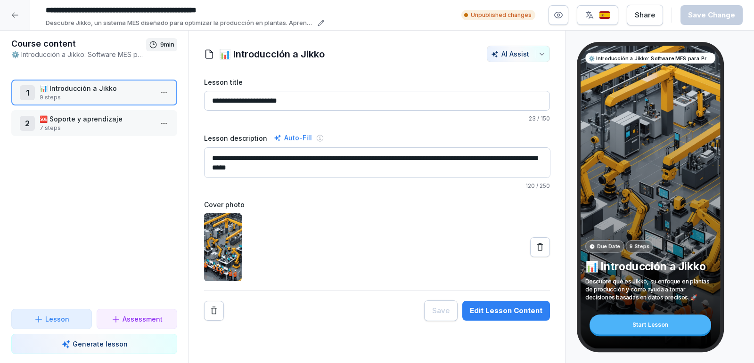
click at [86, 123] on p "🆘 Soporte y aprendizaje" at bounding box center [96, 119] width 113 height 10
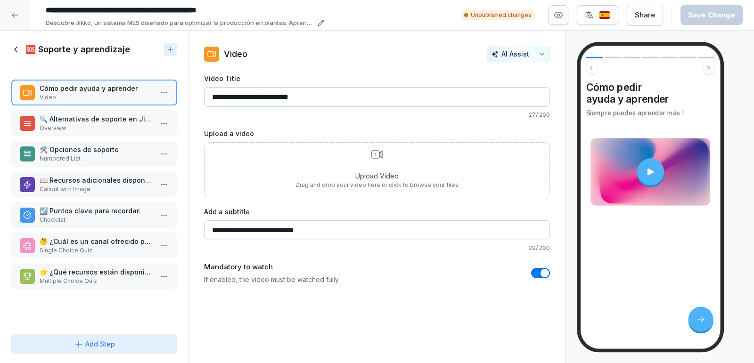
click at [388, 164] on div "Upload Video Drag and drop your video here or click to browse your files" at bounding box center [377, 169] width 163 height 39
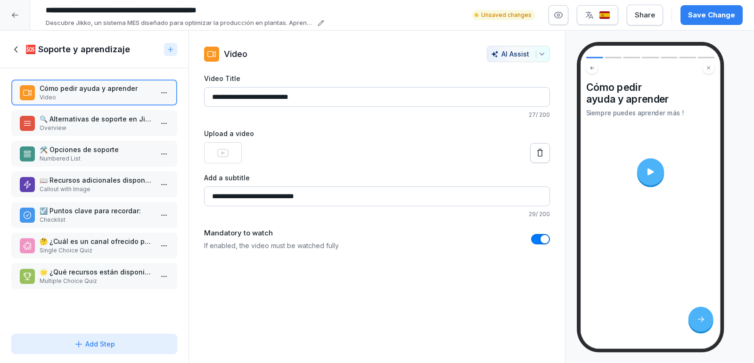
click at [708, 20] on div "Save Change" at bounding box center [711, 15] width 47 height 10
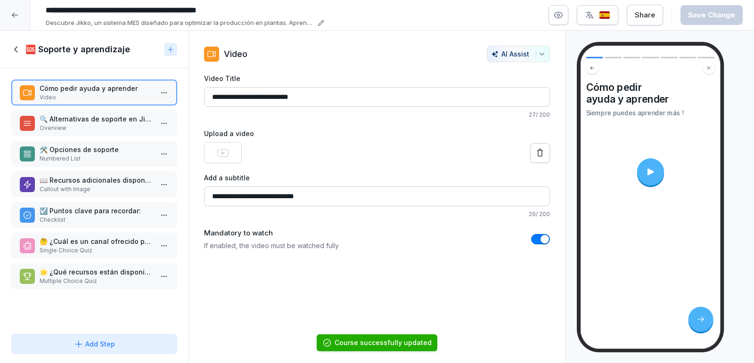
click at [18, 53] on icon at bounding box center [16, 49] width 10 height 10
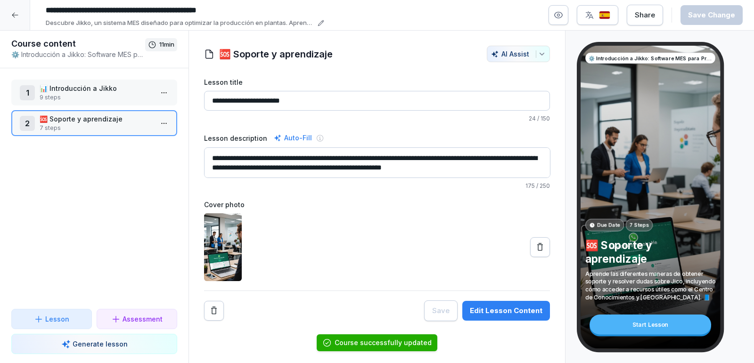
click at [79, 118] on p "🆘 Soporte y aprendizaje" at bounding box center [96, 119] width 113 height 10
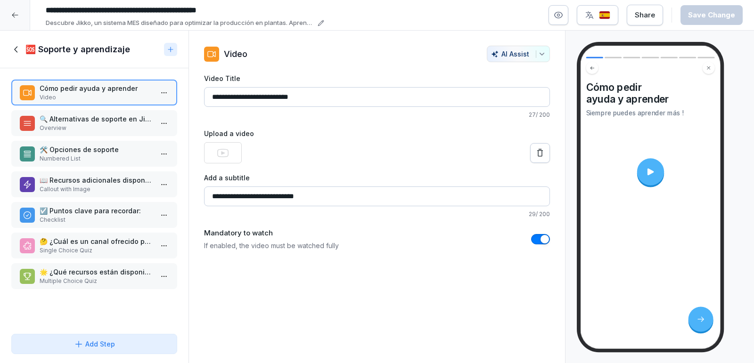
click at [16, 19] on div at bounding box center [15, 15] width 30 height 30
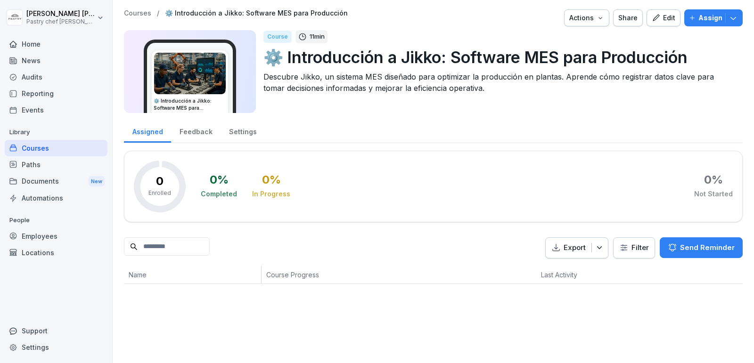
click at [666, 16] on div "Edit" at bounding box center [664, 18] width 24 height 10
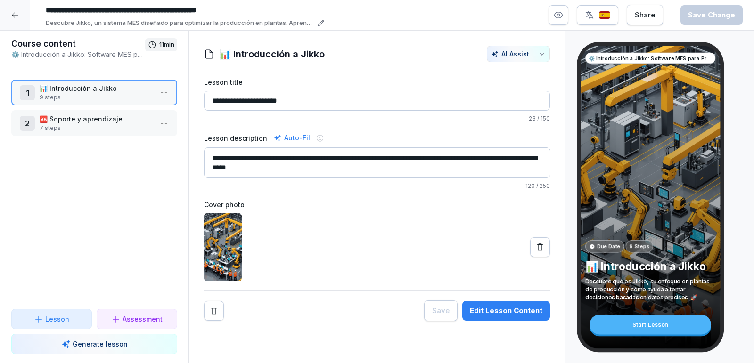
click at [74, 121] on p "🆘 Soporte y aprendizaje" at bounding box center [96, 119] width 113 height 10
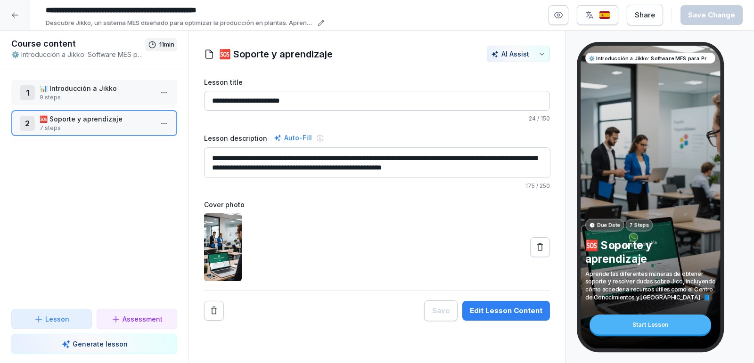
click at [90, 122] on p "🆘 Soporte y aprendizaje" at bounding box center [96, 119] width 113 height 10
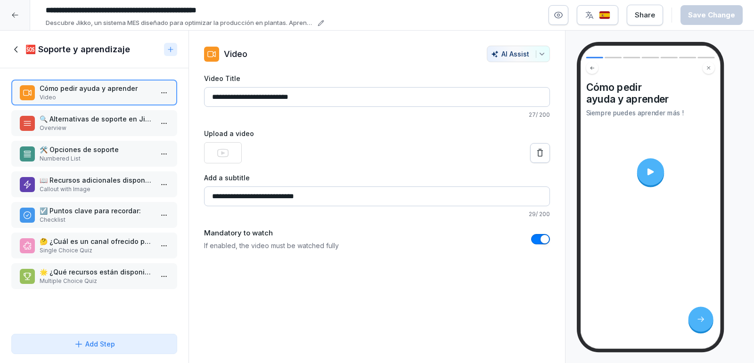
click at [14, 50] on icon at bounding box center [16, 49] width 10 height 10
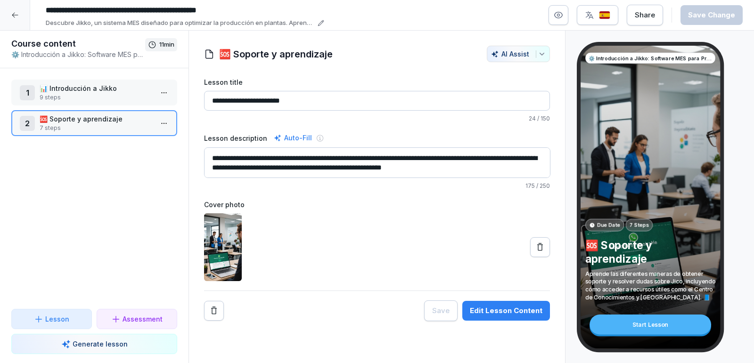
click at [16, 15] on icon at bounding box center [15, 15] width 8 height 8
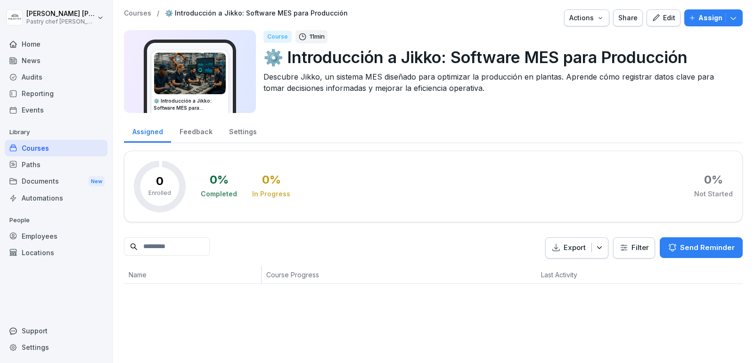
click at [658, 18] on icon "button" at bounding box center [656, 18] width 8 height 8
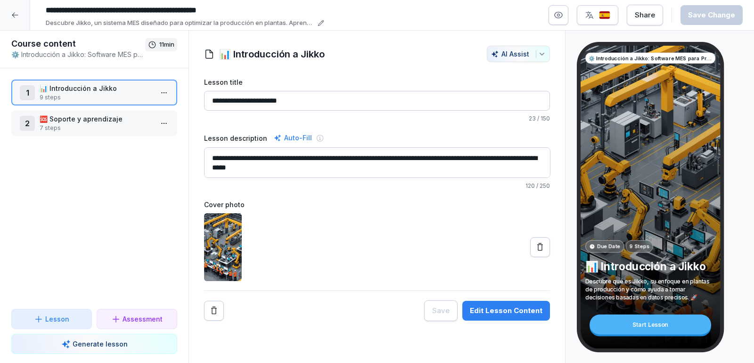
click at [87, 129] on p "7 steps" at bounding box center [96, 128] width 113 height 8
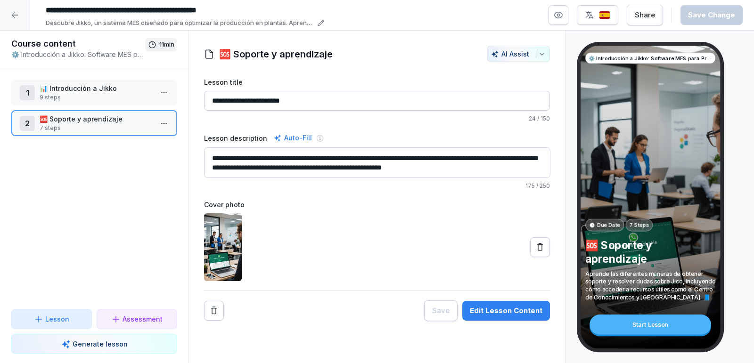
click at [98, 89] on p "📊 Introducción a Jikko" at bounding box center [96, 88] width 113 height 10
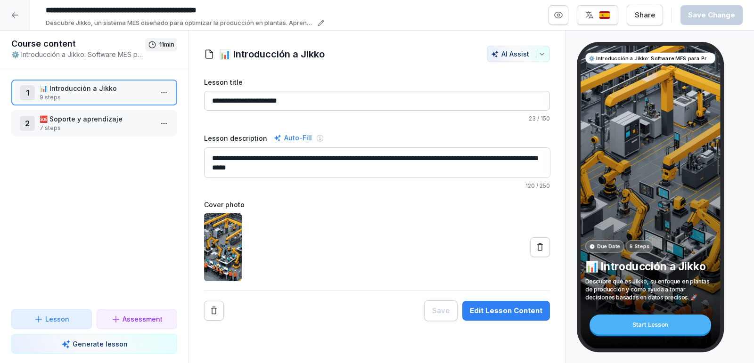
click at [98, 121] on p "🆘 Soporte y aprendizaje" at bounding box center [96, 119] width 113 height 10
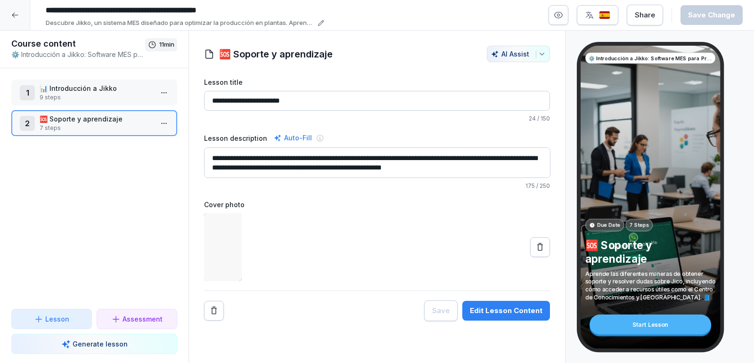
click at [118, 72] on div "1 📊 Introducción a Jikko 9 steps 2 🆘 Soporte y aprendizaje 7 steps To pick up a…" at bounding box center [94, 188] width 189 height 241
click at [112, 86] on p "📊 Introducción a Jikko" at bounding box center [96, 88] width 113 height 10
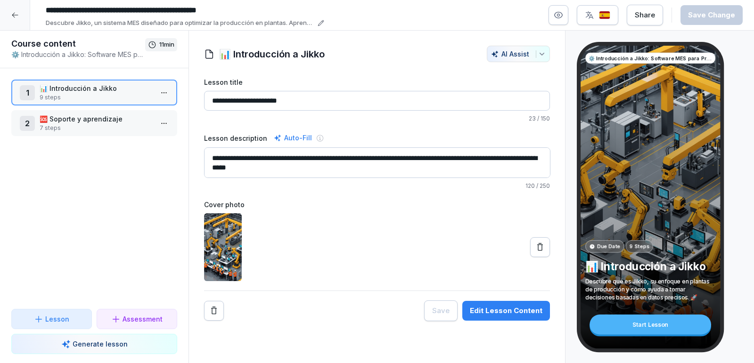
click at [9, 19] on div at bounding box center [15, 15] width 30 height 30
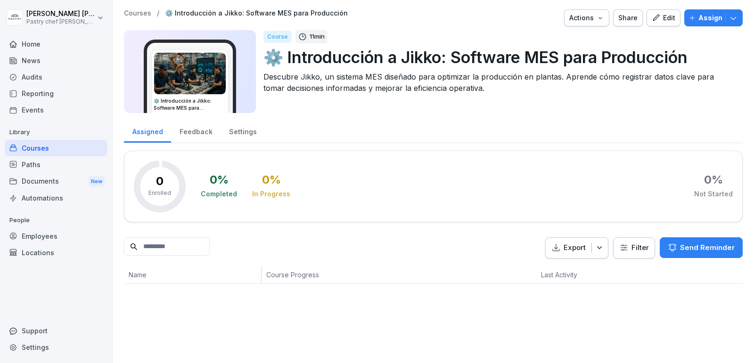
click at [667, 21] on div "Edit" at bounding box center [664, 18] width 24 height 10
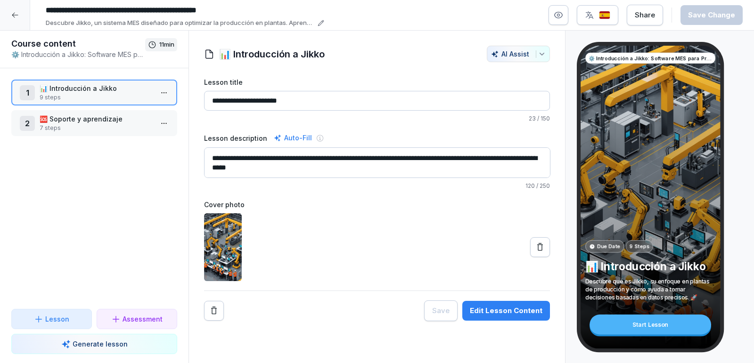
click at [111, 121] on p "🆘 Soporte y aprendizaje" at bounding box center [96, 119] width 113 height 10
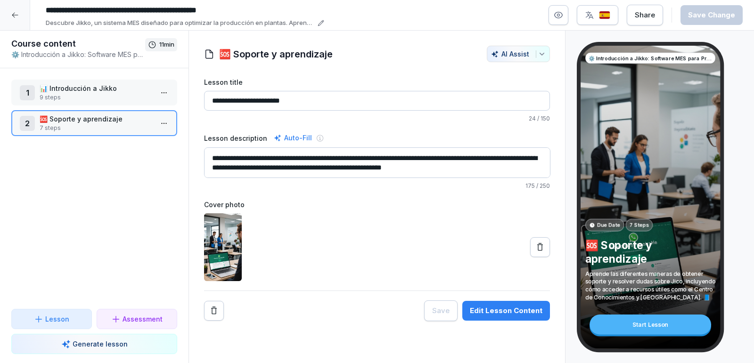
click at [110, 94] on p "9 steps" at bounding box center [96, 97] width 113 height 8
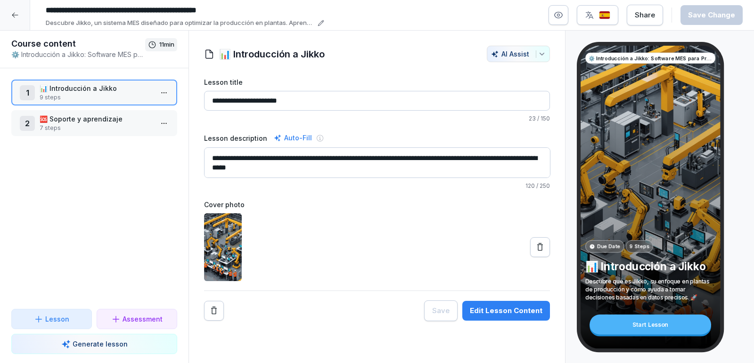
click at [84, 127] on p "7 steps" at bounding box center [96, 128] width 113 height 8
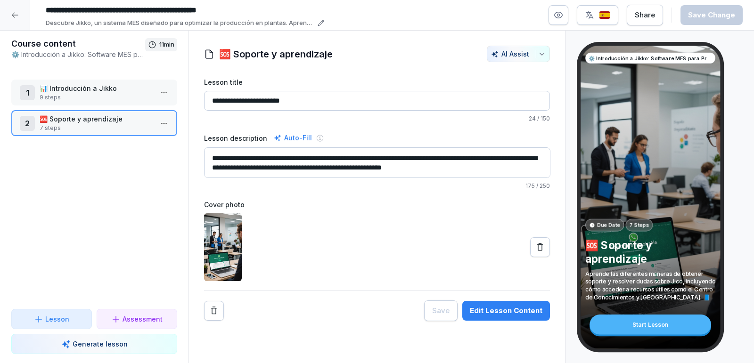
click at [103, 96] on p "9 steps" at bounding box center [96, 97] width 113 height 8
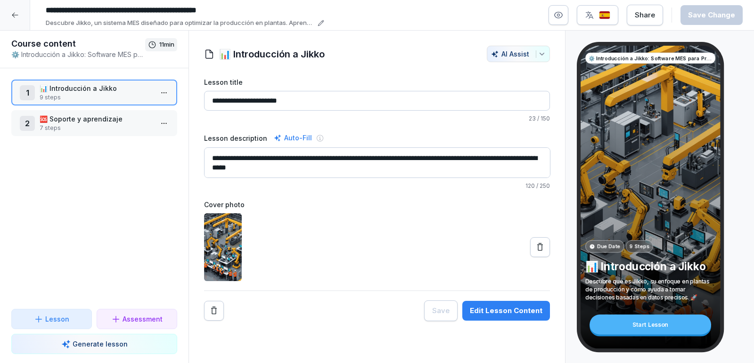
click at [99, 129] on p "7 steps" at bounding box center [96, 128] width 113 height 8
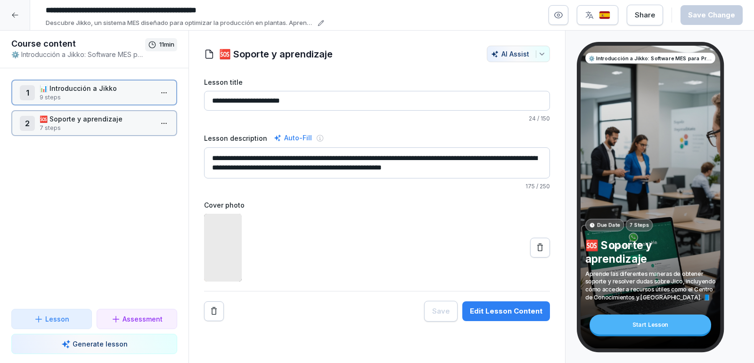
click at [99, 129] on p "7 steps" at bounding box center [96, 128] width 113 height 8
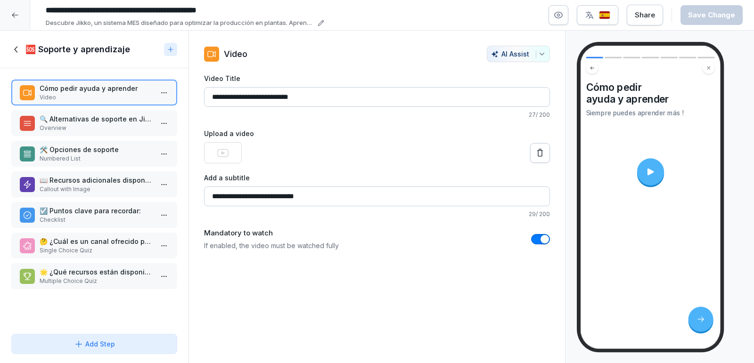
click at [17, 46] on icon at bounding box center [16, 49] width 10 height 10
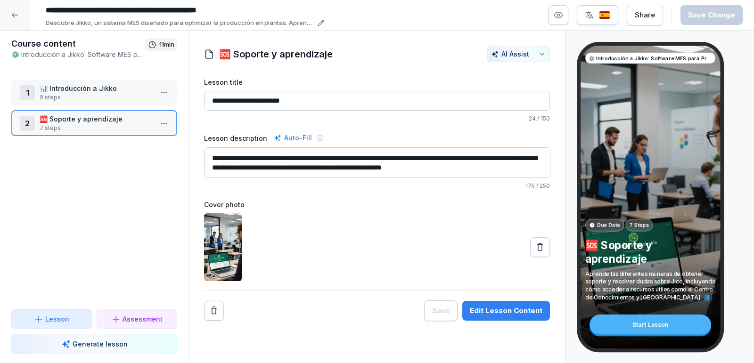
click at [86, 87] on p "📊 Introducción a Jikko" at bounding box center [96, 88] width 113 height 10
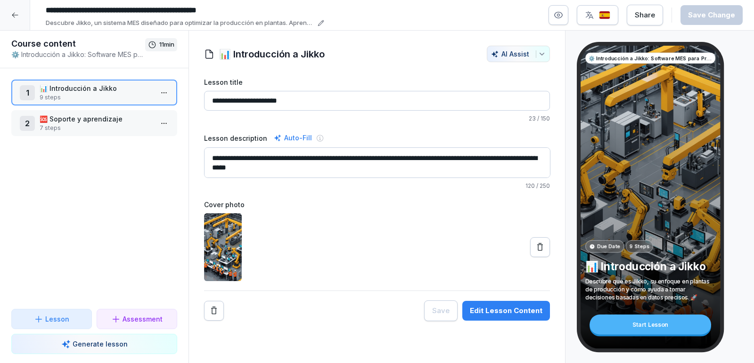
click at [88, 114] on p "🆘 Soporte y aprendizaje" at bounding box center [96, 119] width 113 height 10
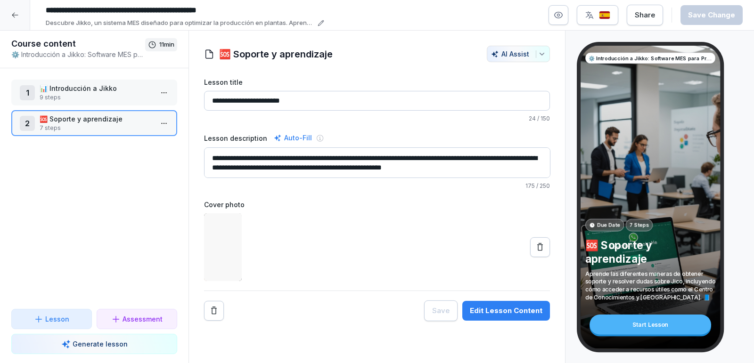
click at [110, 93] on p "9 steps" at bounding box center [96, 97] width 113 height 8
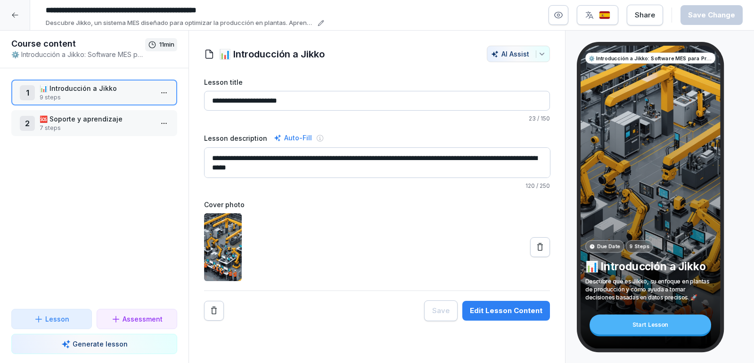
click at [12, 14] on icon at bounding box center [15, 15] width 6 height 5
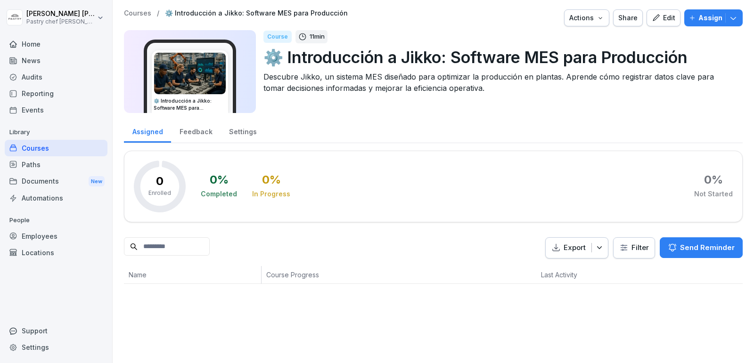
click at [664, 17] on div "Edit" at bounding box center [664, 18] width 24 height 10
